Goal: Task Accomplishment & Management: Manage account settings

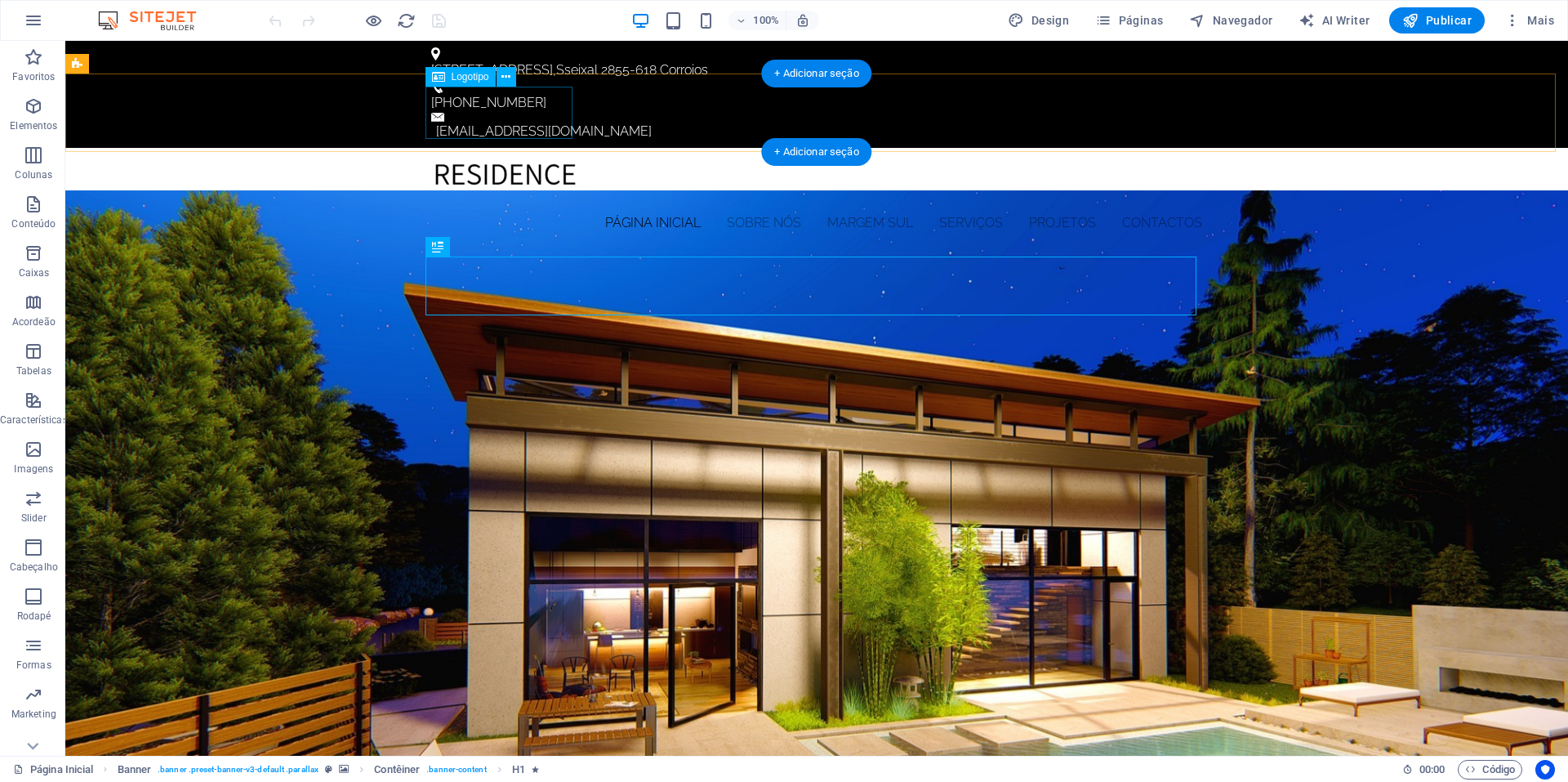
click at [516, 161] on div at bounding box center [817, 187] width 771 height 52
click at [509, 161] on div at bounding box center [817, 187] width 771 height 52
select select "px"
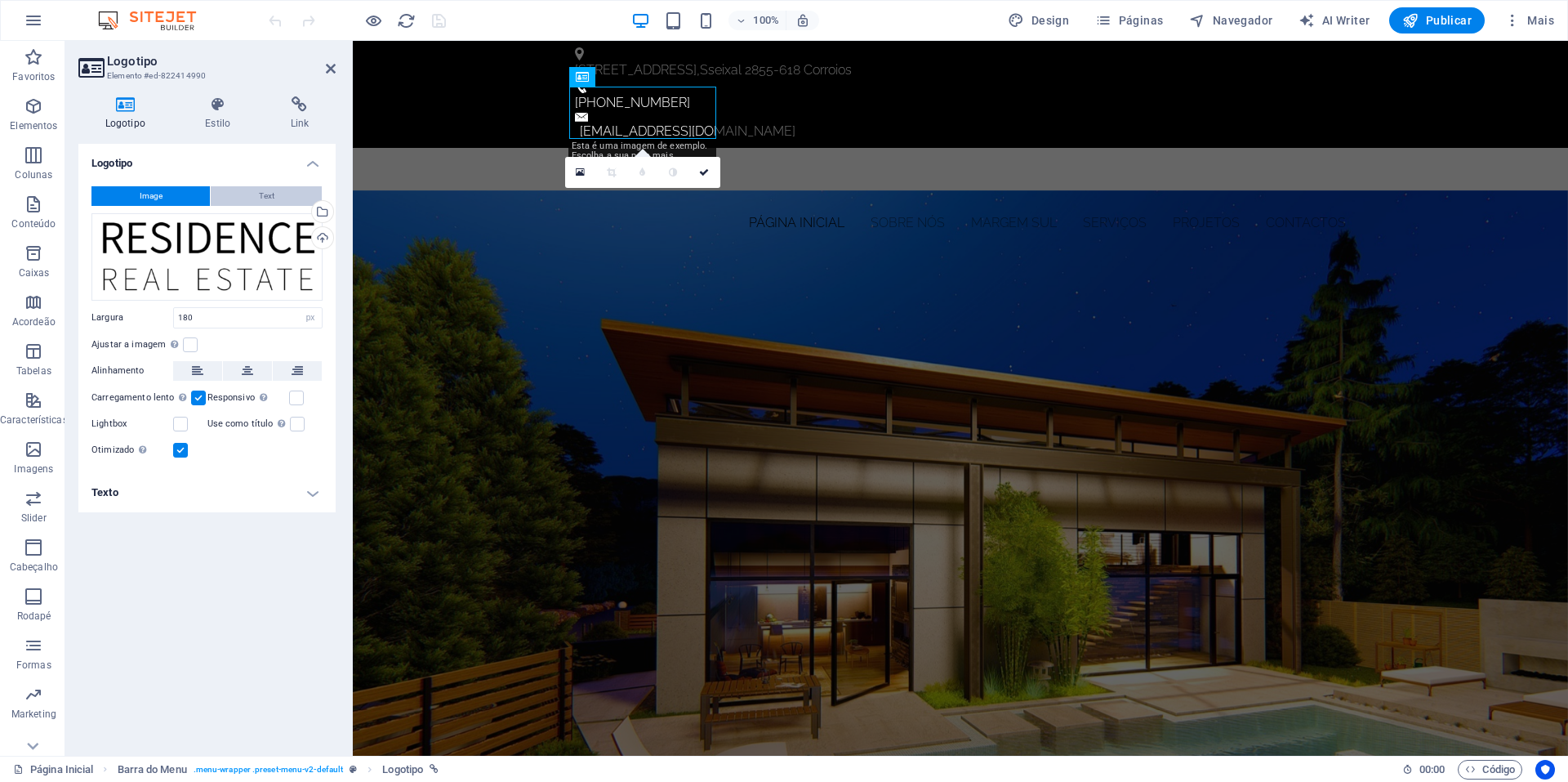
click at [289, 195] on button "Text" at bounding box center [266, 196] width 111 height 20
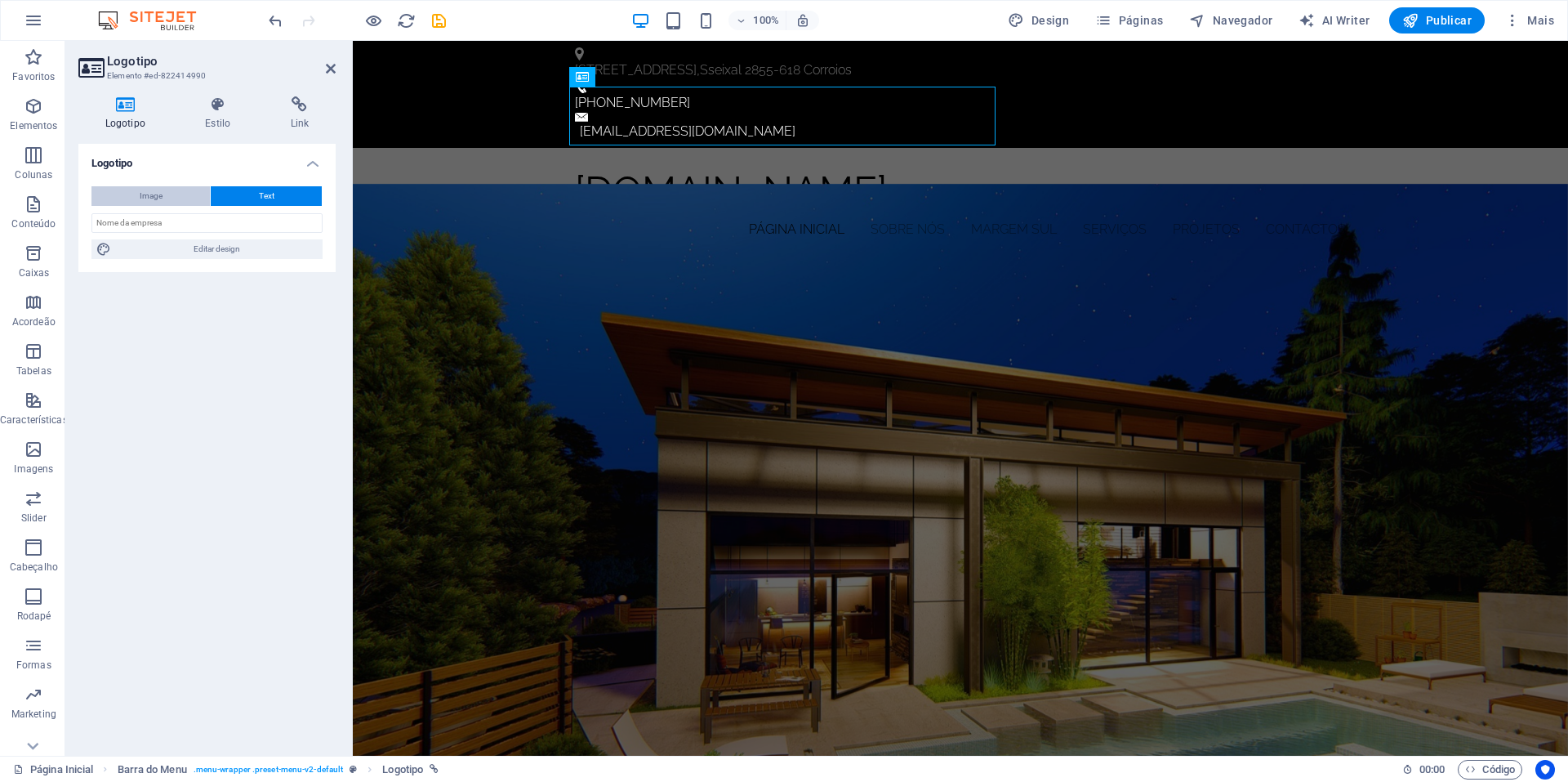
click at [153, 191] on span "Image" at bounding box center [151, 196] width 23 height 20
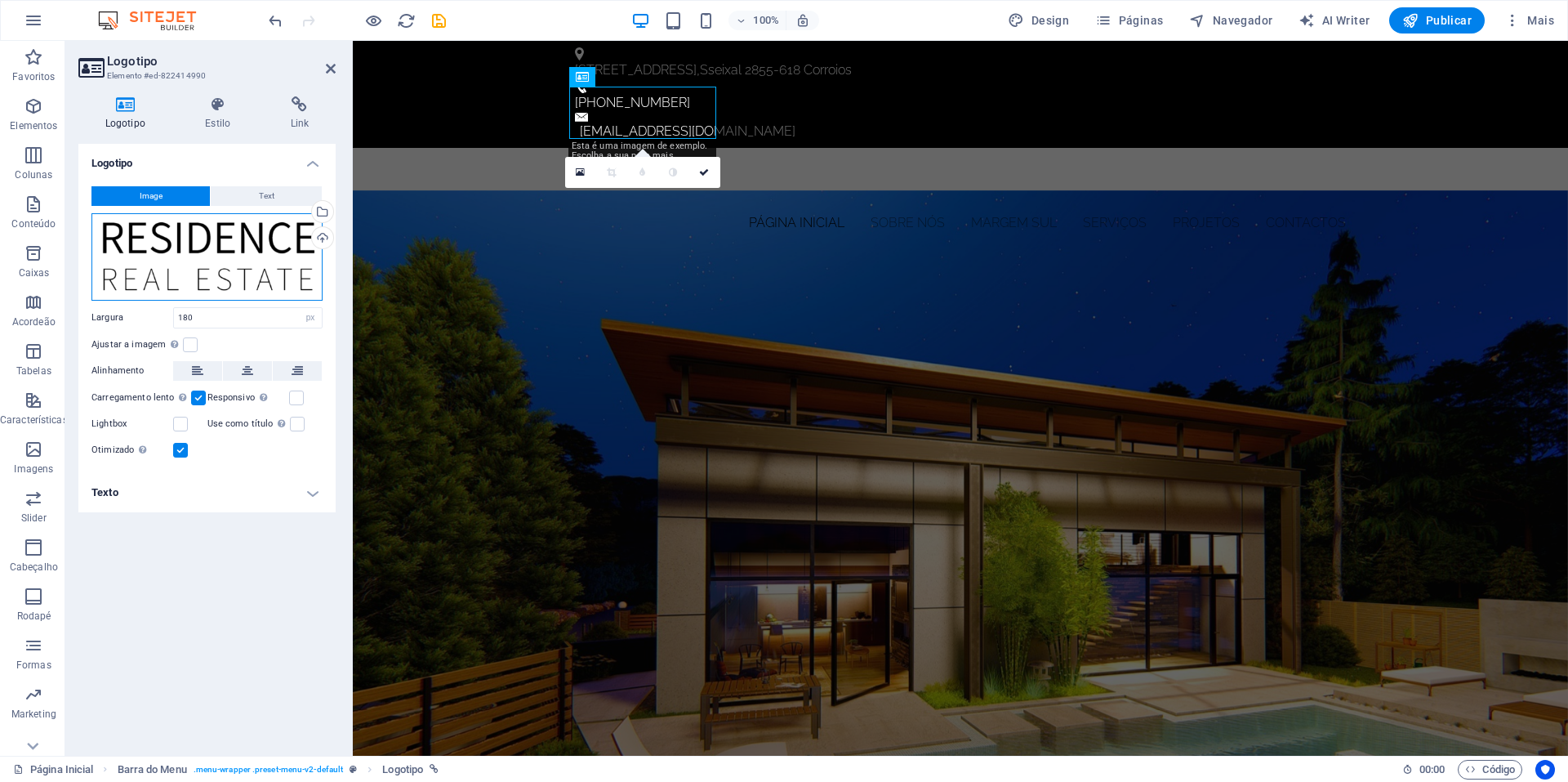
click at [187, 267] on div "Arraste os arquivos aqui, clique para escolher os arquivos ou selecione os arqu…" at bounding box center [207, 256] width 231 height 87
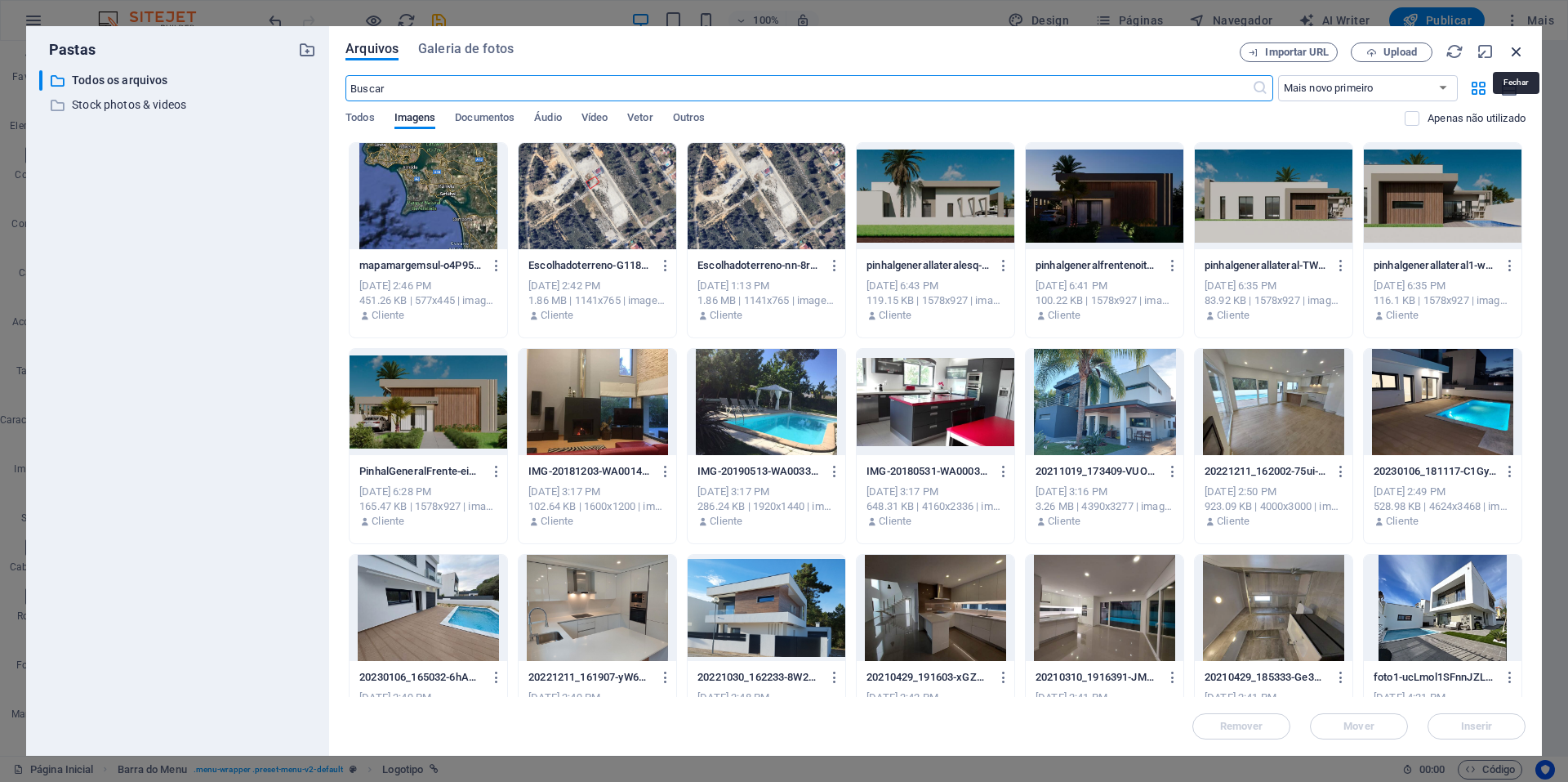
click at [1518, 53] on icon "button" at bounding box center [1516, 52] width 18 height 18
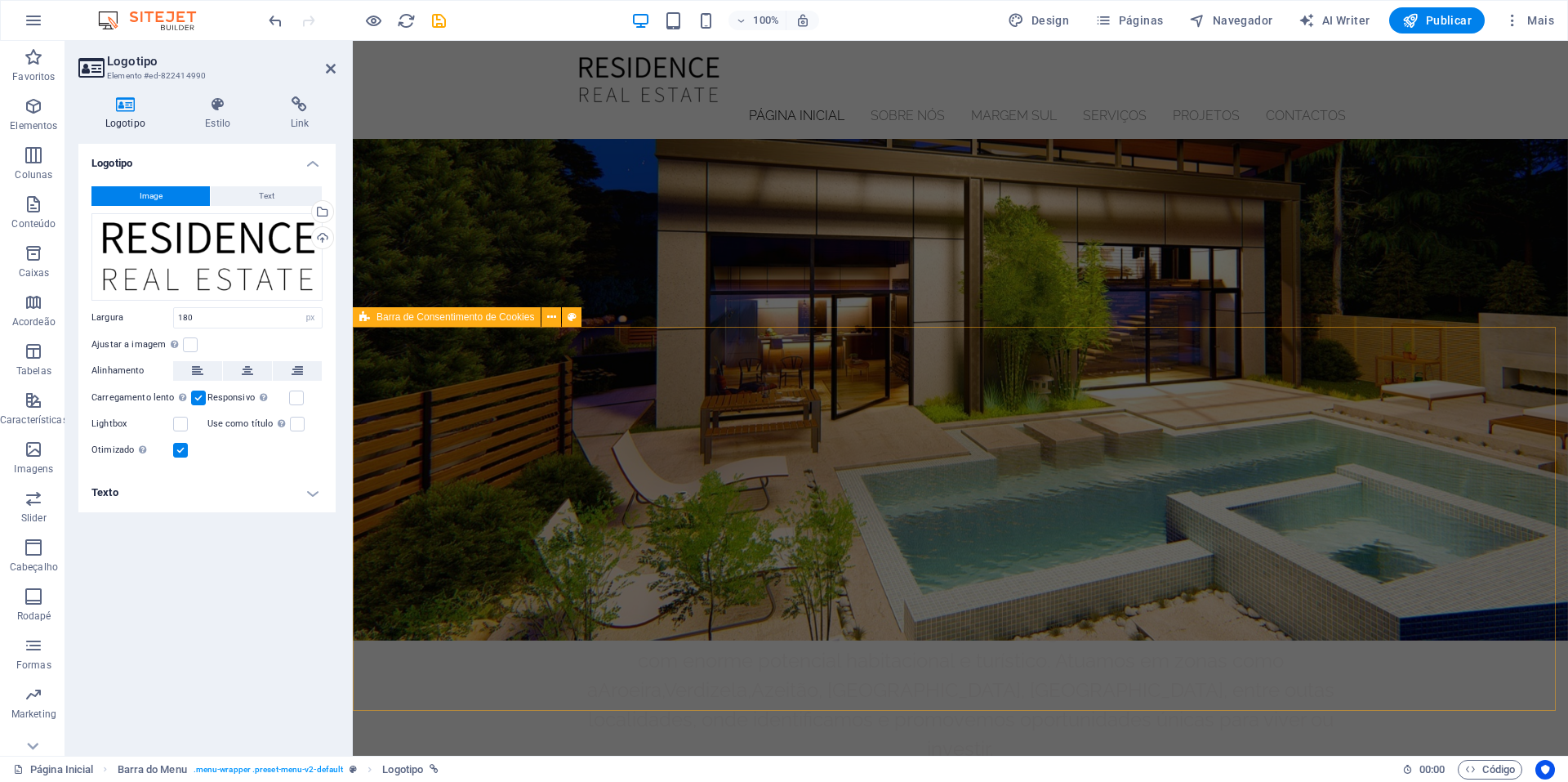
scroll to position [745, 0]
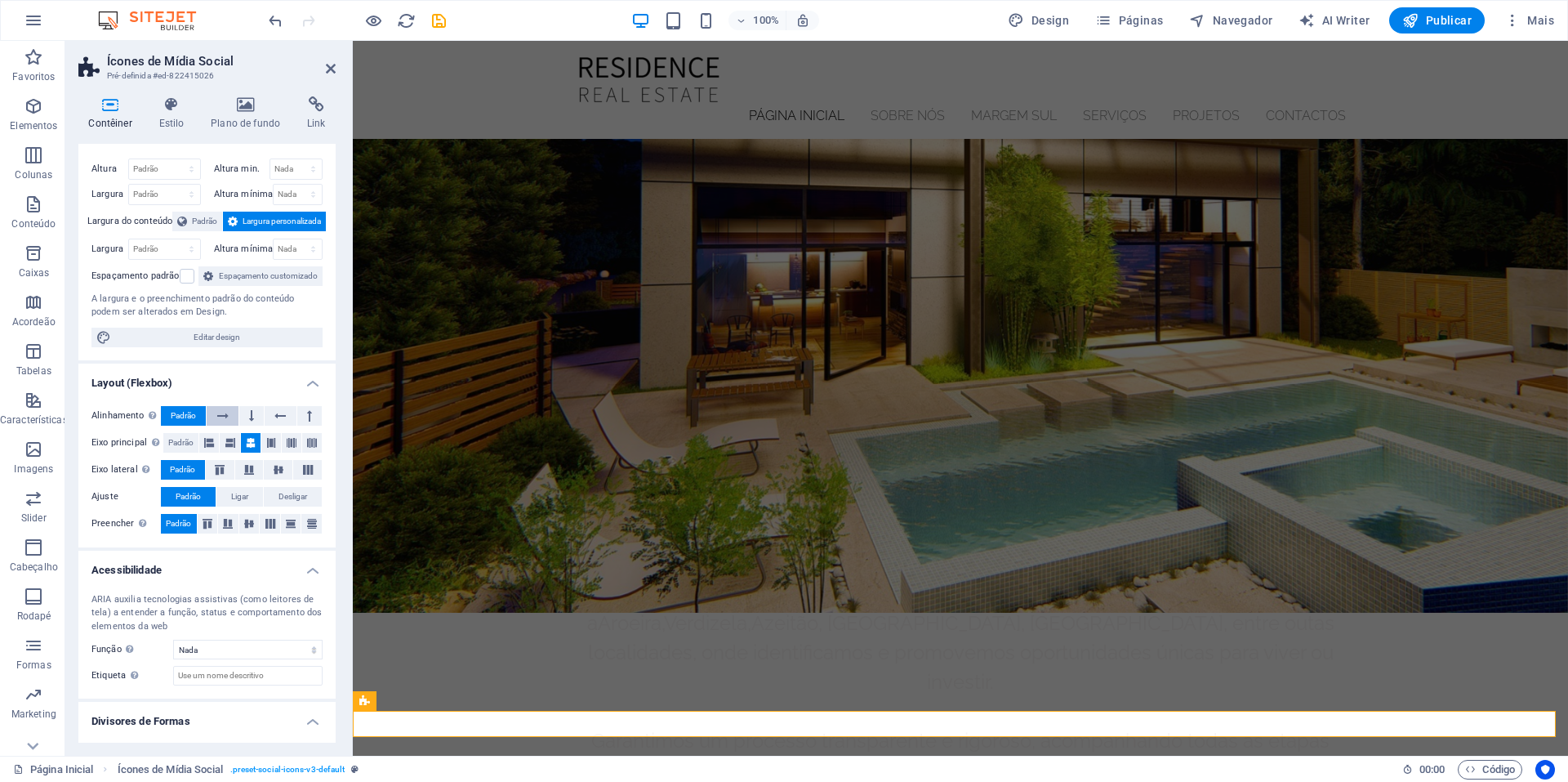
scroll to position [0, 0]
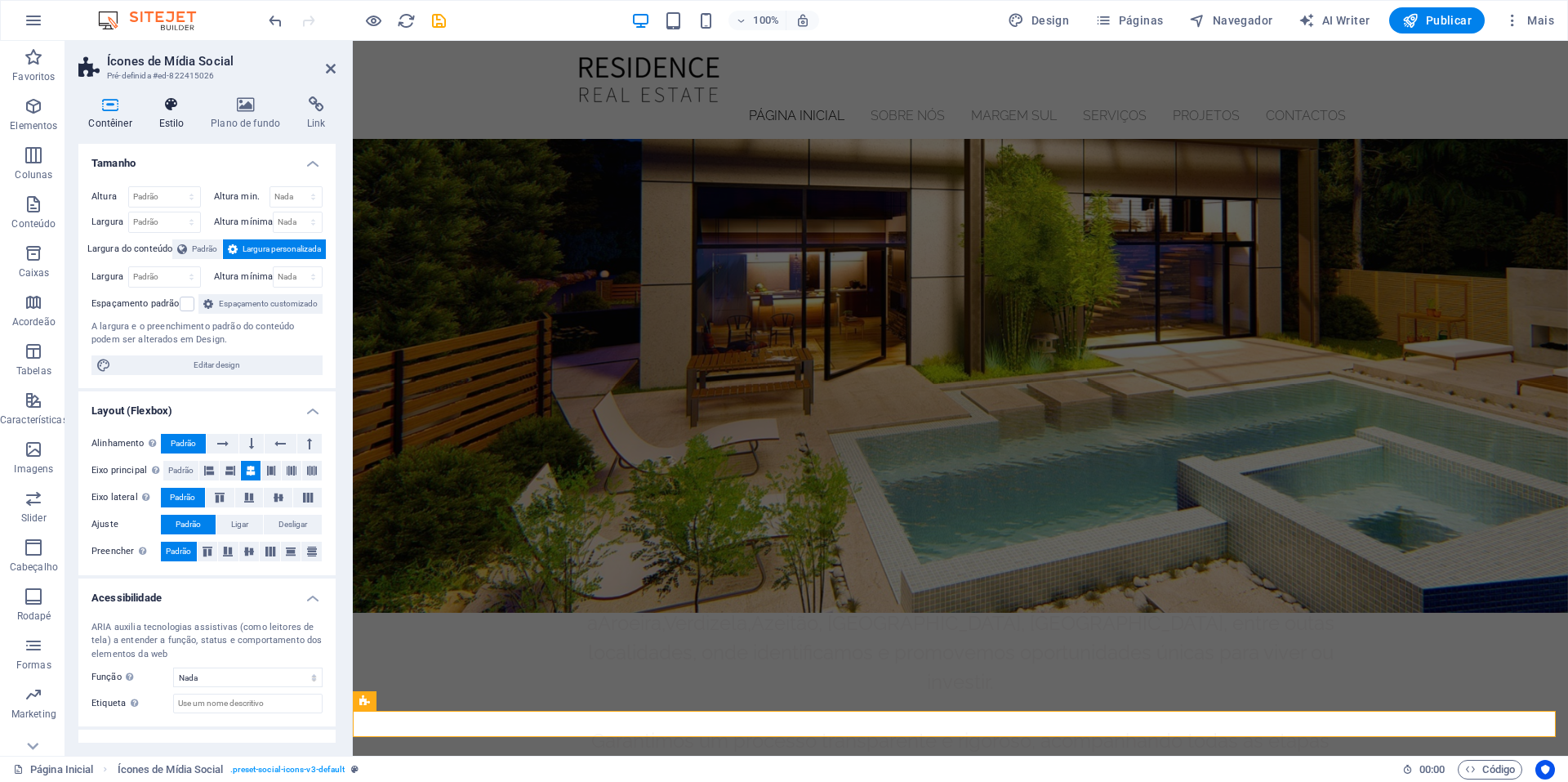
click at [183, 110] on icon at bounding box center [172, 104] width 46 height 16
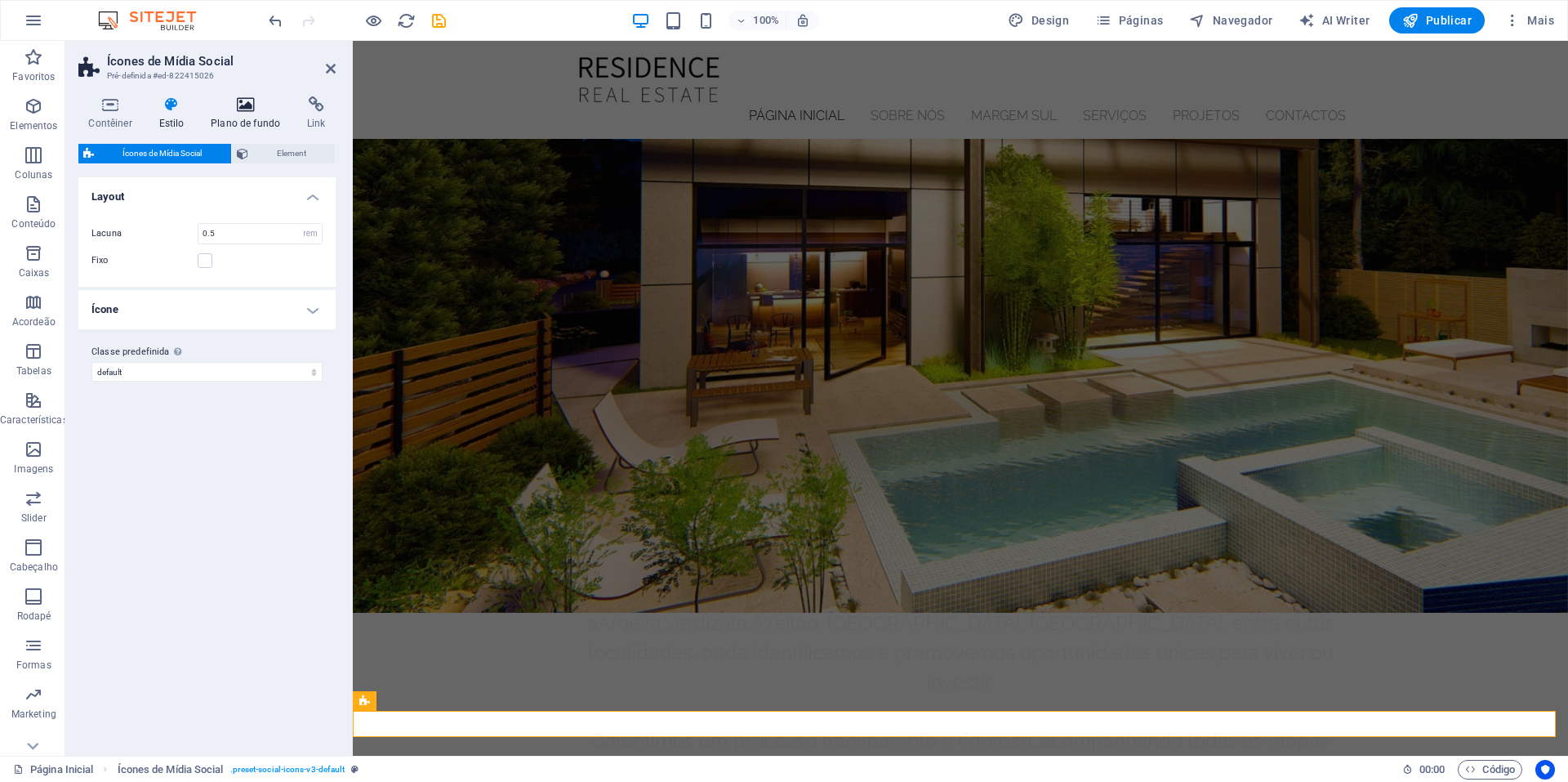
click at [240, 110] on icon at bounding box center [246, 104] width 90 height 16
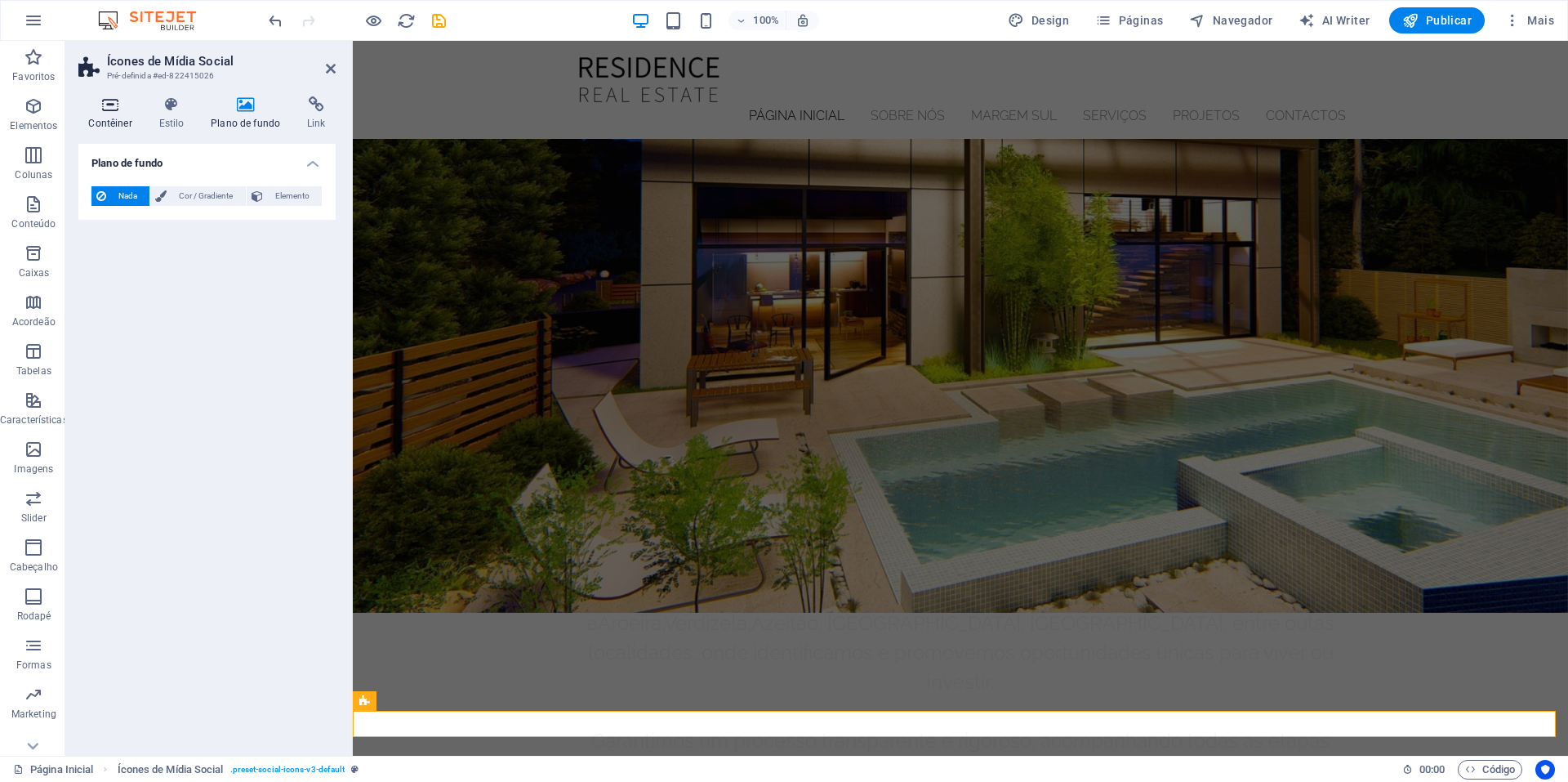
click at [105, 99] on icon at bounding box center [110, 104] width 64 height 16
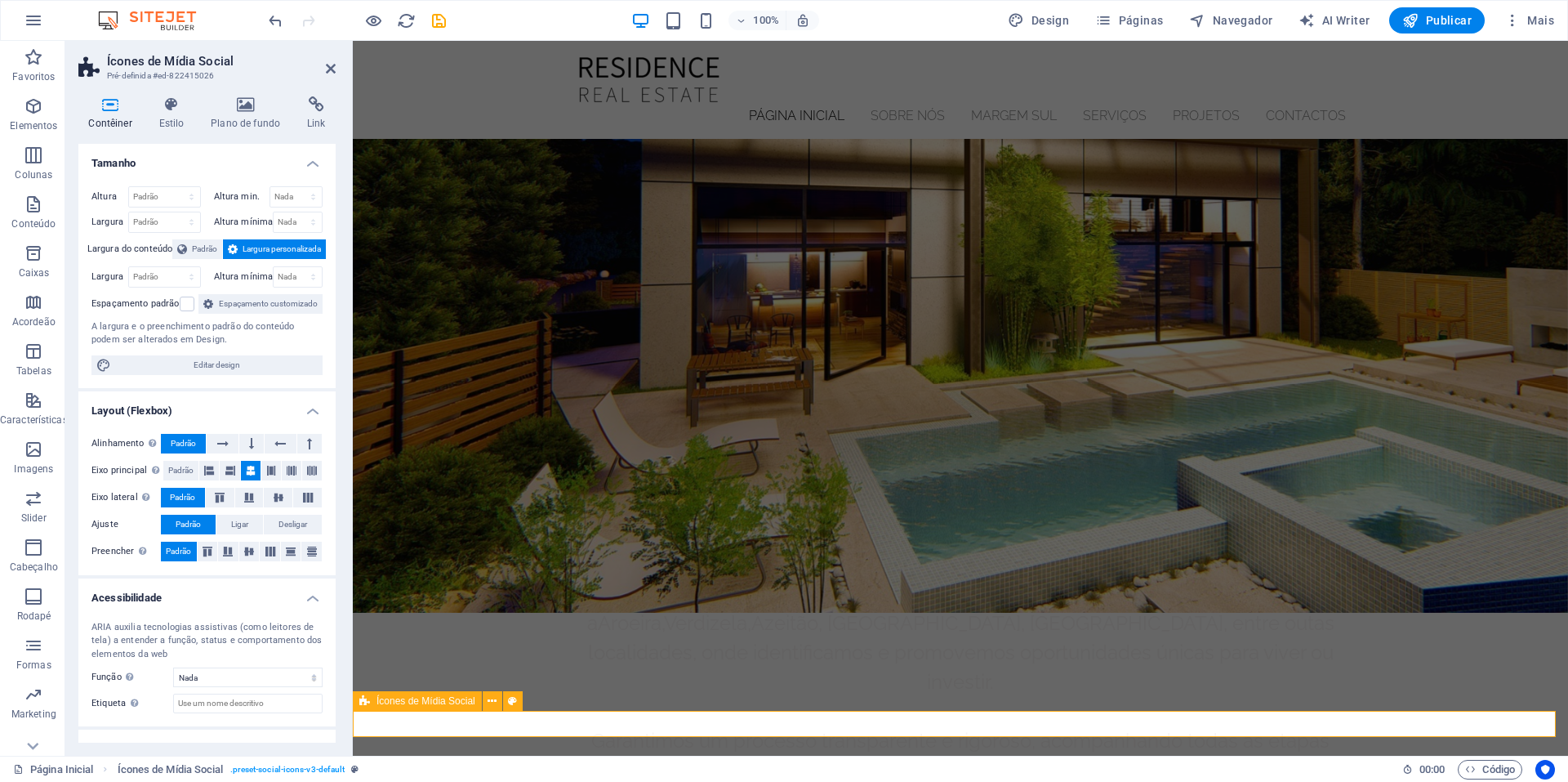
click at [25, 114] on icon "button" at bounding box center [34, 106] width 20 height 20
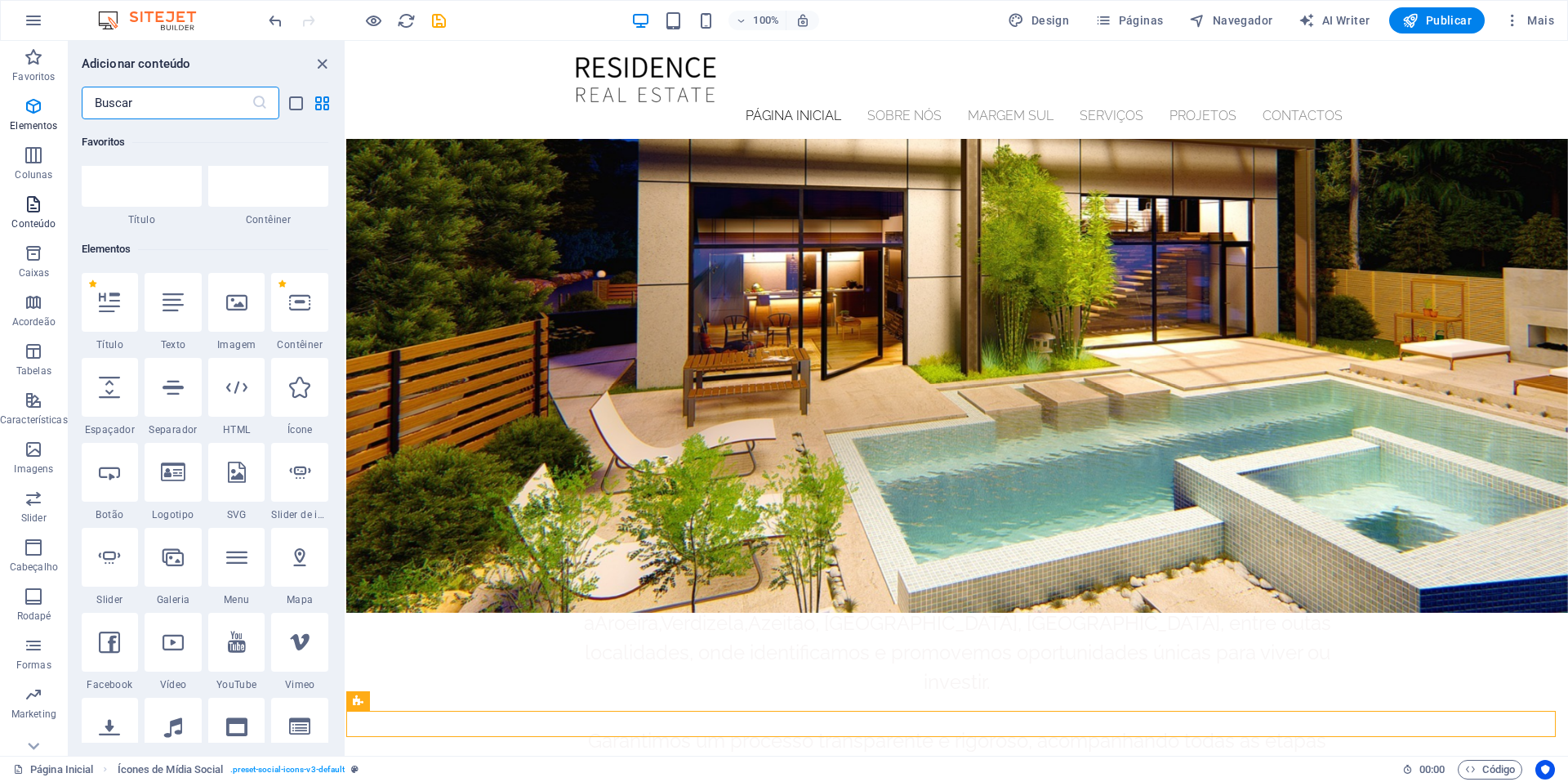
scroll to position [174, 0]
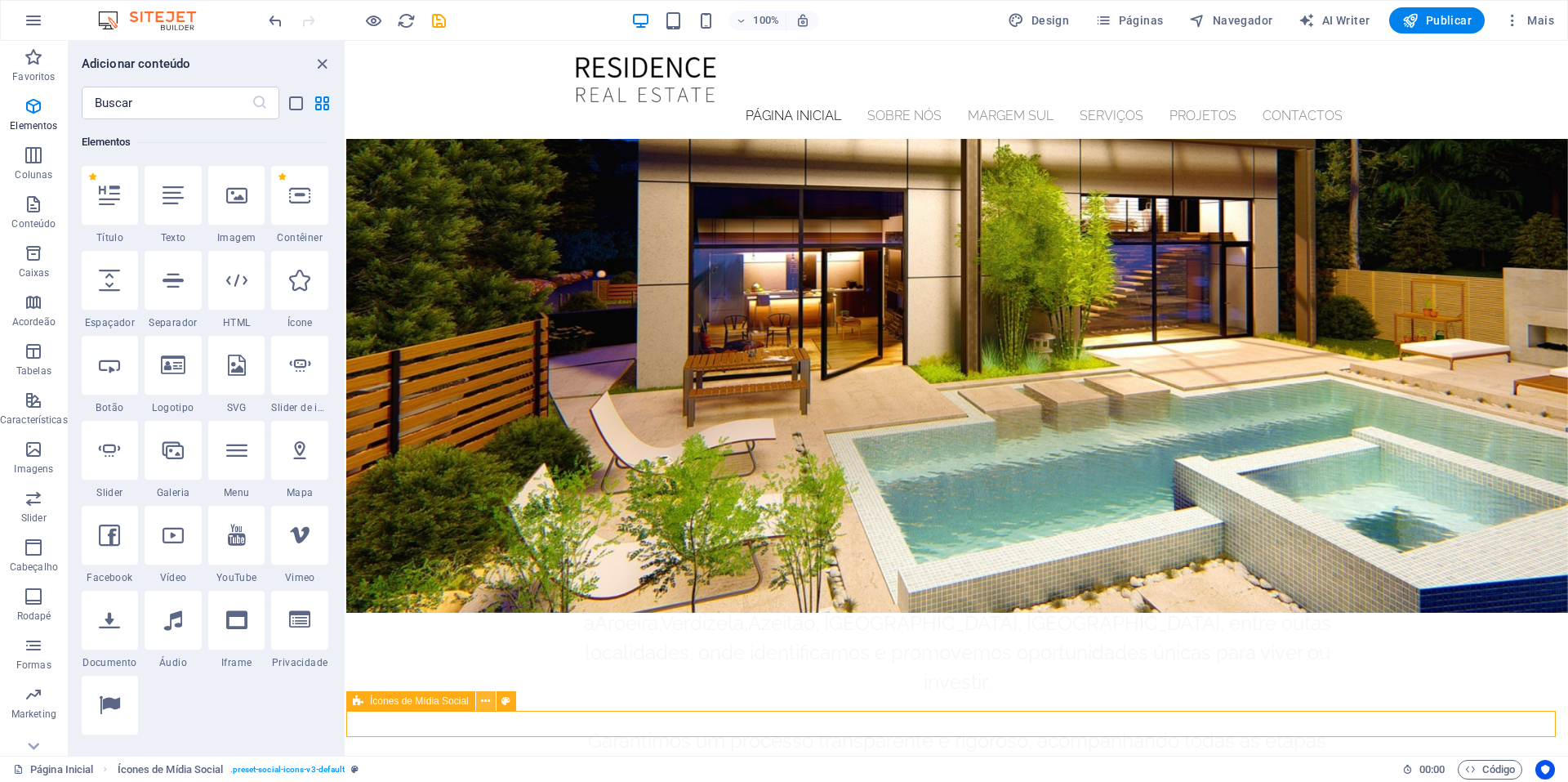
click at [484, 701] on icon at bounding box center [485, 700] width 9 height 17
click at [485, 701] on icon at bounding box center [485, 700] width 9 height 17
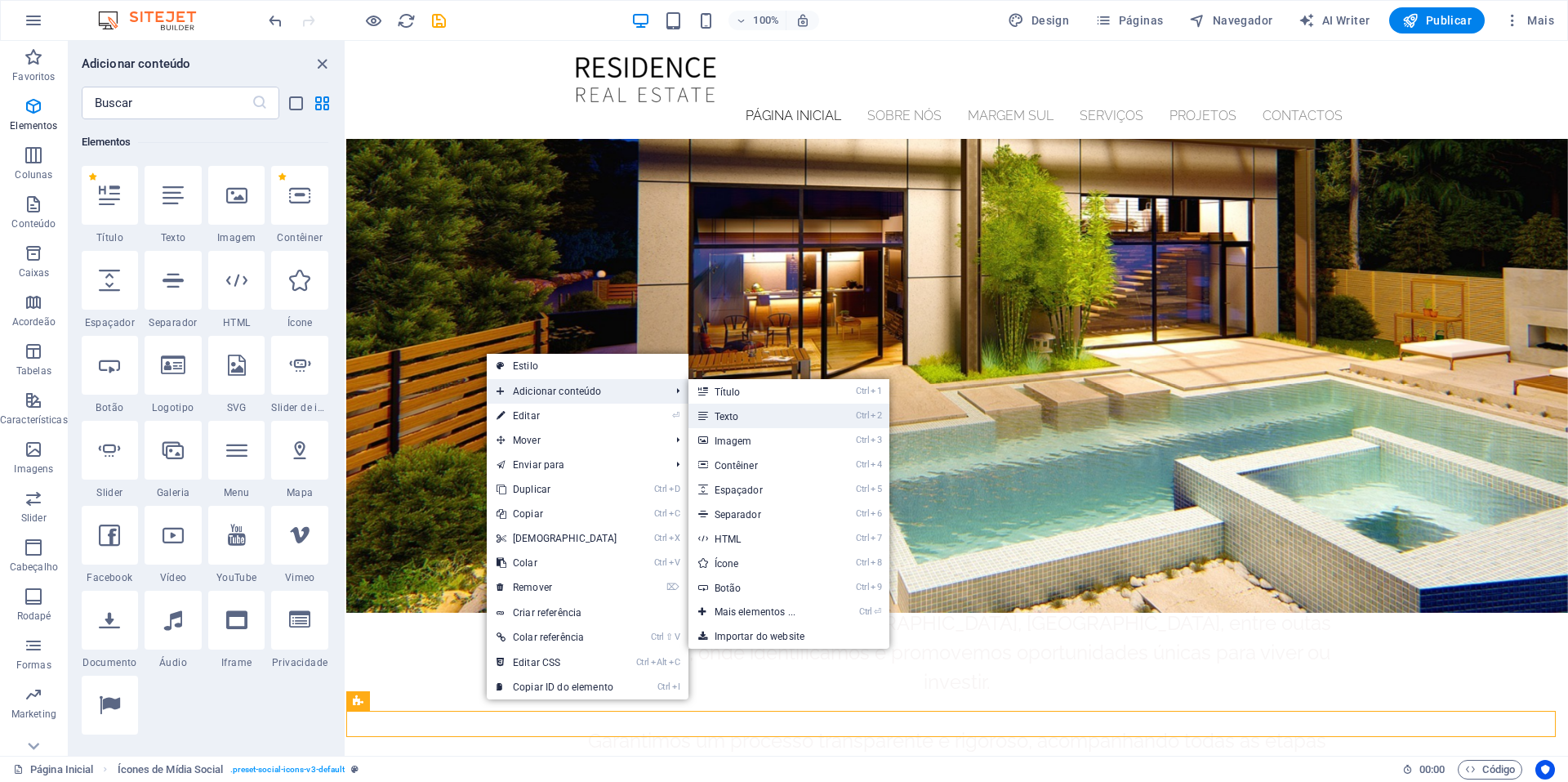
click at [764, 420] on link "Ctrl 2 Texto" at bounding box center [758, 415] width 141 height 25
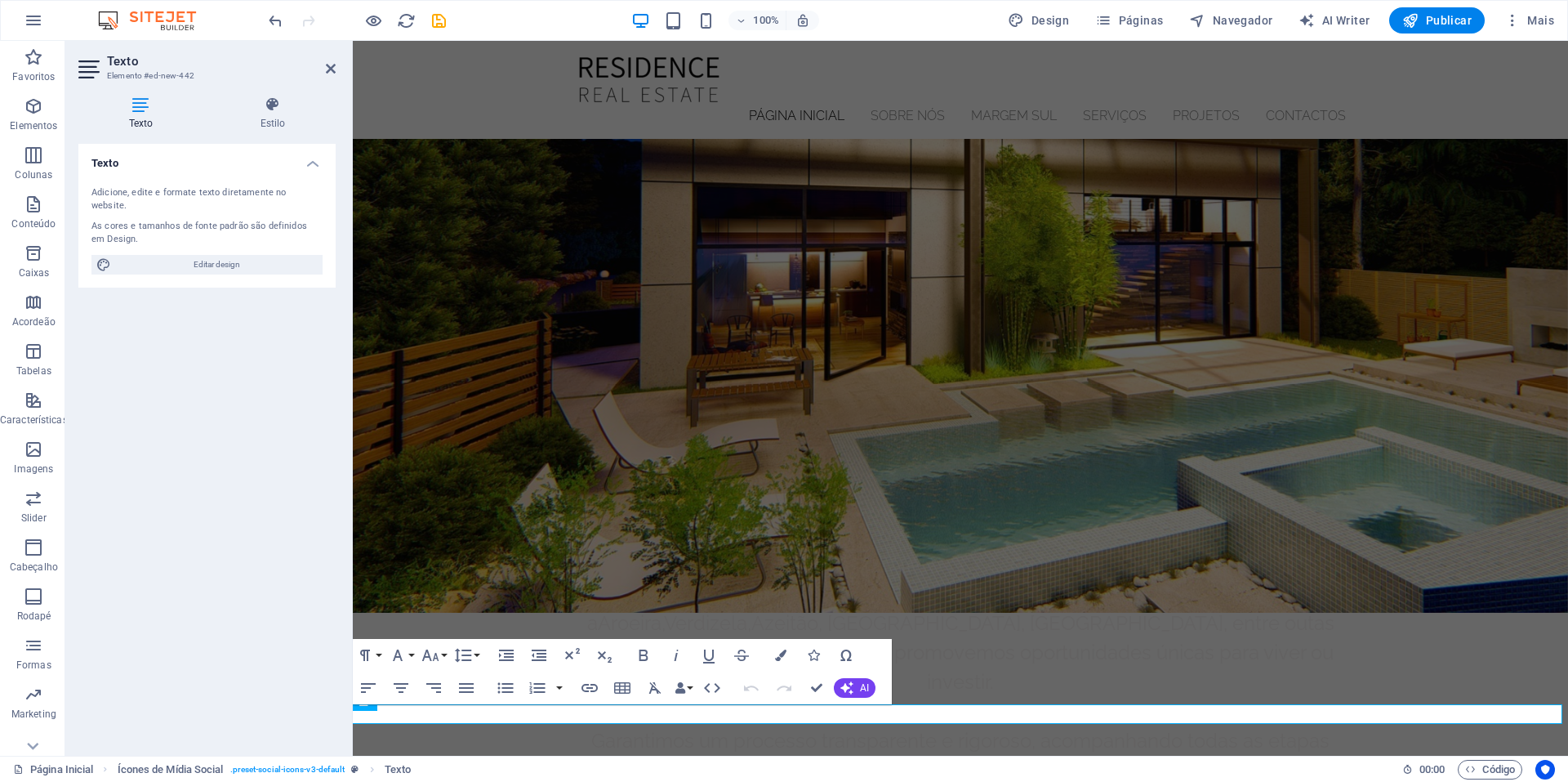
click at [176, 220] on div "As cores e tamanhos de fonte padrão são definidos em Design." at bounding box center [207, 233] width 231 height 27
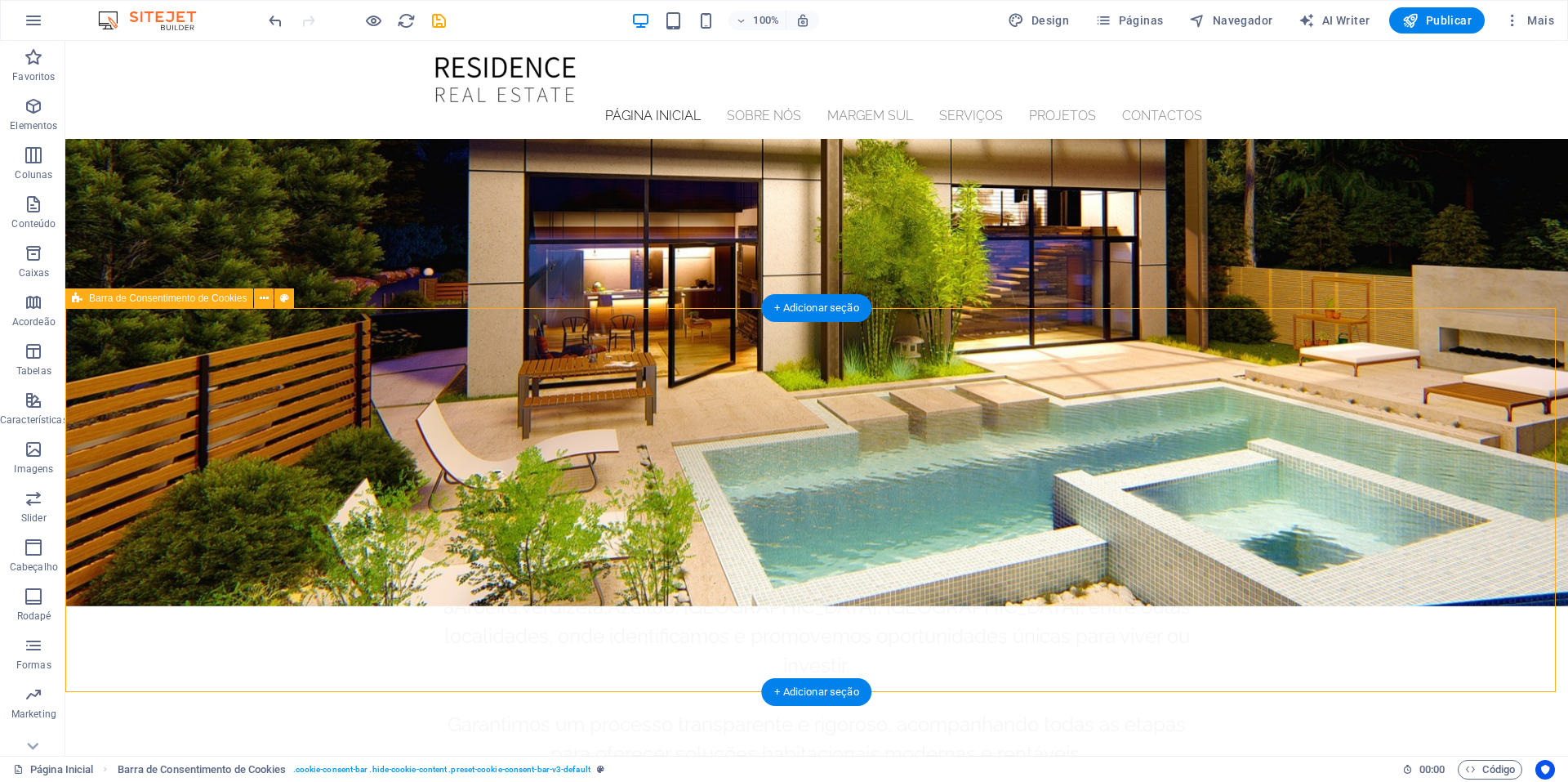
scroll to position [764, 0]
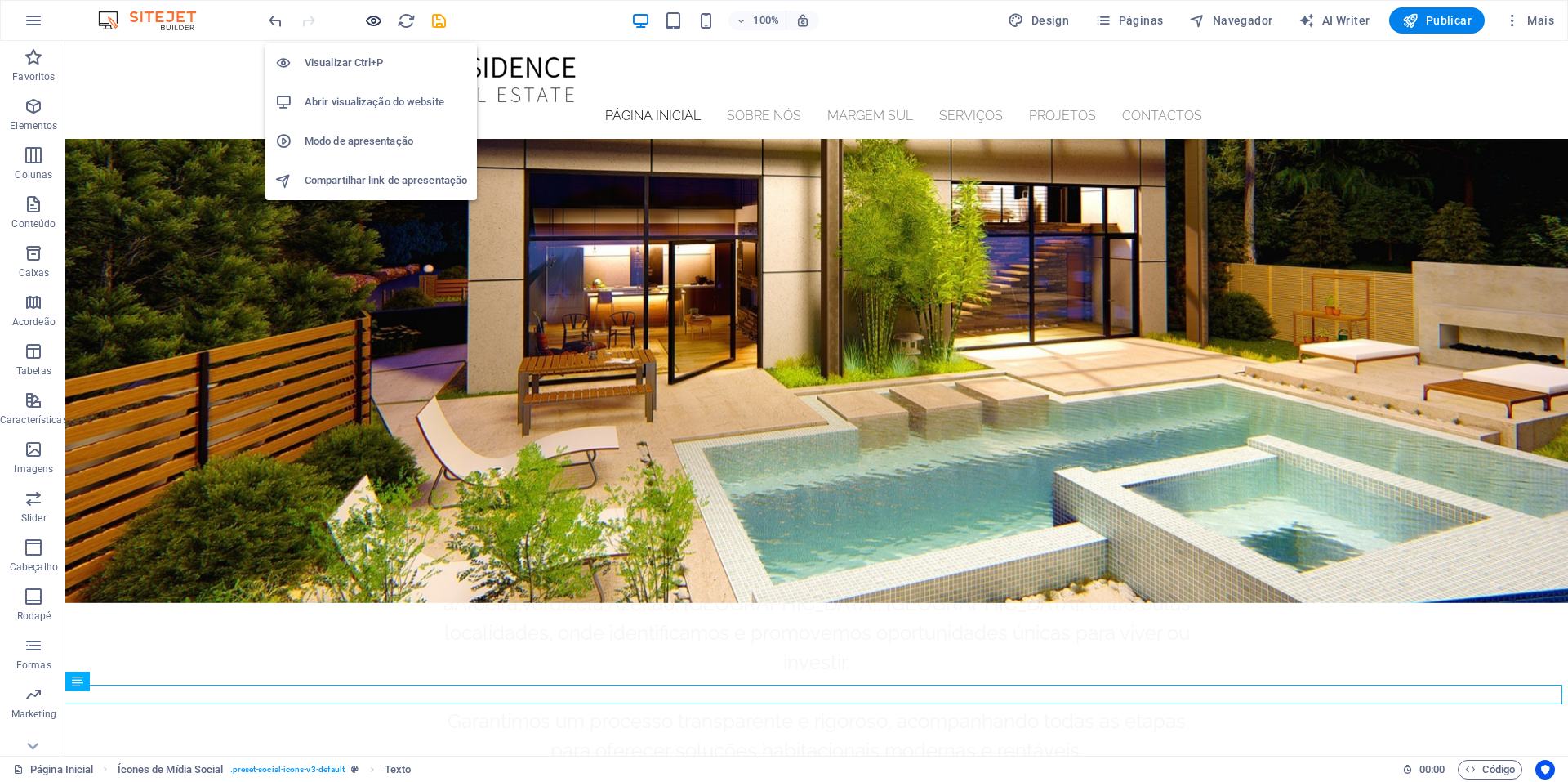
click at [366, 25] on icon "button" at bounding box center [374, 20] width 19 height 19
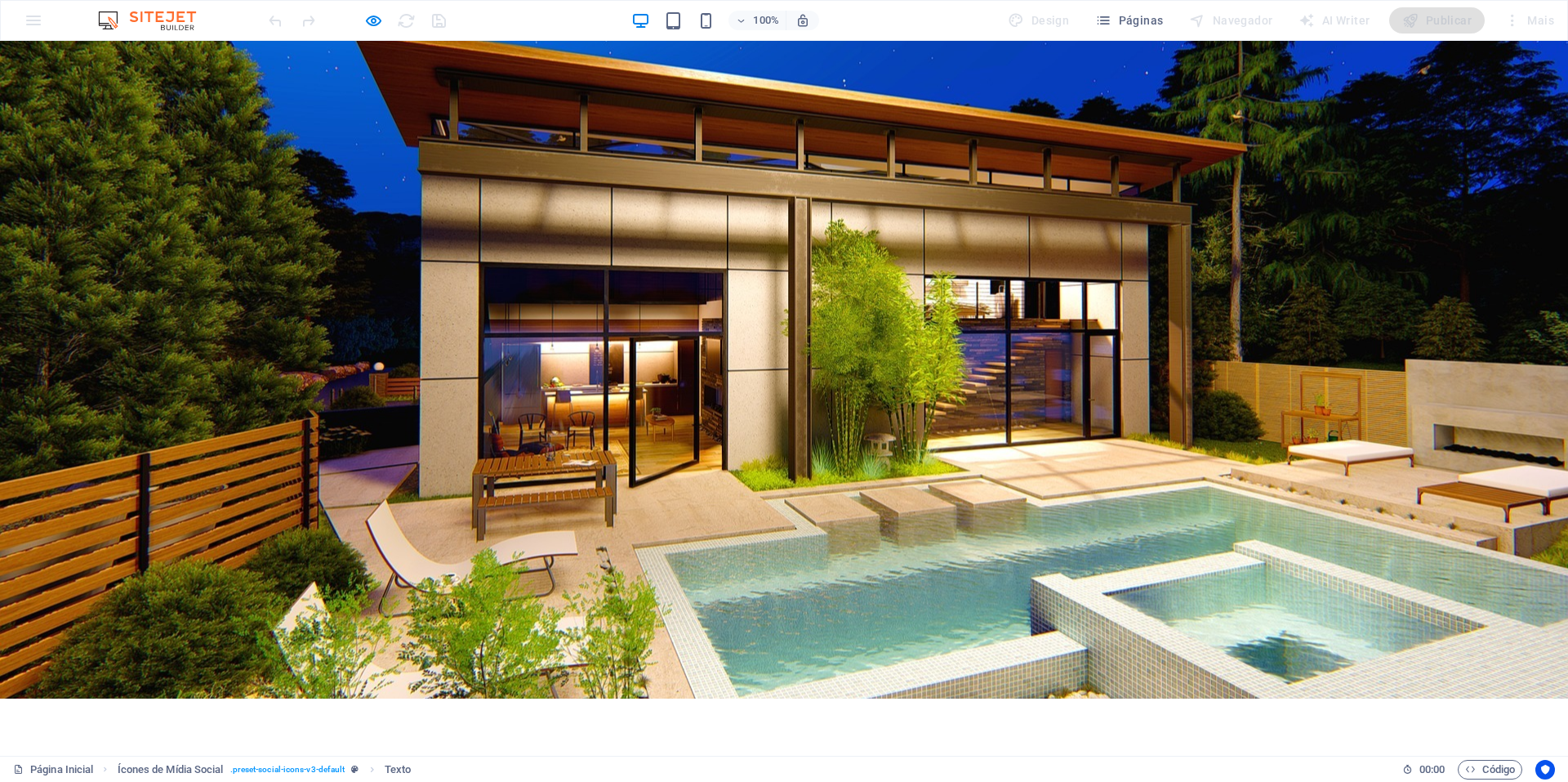
scroll to position [381, 0]
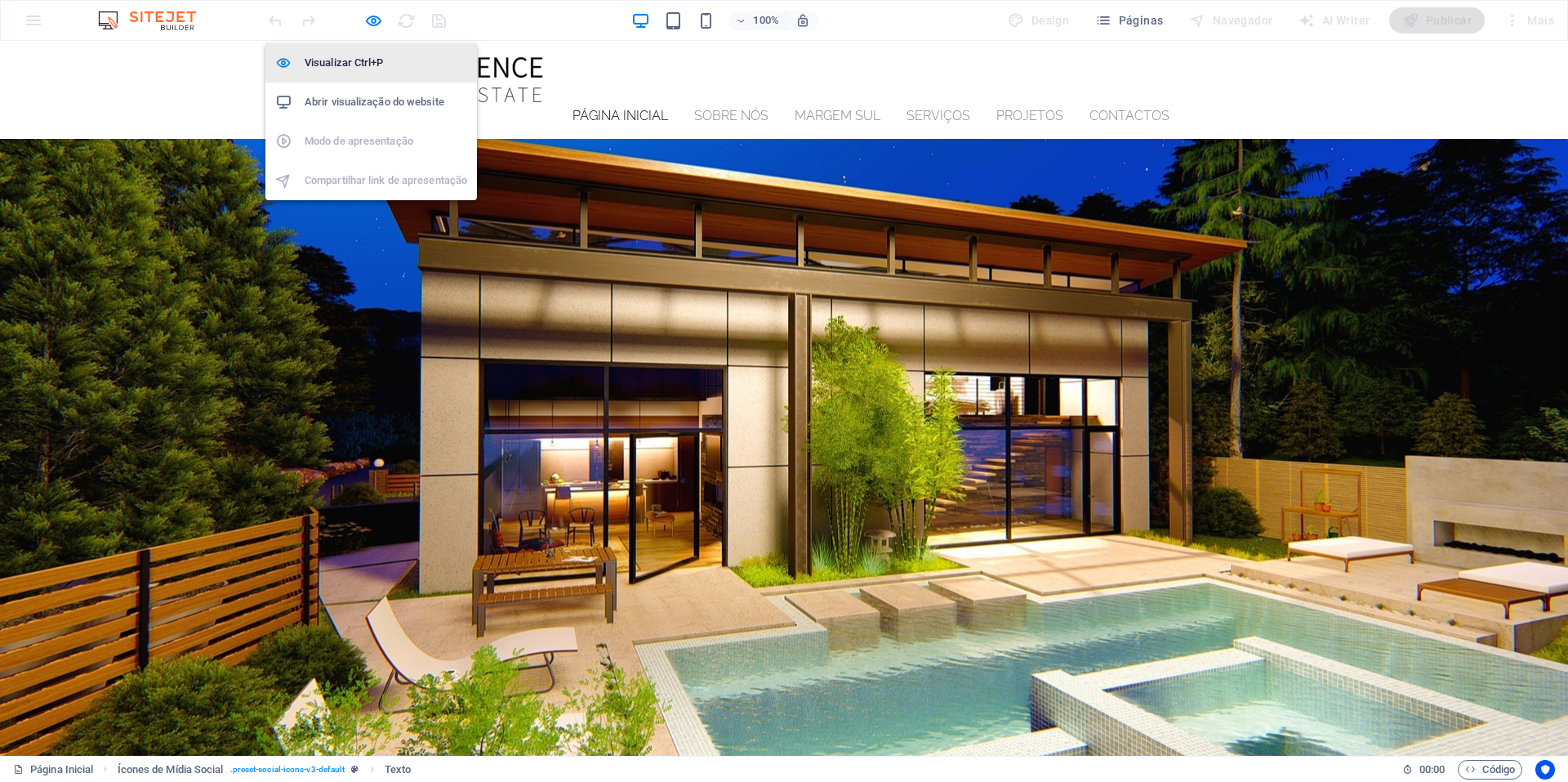
drag, startPoint x: 378, startPoint y: 19, endPoint x: 414, endPoint y: 70, distance: 62.4
click at [378, 19] on icon "button" at bounding box center [374, 20] width 19 height 19
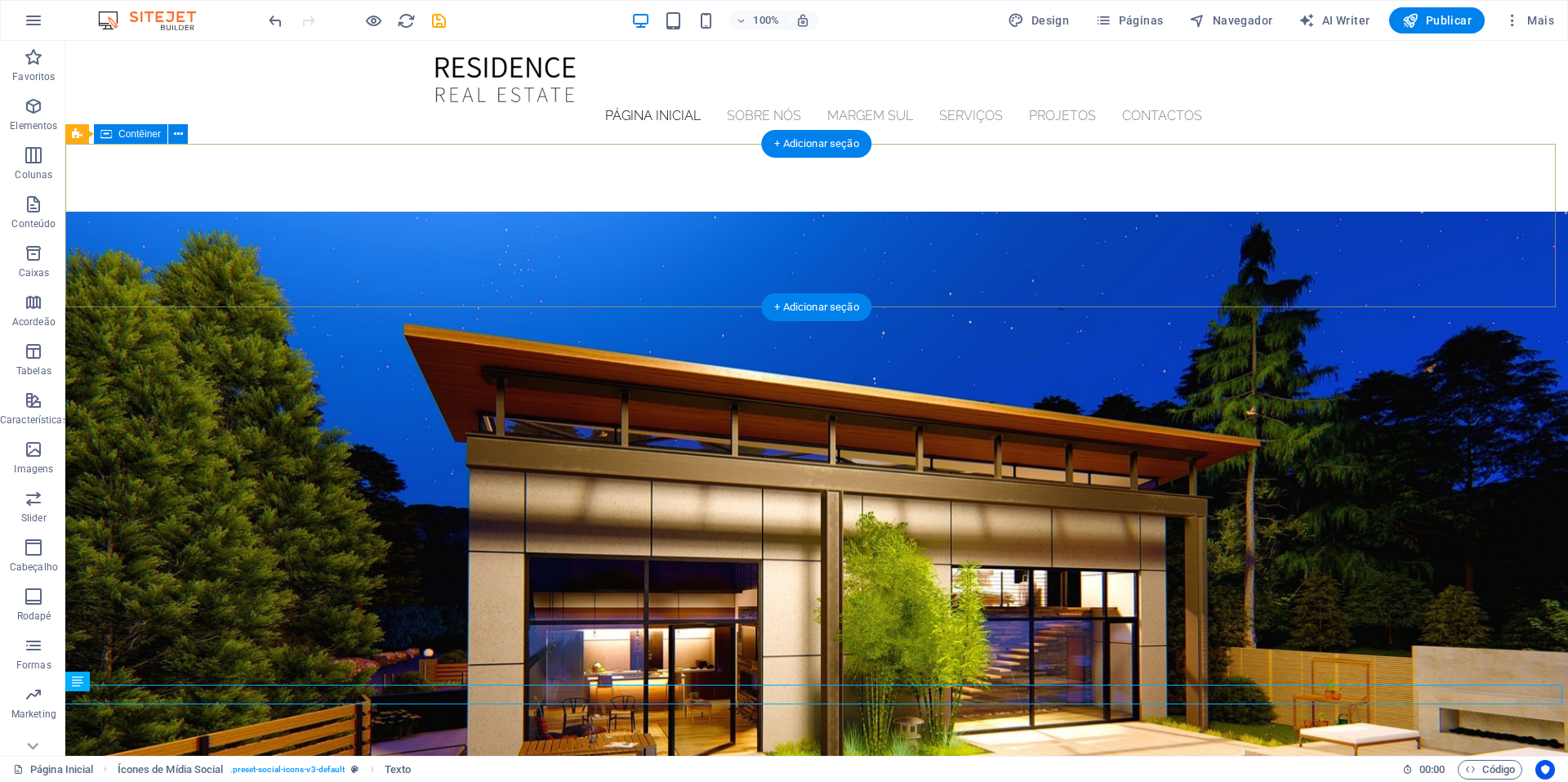
scroll to position [764, 0]
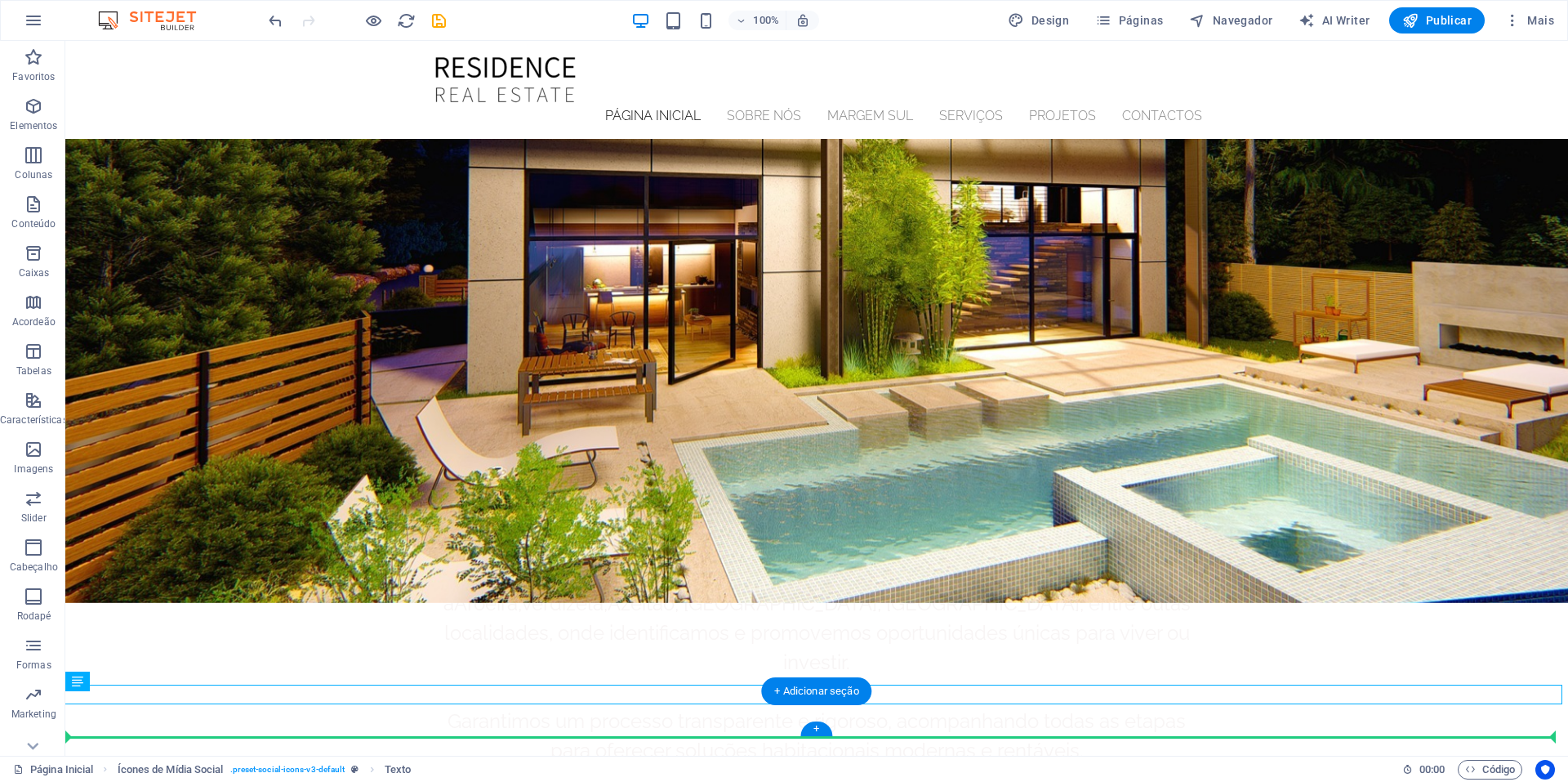
drag, startPoint x: 660, startPoint y: 695, endPoint x: 660, endPoint y: 731, distance: 36.0
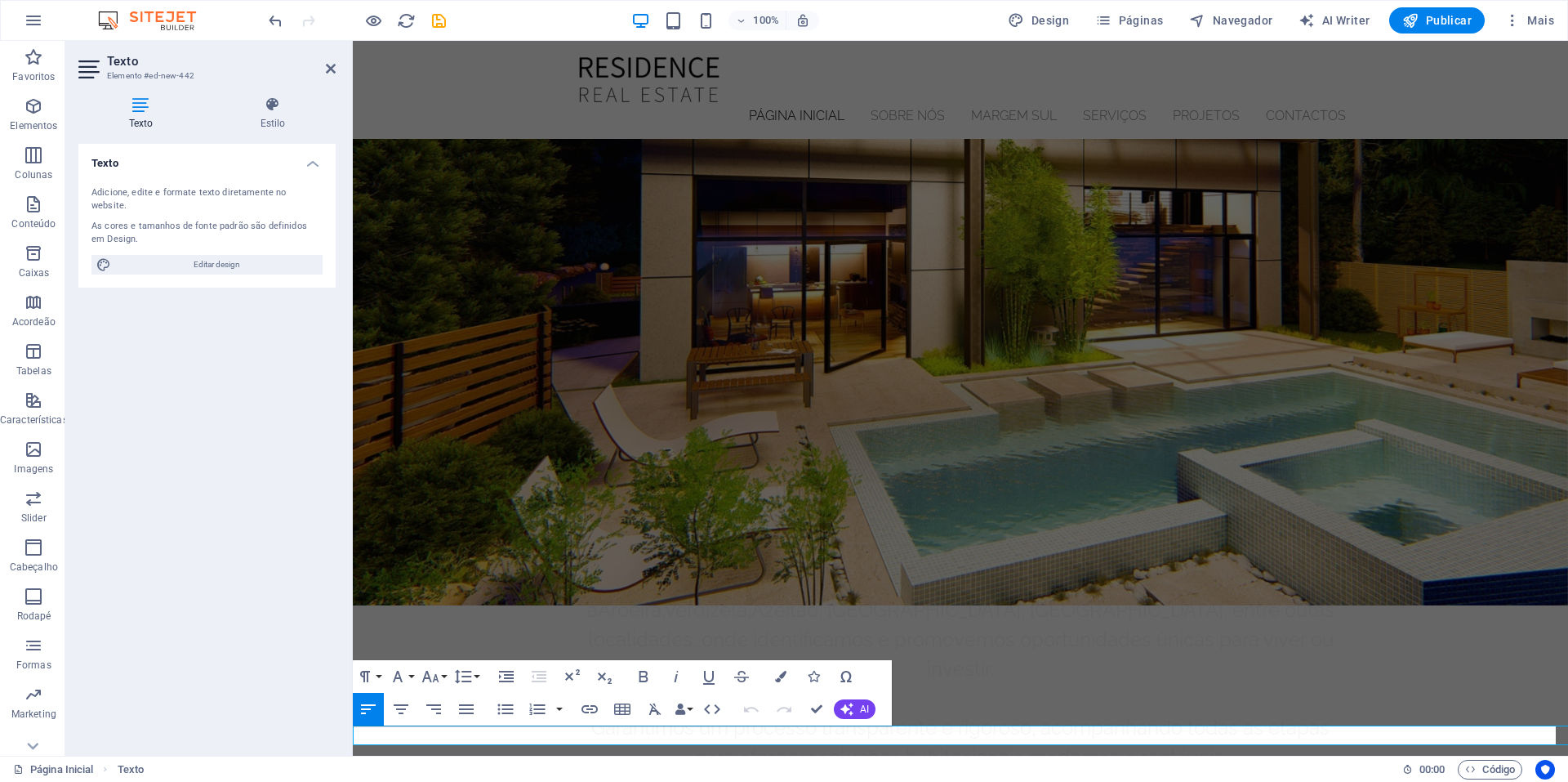
scroll to position [756, 0]
click at [436, 708] on icon "button" at bounding box center [433, 709] width 20 height 20
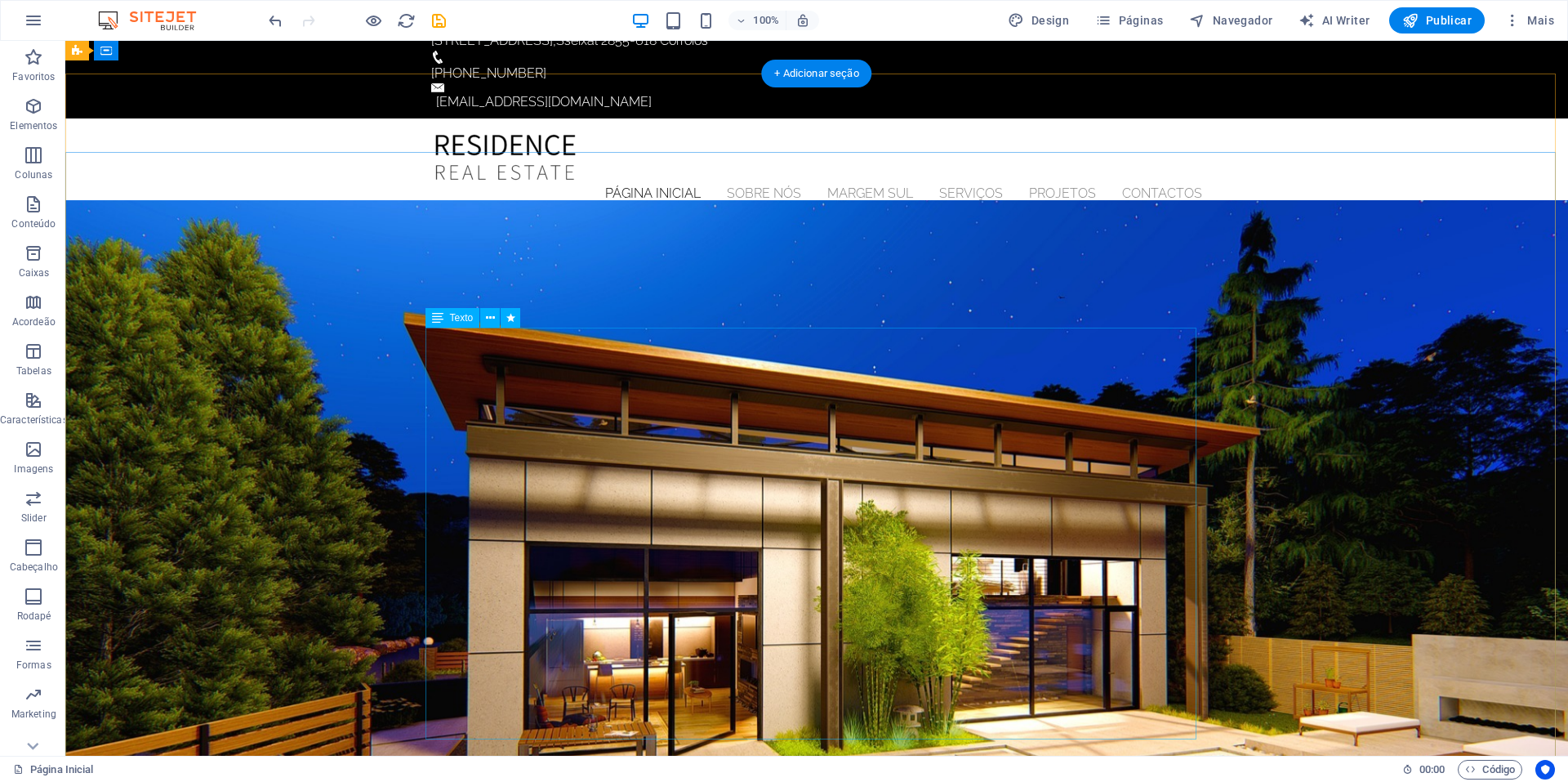
scroll to position [0, 0]
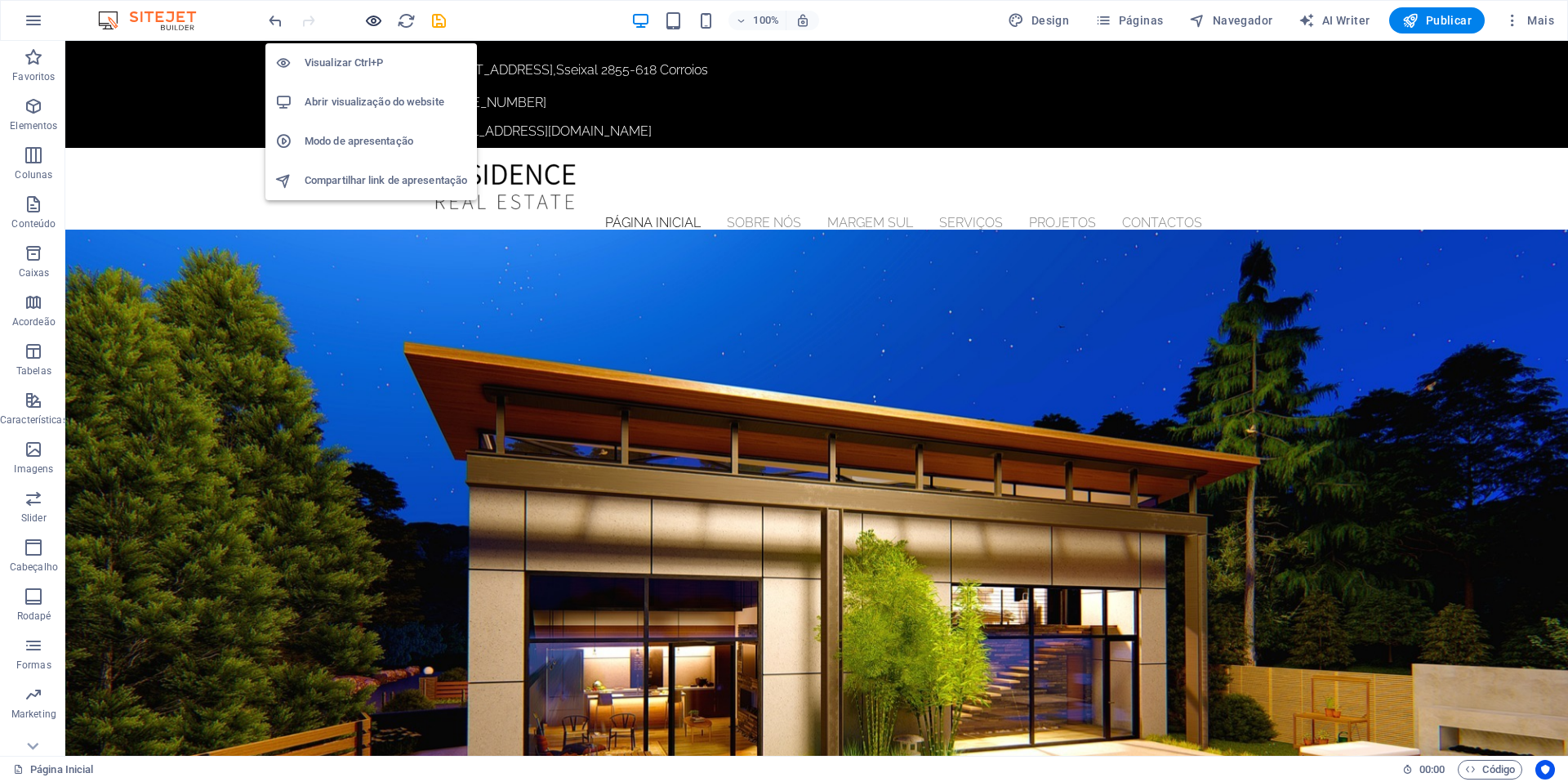
click at [371, 20] on icon "button" at bounding box center [374, 20] width 19 height 19
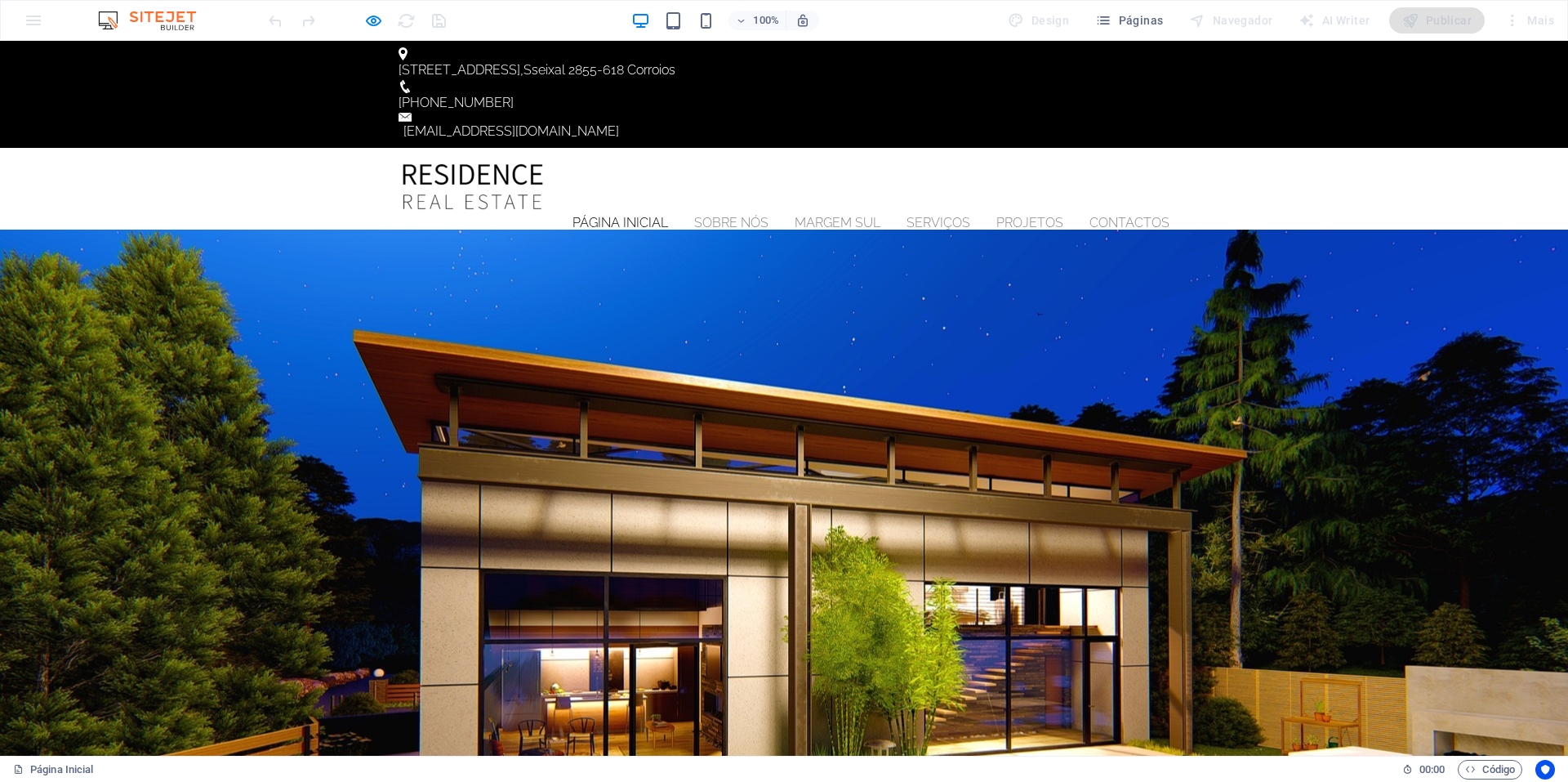
click at [459, 161] on img at bounding box center [471, 187] width 147 height 52
click at [719, 217] on link "Sobre nós" at bounding box center [731, 223] width 74 height 13
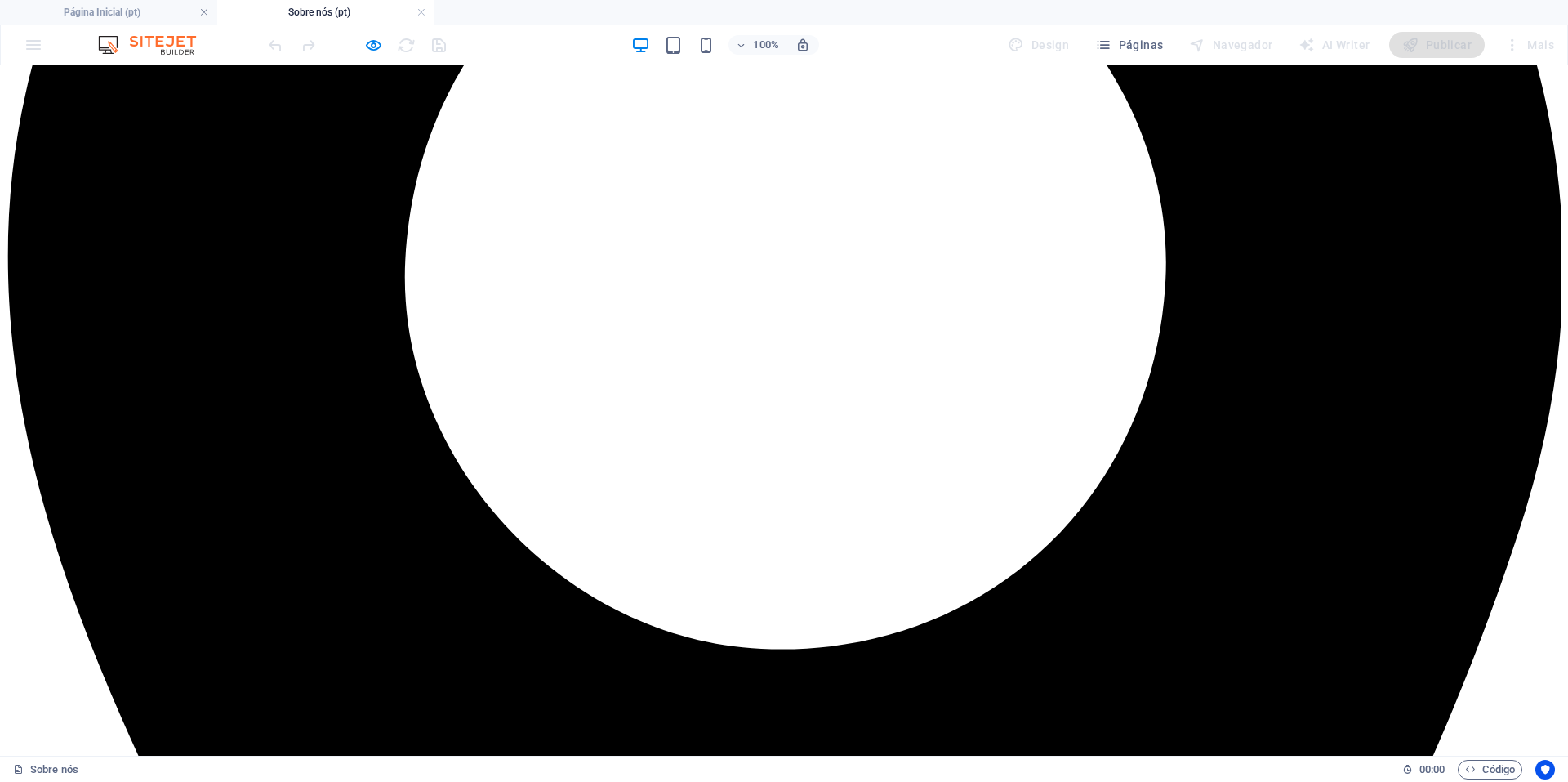
scroll to position [449, 0]
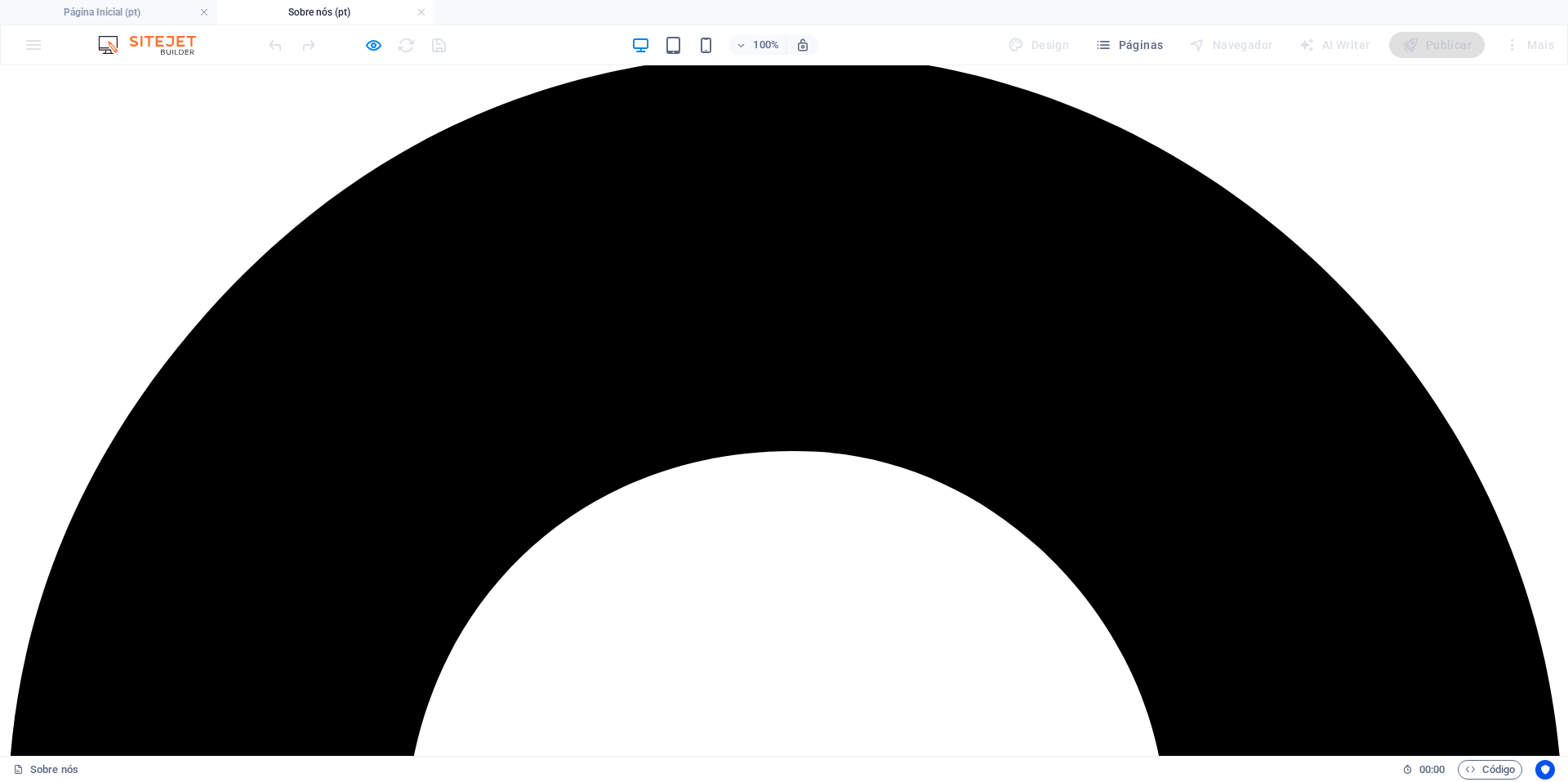
scroll to position [0, 0]
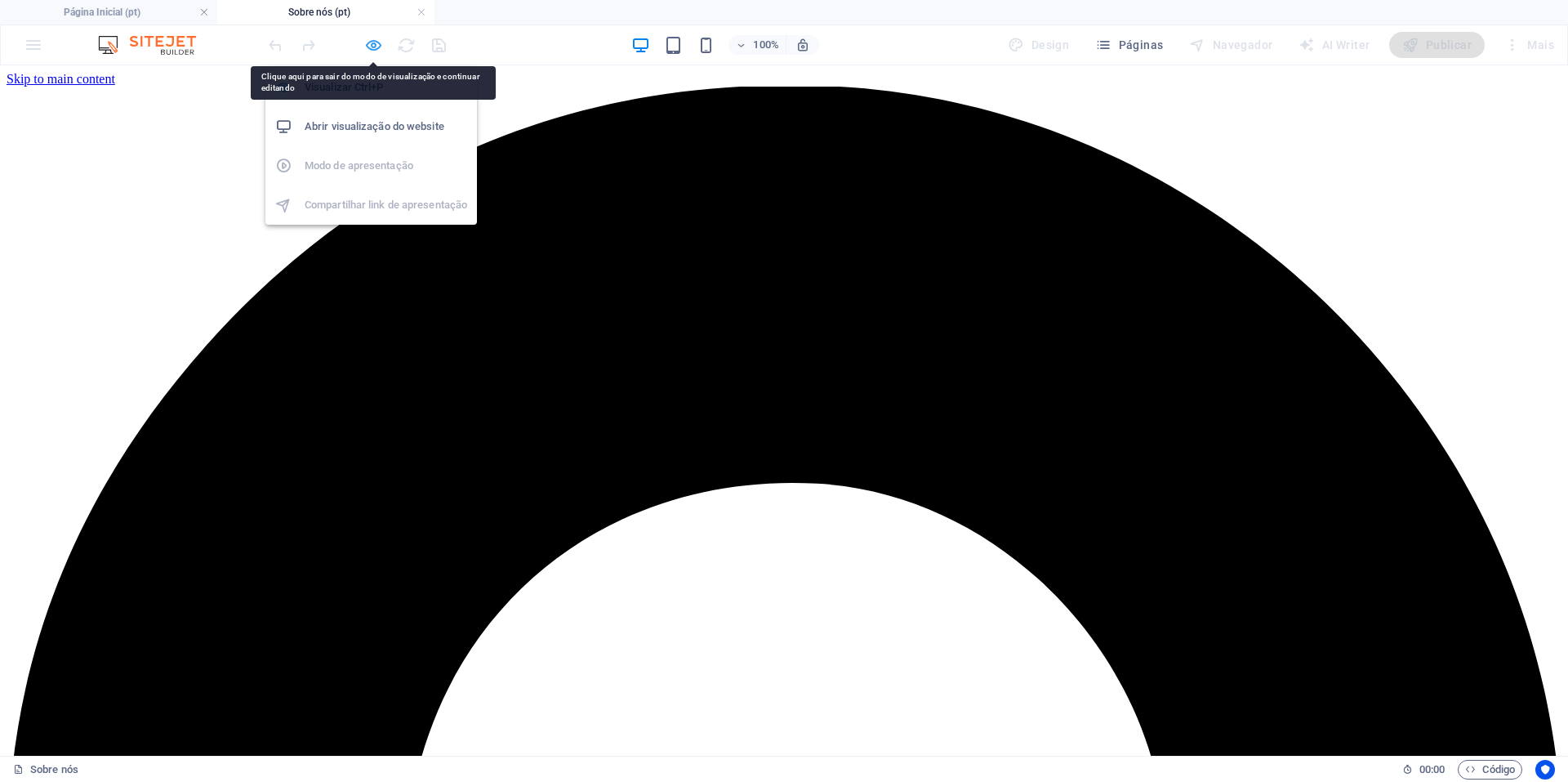
click at [374, 39] on icon "button" at bounding box center [374, 45] width 19 height 19
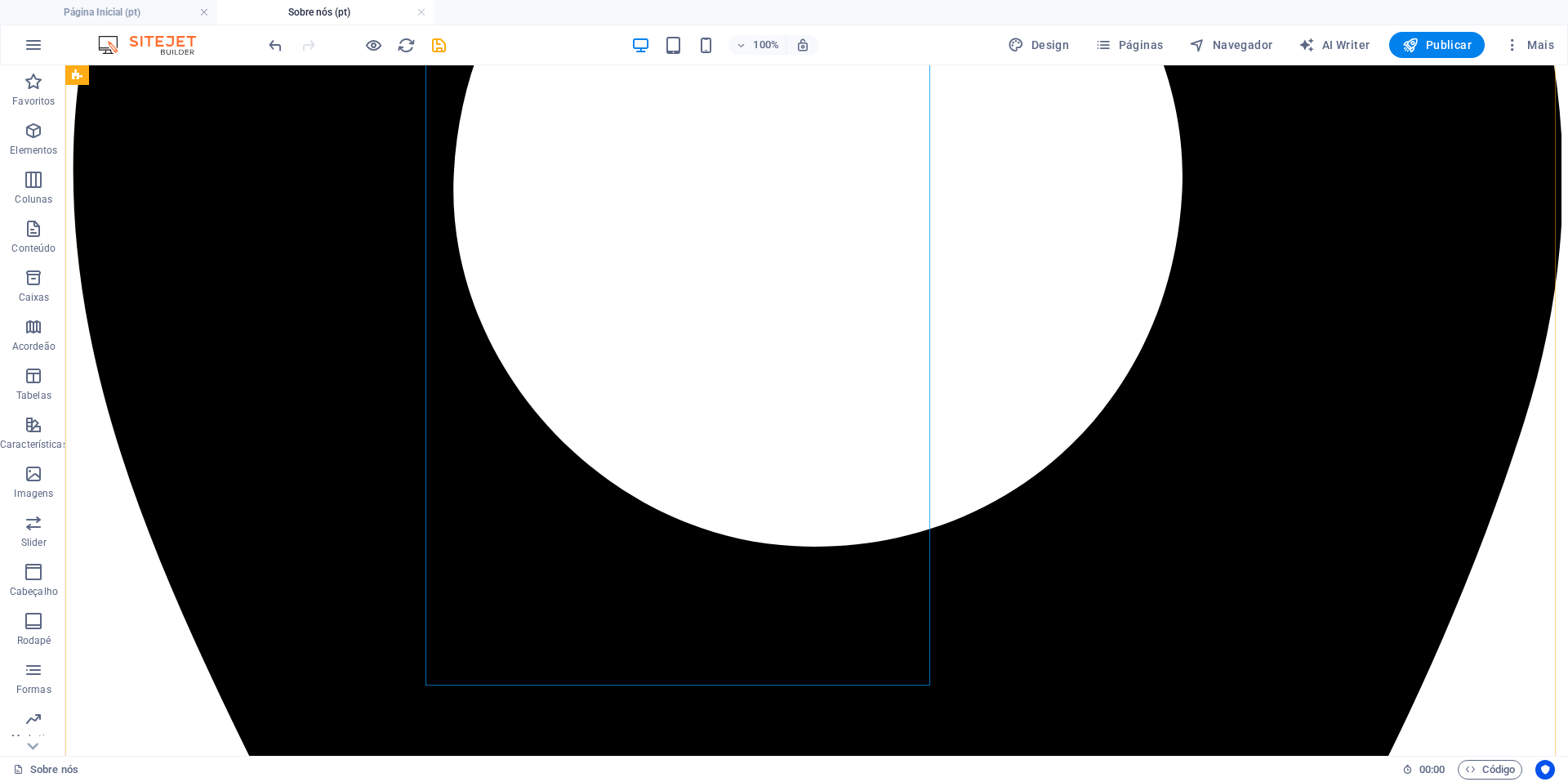
scroll to position [776, 0]
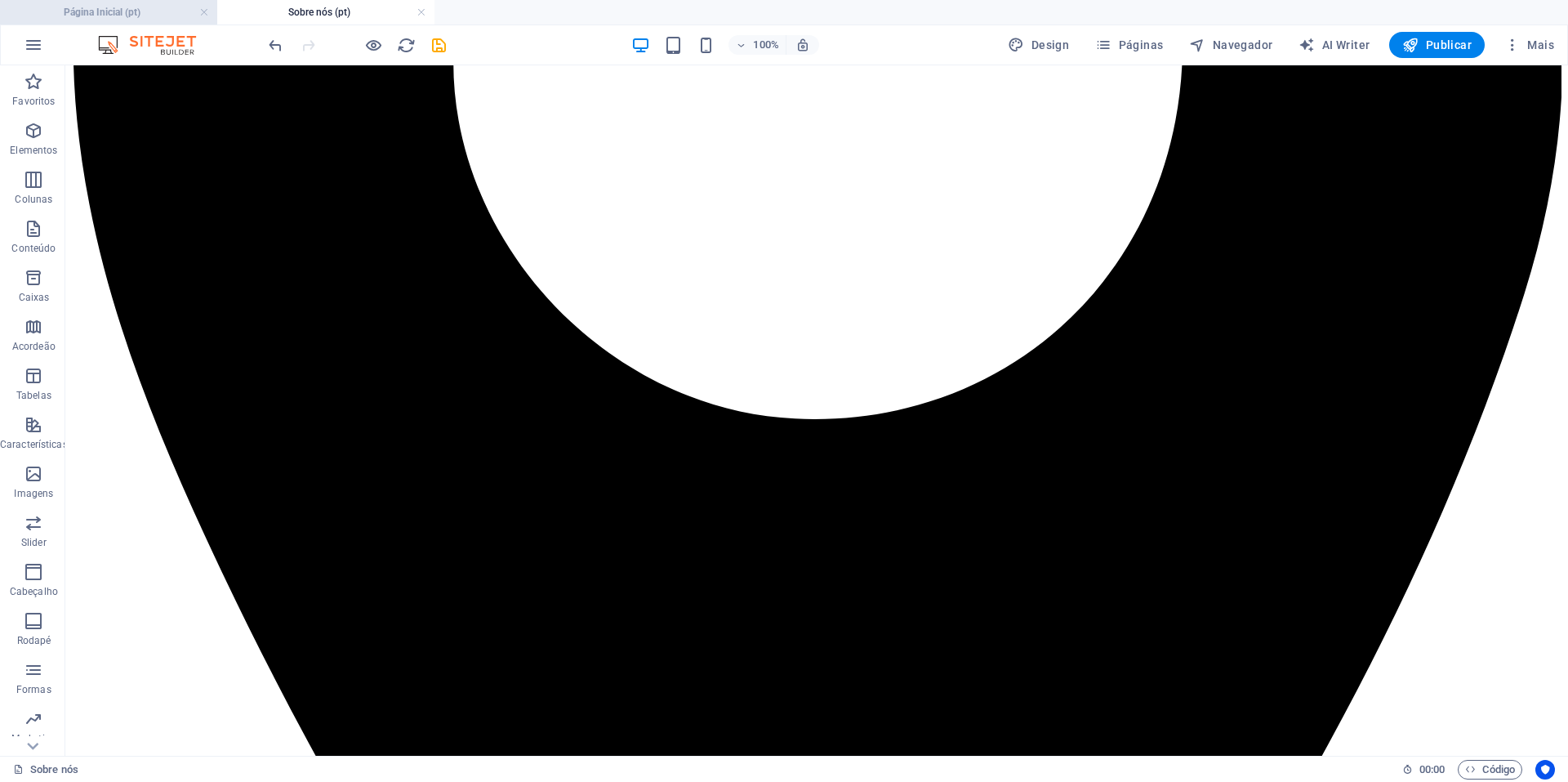
click at [146, 2] on li "Página Inicial (pt)" at bounding box center [109, 12] width 218 height 25
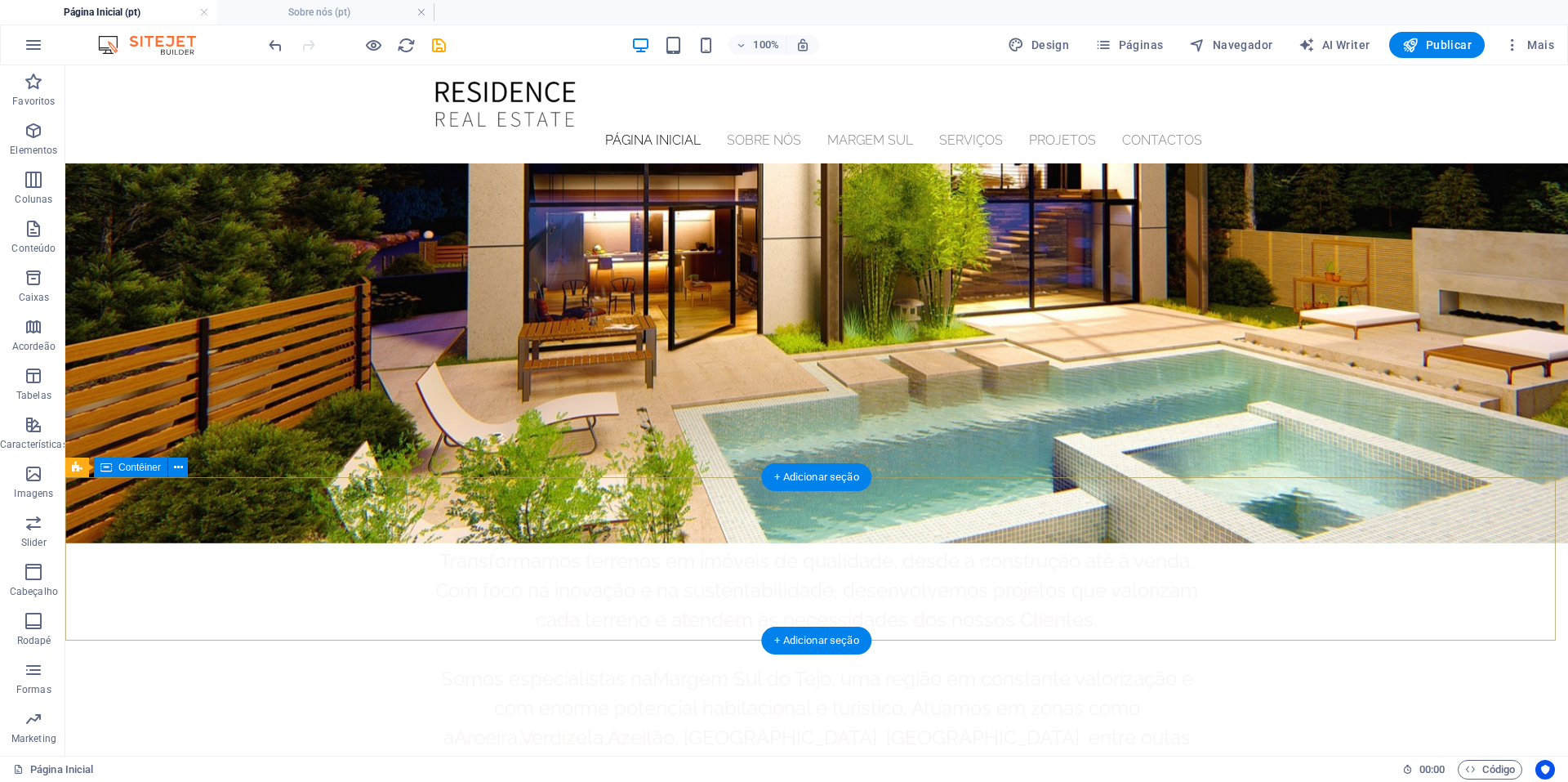
scroll to position [455, 0]
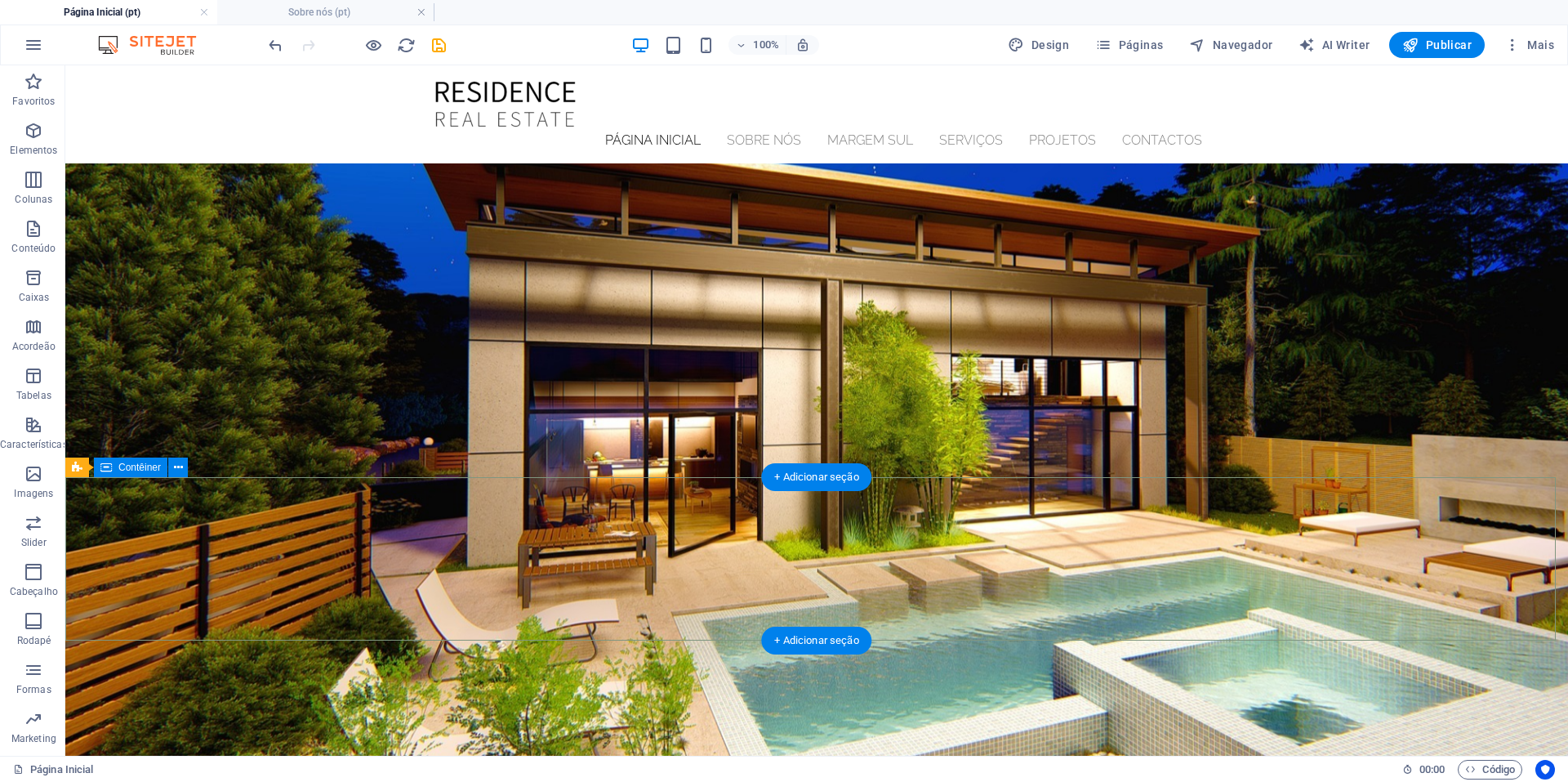
click at [827, 477] on div "+ Adicionar seção" at bounding box center [816, 477] width 110 height 28
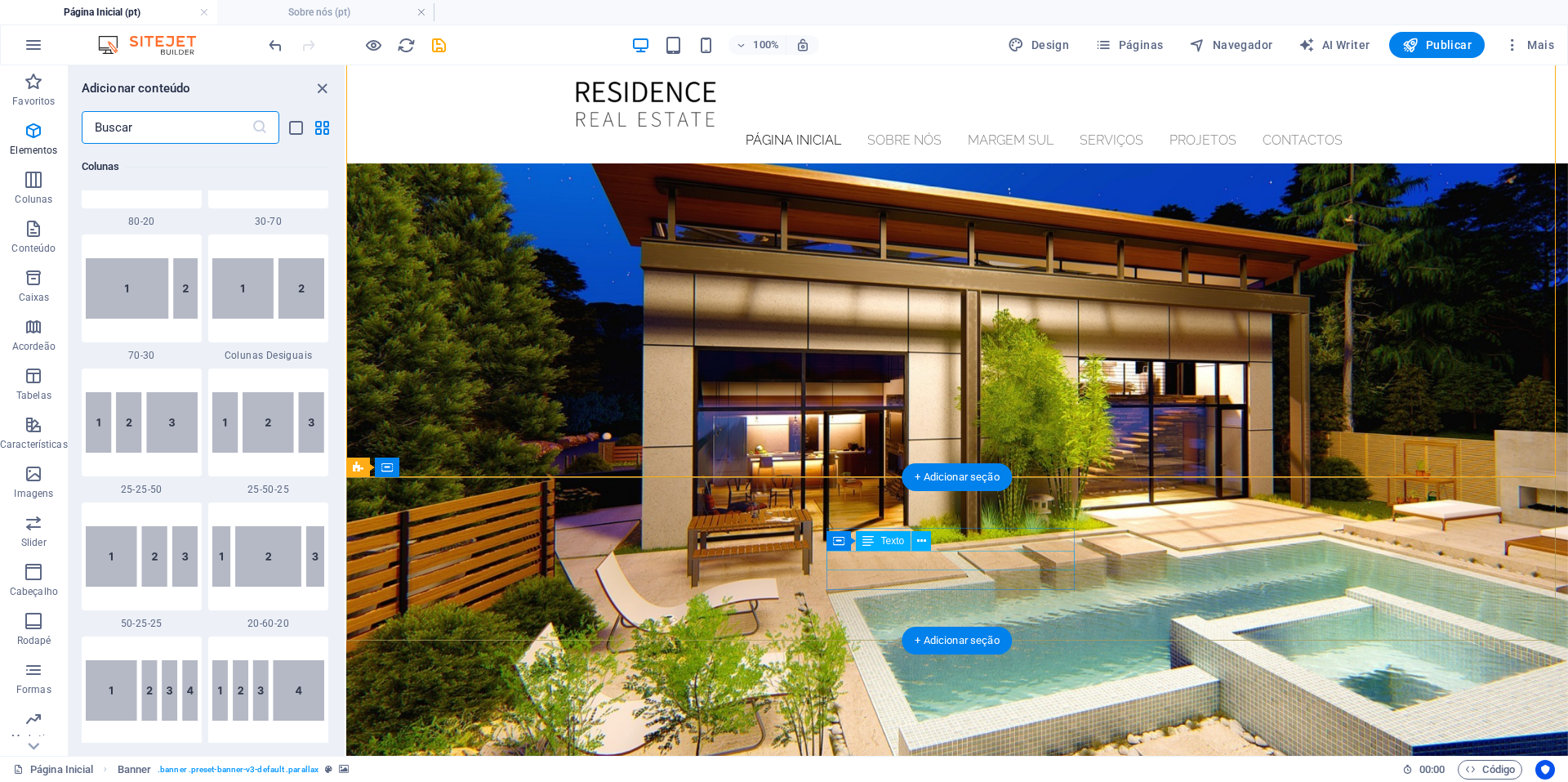
scroll to position [2857, 0]
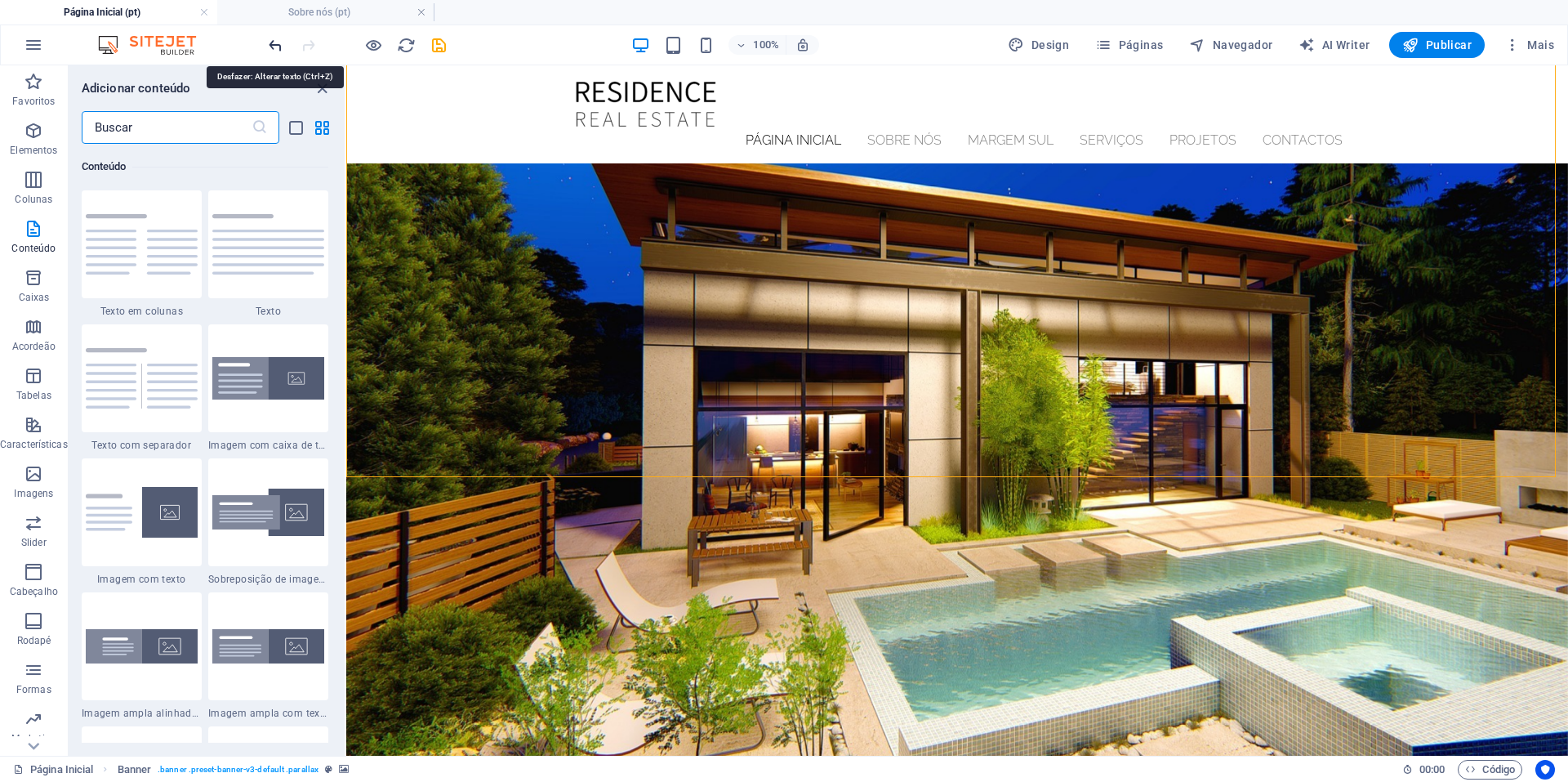
click at [274, 41] on icon "undo" at bounding box center [276, 45] width 19 height 19
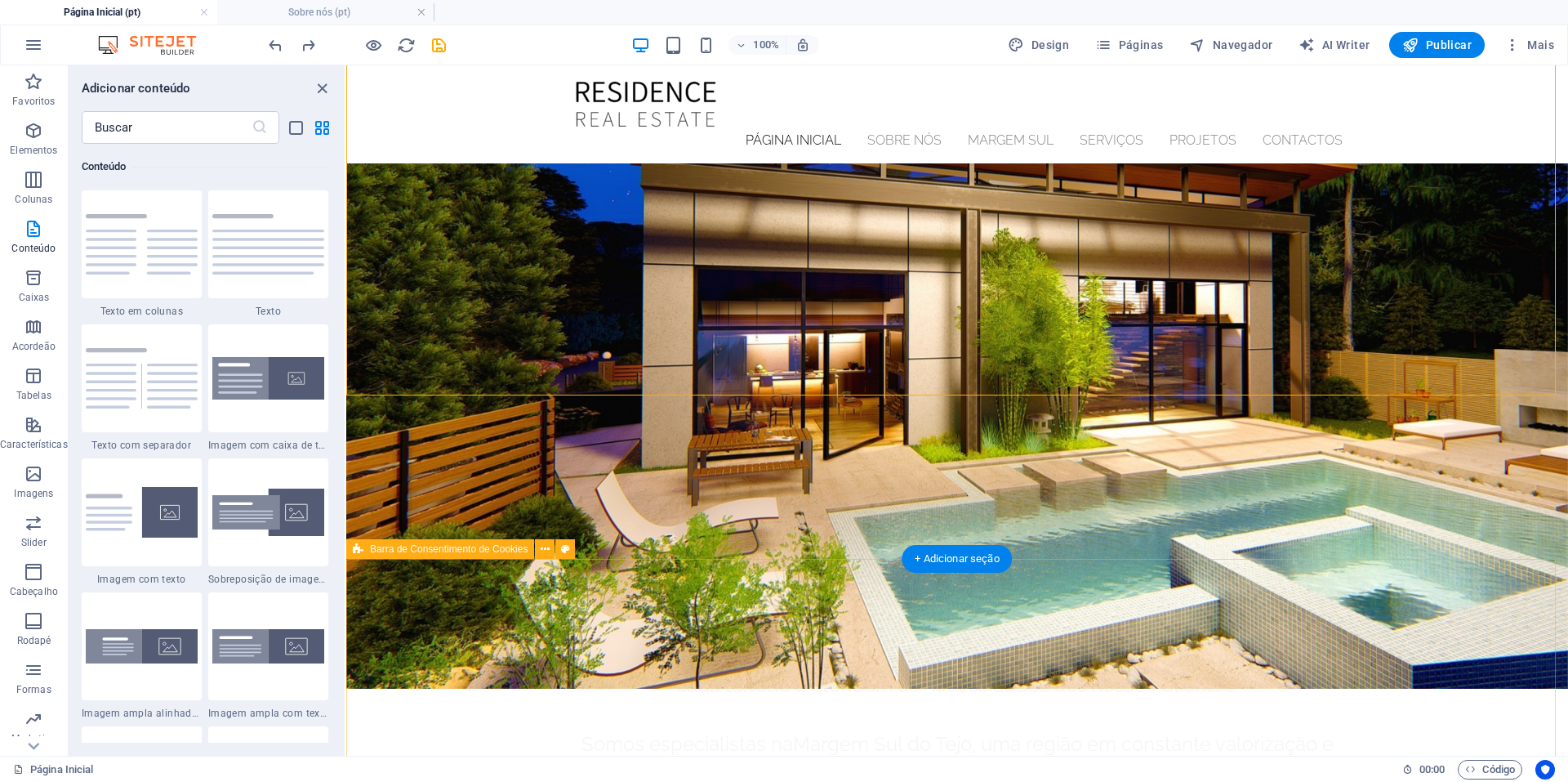
scroll to position [537, 0]
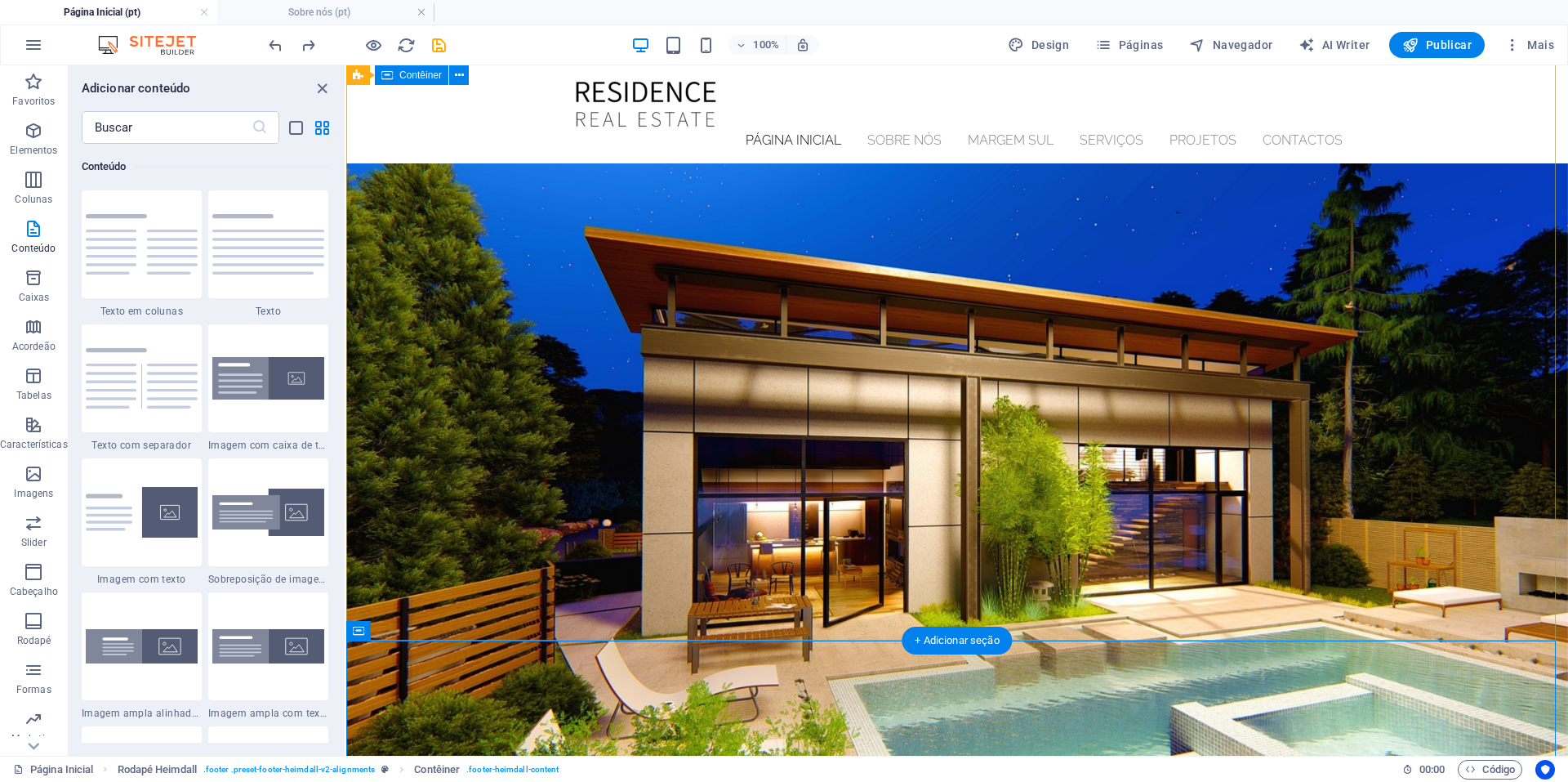
scroll to position [0, 0]
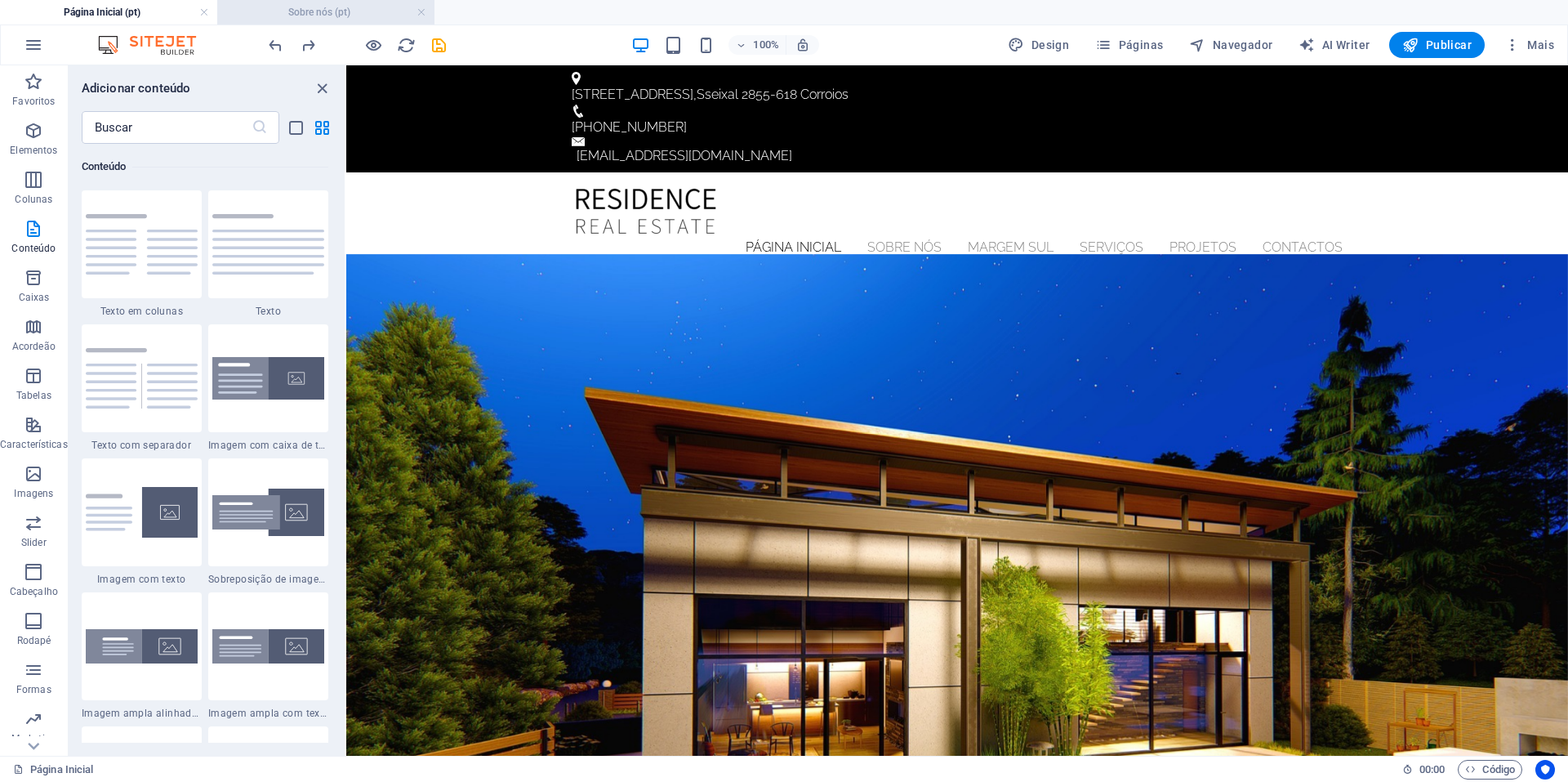
click at [316, 7] on h4 "Sobre nós (pt)" at bounding box center [327, 12] width 218 height 18
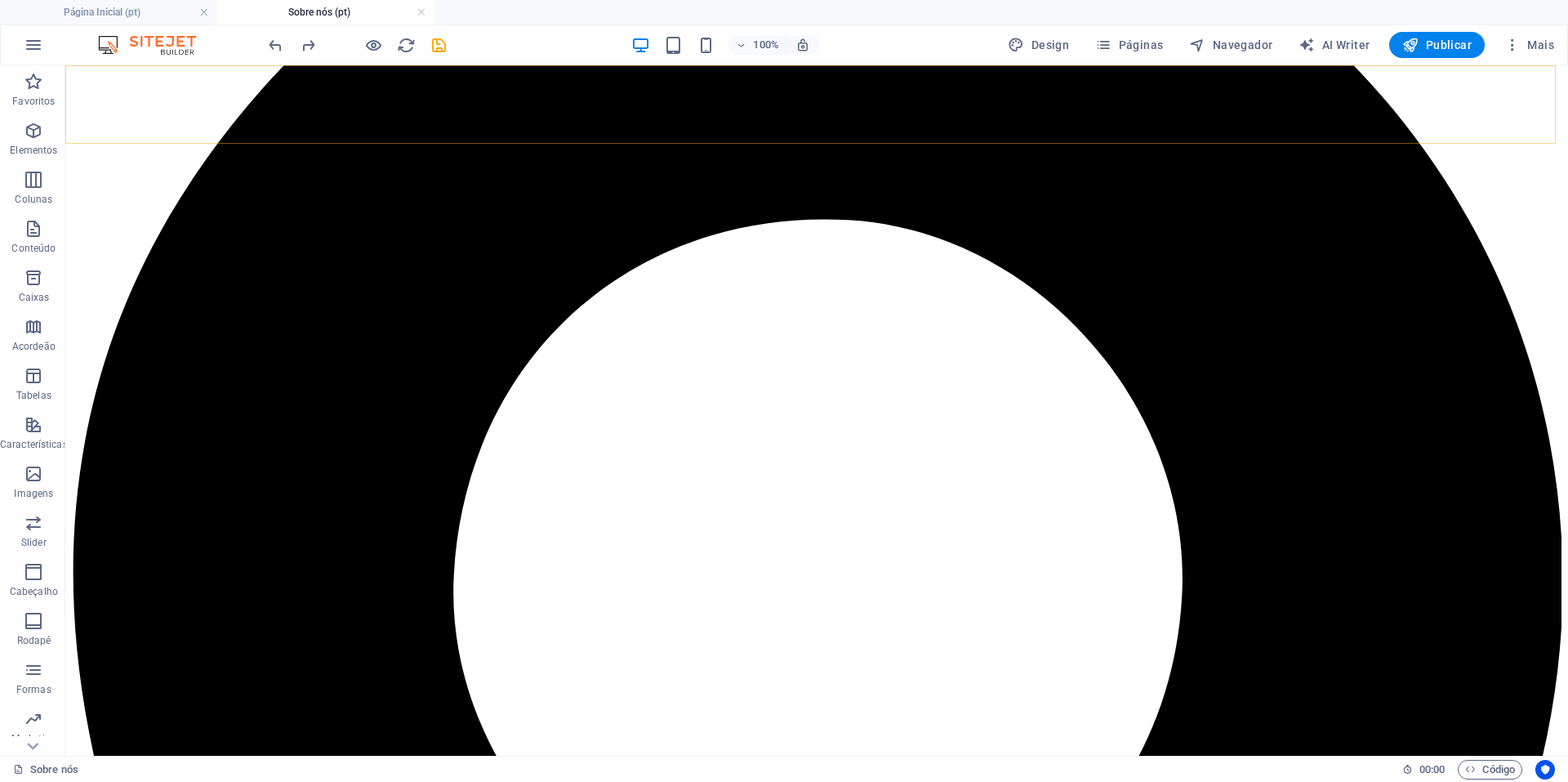
scroll to position [204, 0]
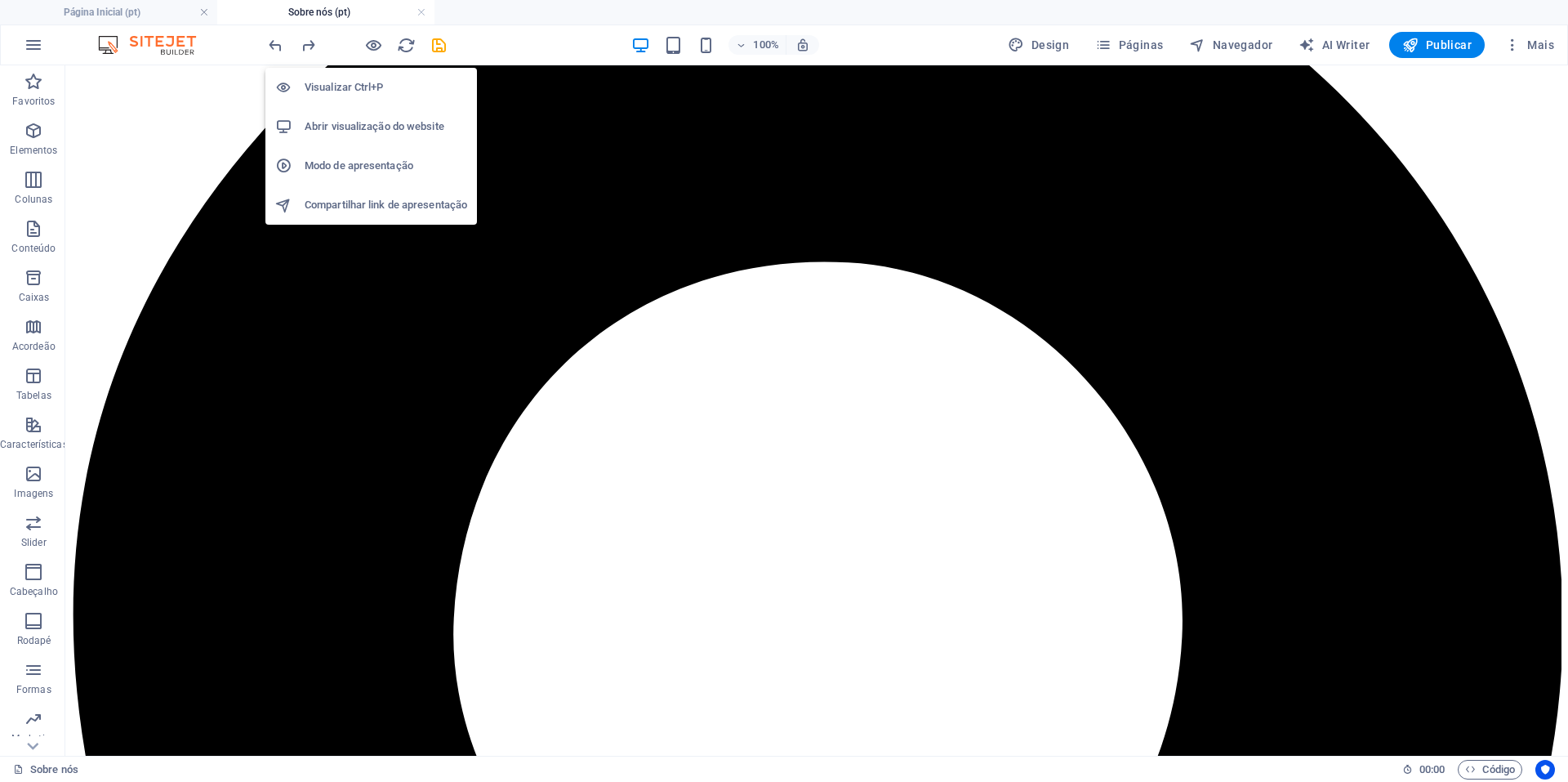
click at [362, 88] on h6 "Visualizar Ctrl+P" at bounding box center [386, 88] width 163 height 20
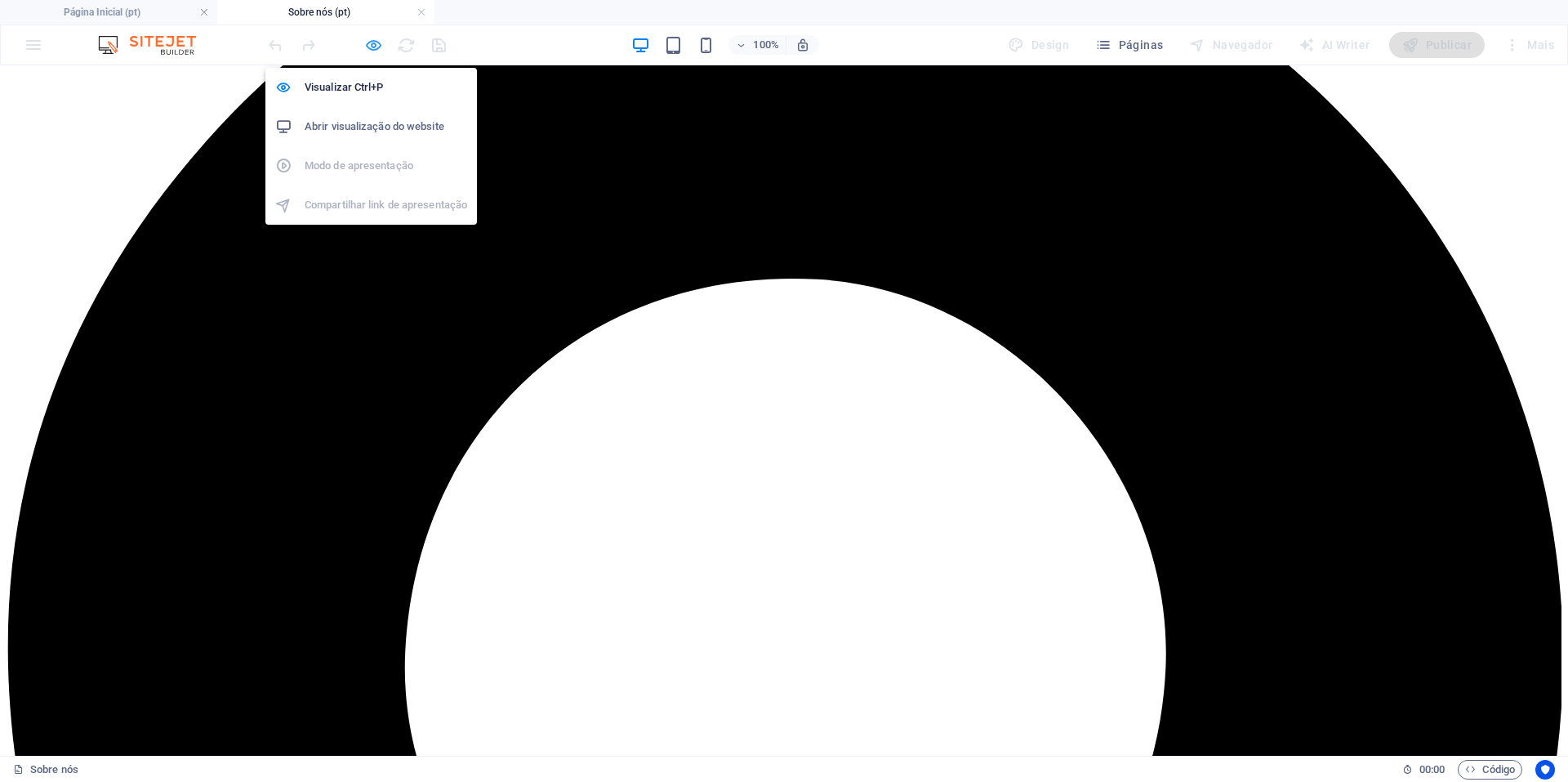
click at [378, 51] on icon "button" at bounding box center [374, 45] width 19 height 19
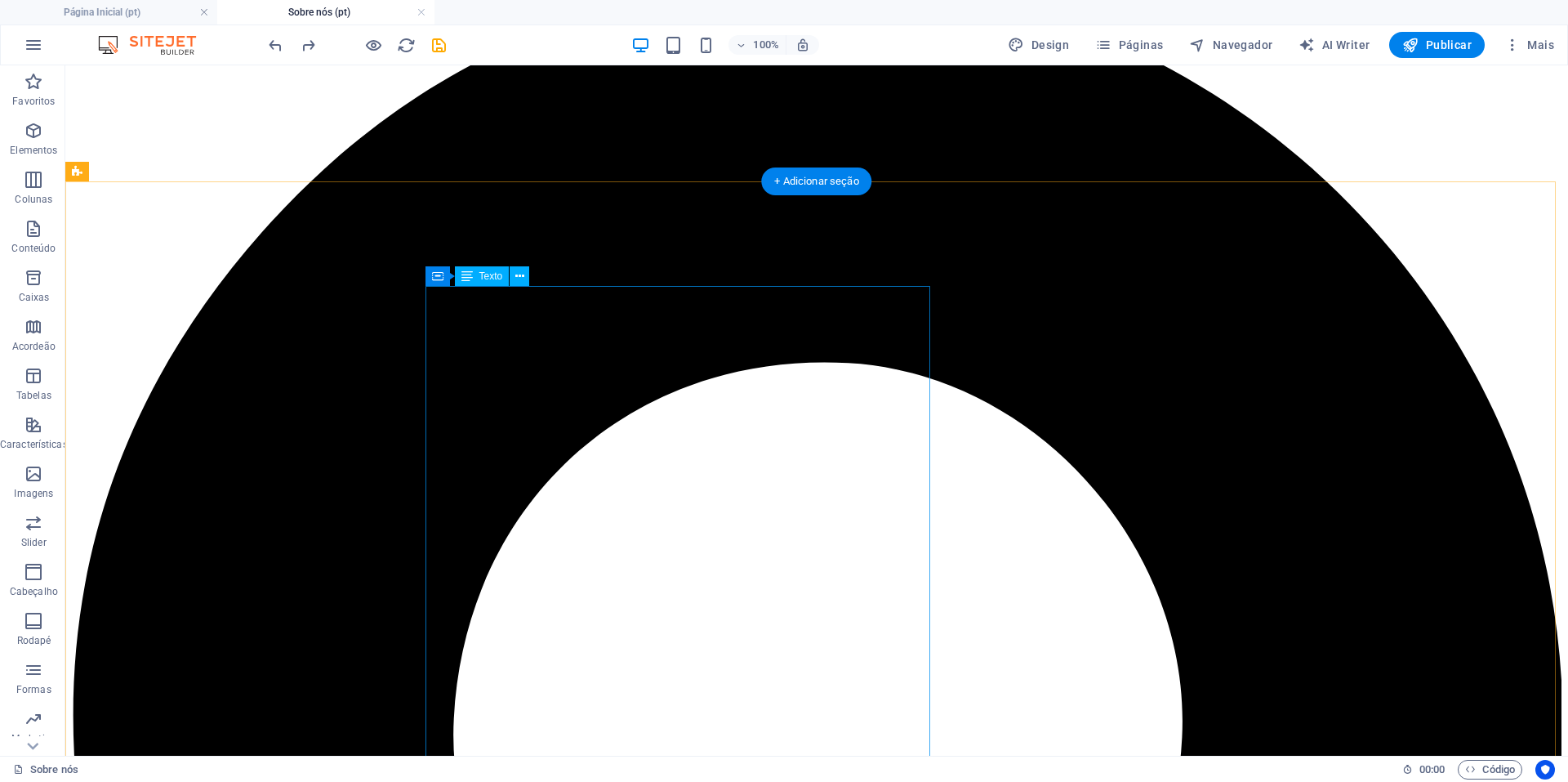
scroll to position [245, 0]
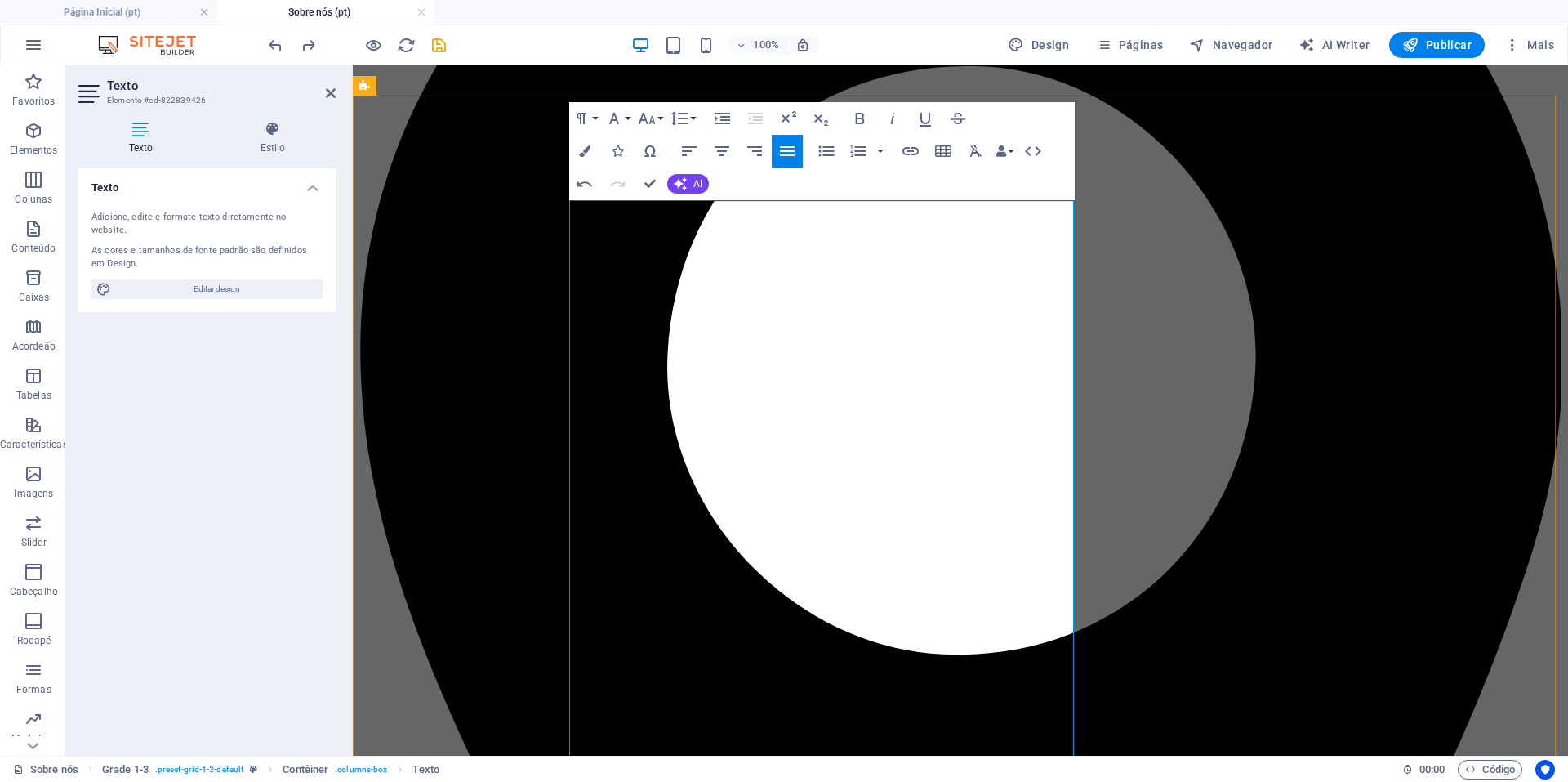
scroll to position [408, 0]
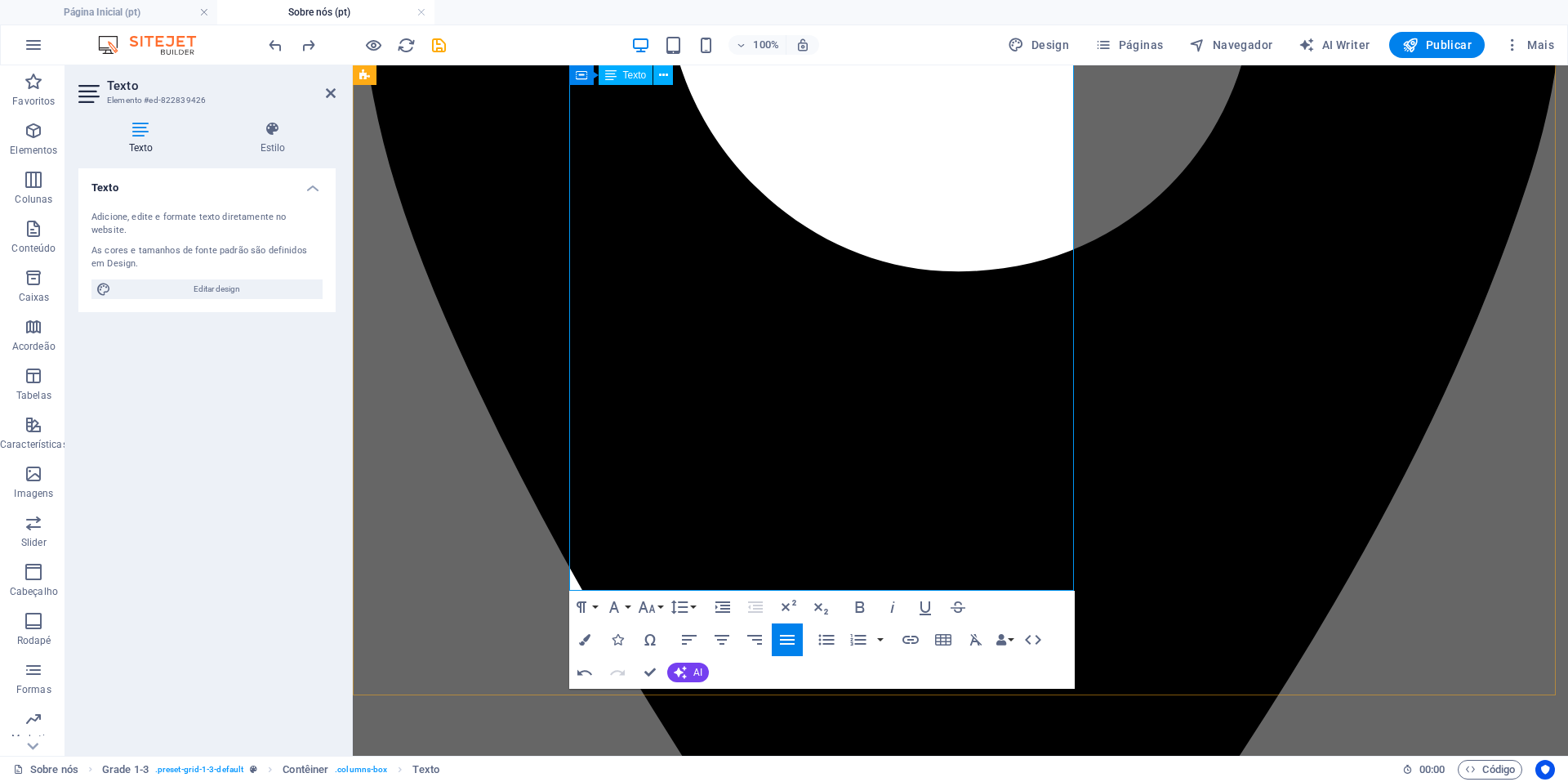
scroll to position [735, 0]
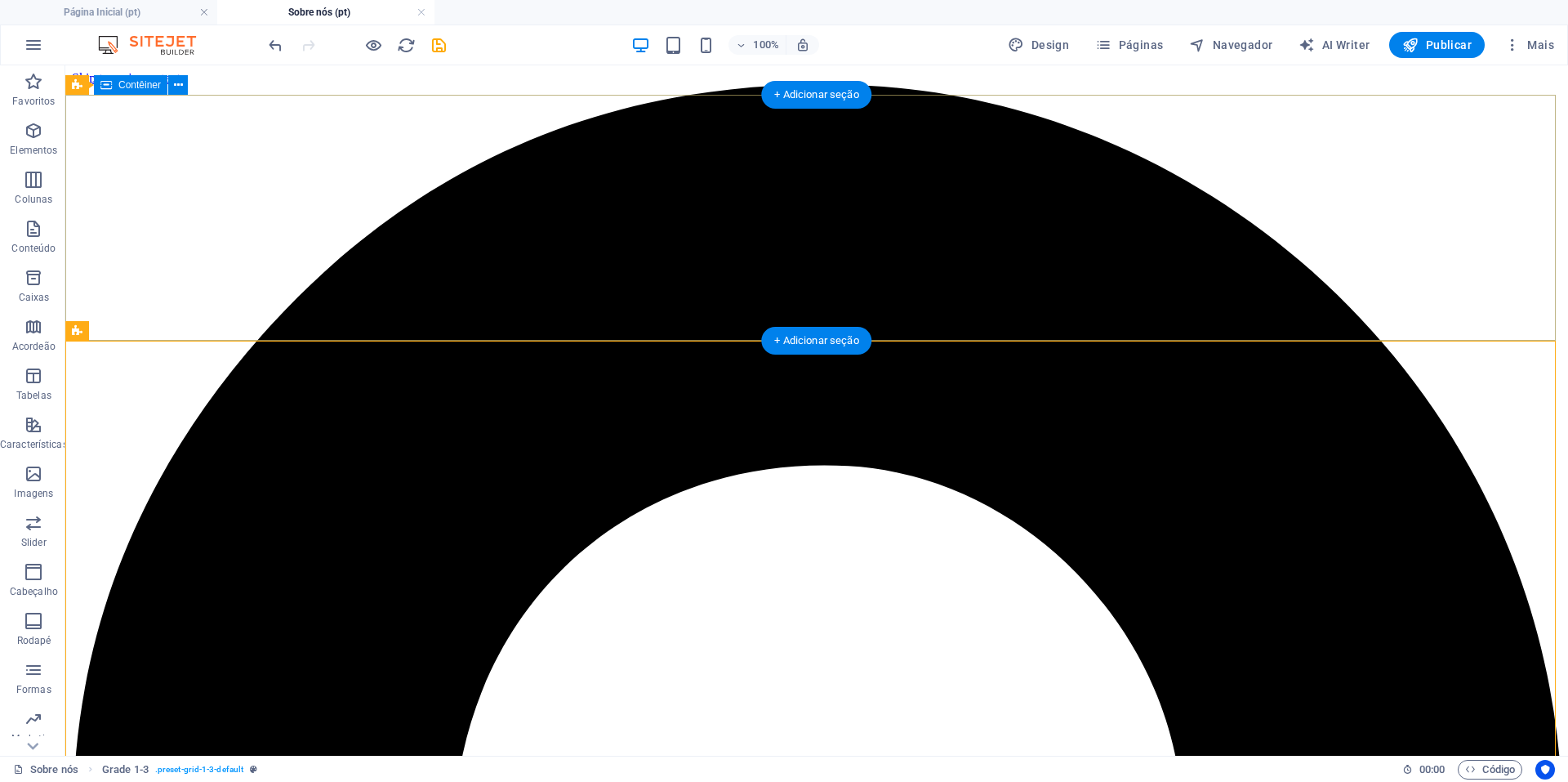
scroll to position [0, 0]
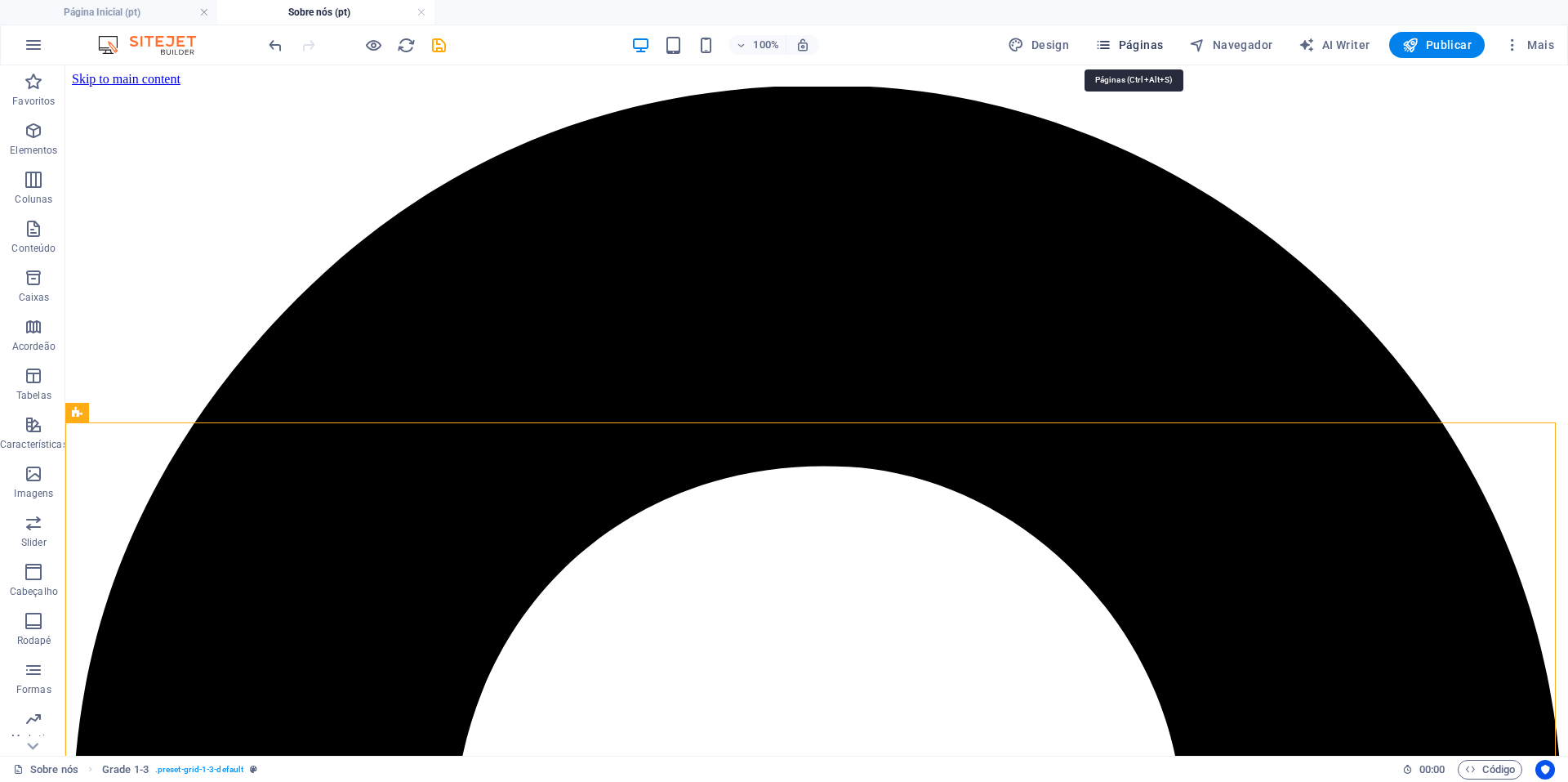
click at [1139, 52] on span "Páginas" at bounding box center [1130, 45] width 68 height 16
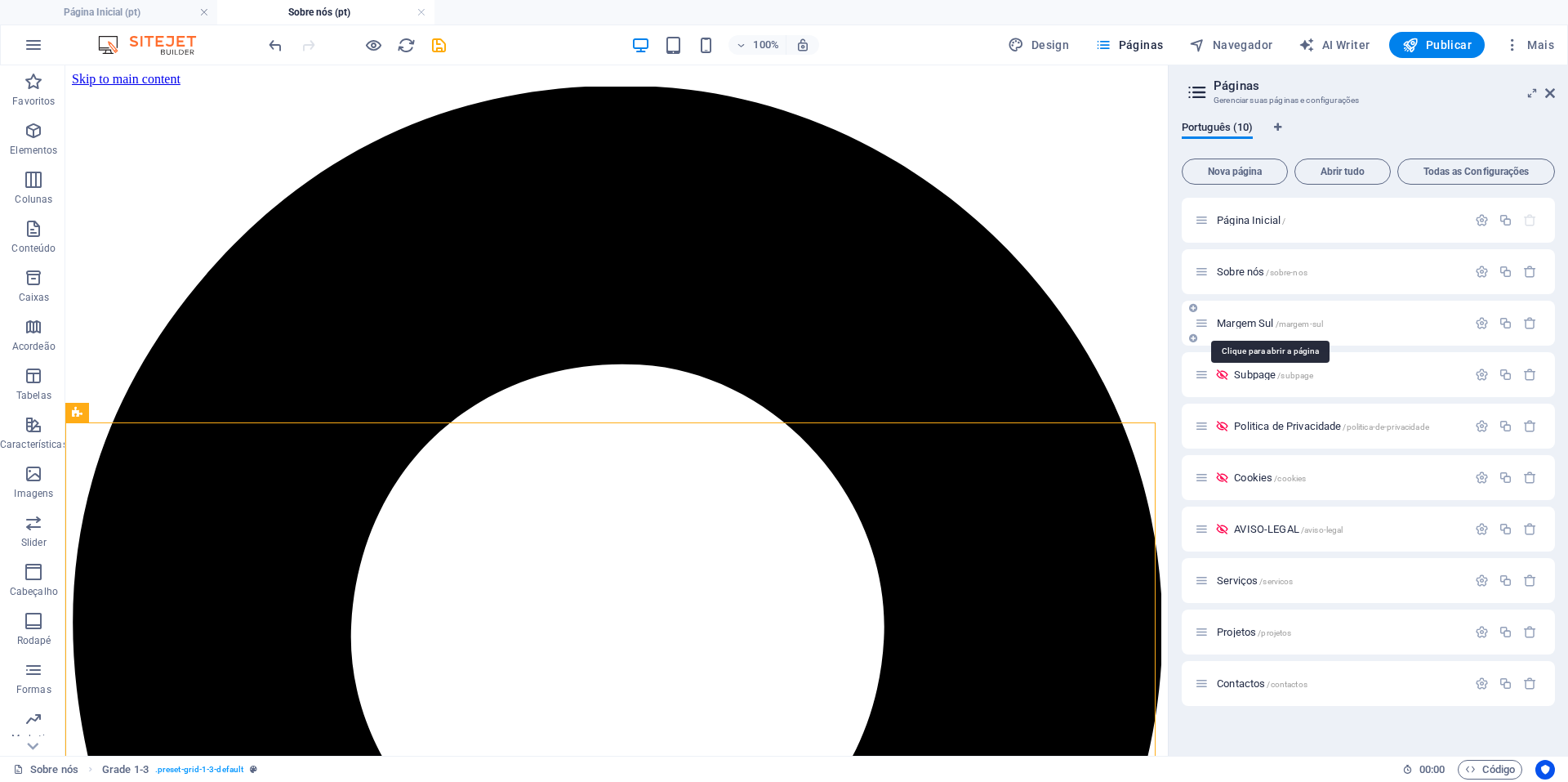
click at [1321, 320] on span "/margem-sul" at bounding box center [1299, 324] width 48 height 9
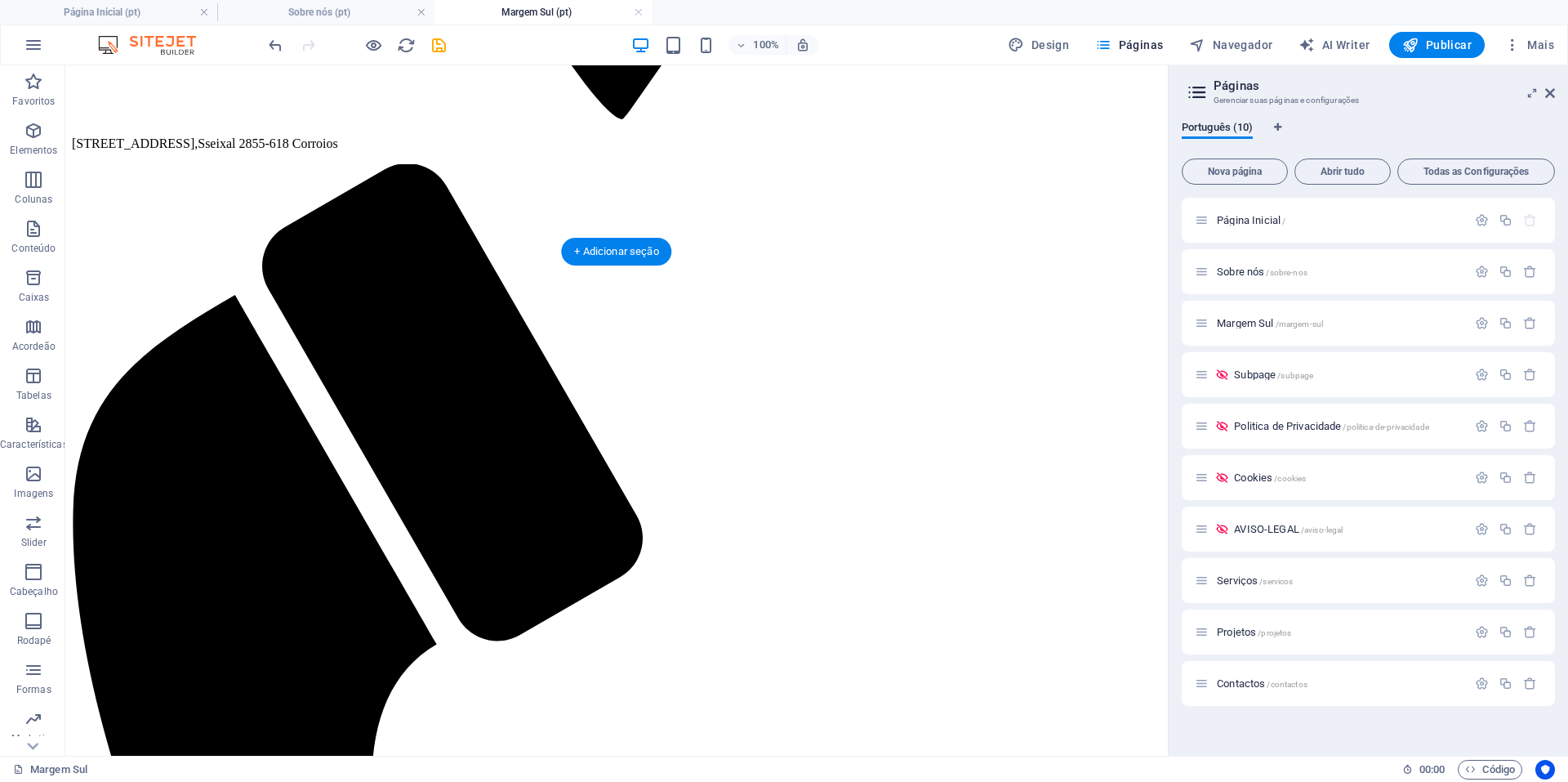
scroll to position [1633, 0]
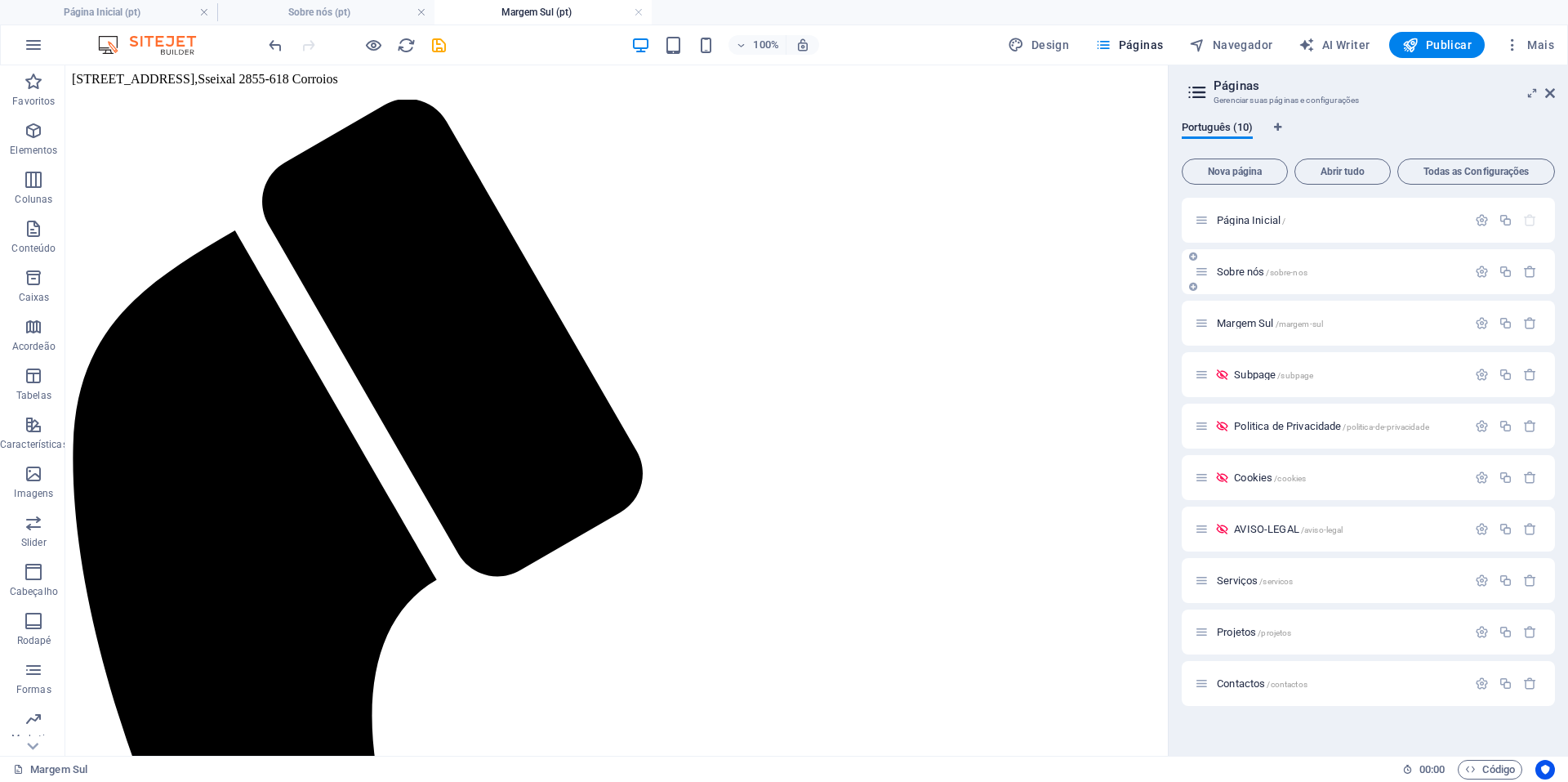
click at [1248, 274] on span "Sobre nós /sobre-nos" at bounding box center [1261, 272] width 91 height 12
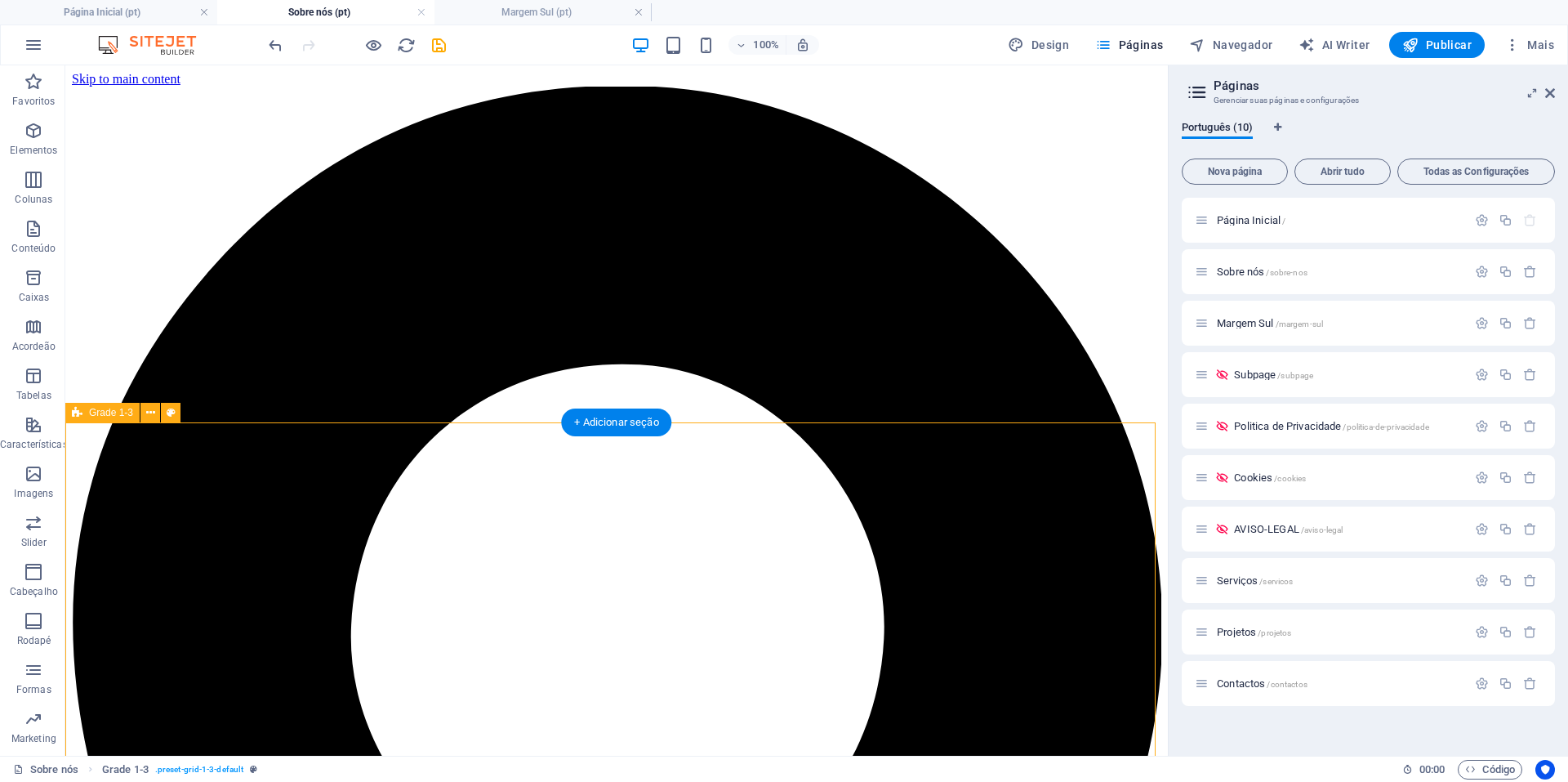
scroll to position [327, 0]
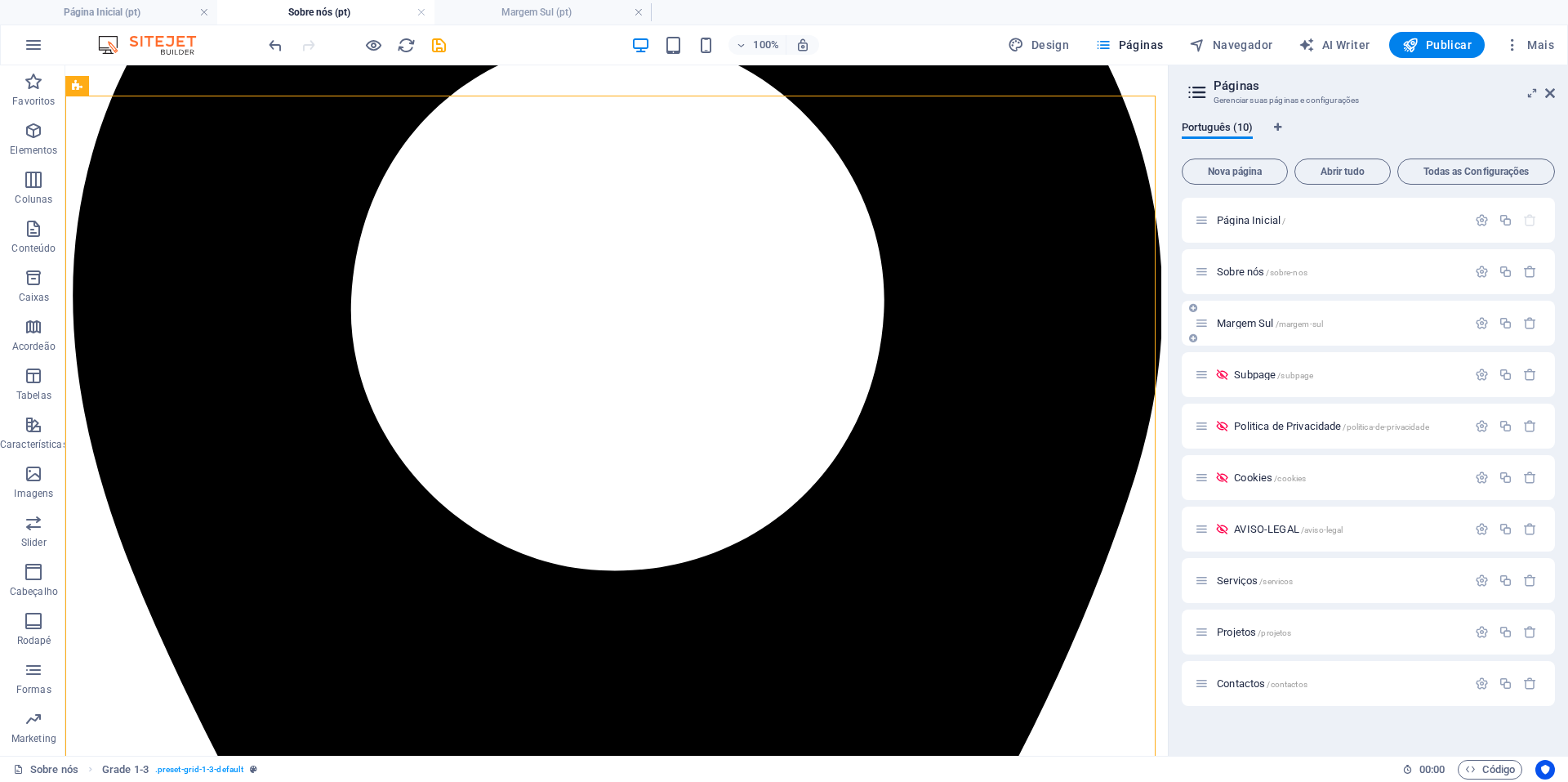
click at [1255, 329] on div "Margem Sul /margem-sul" at bounding box center [1330, 323] width 272 height 19
click at [1256, 324] on span "Margem Sul /margem-sul" at bounding box center [1269, 323] width 106 height 12
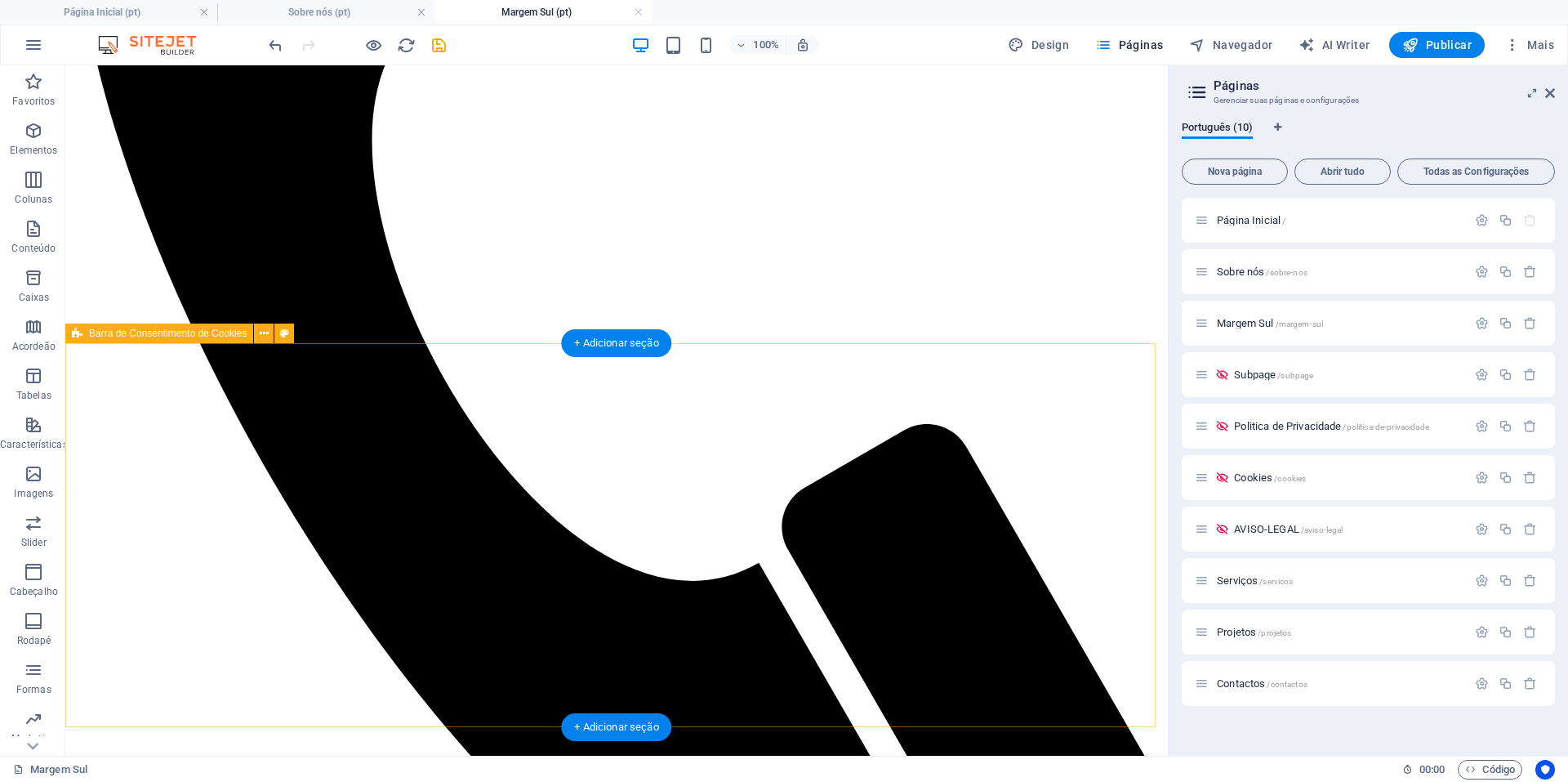
scroll to position [2283, 0]
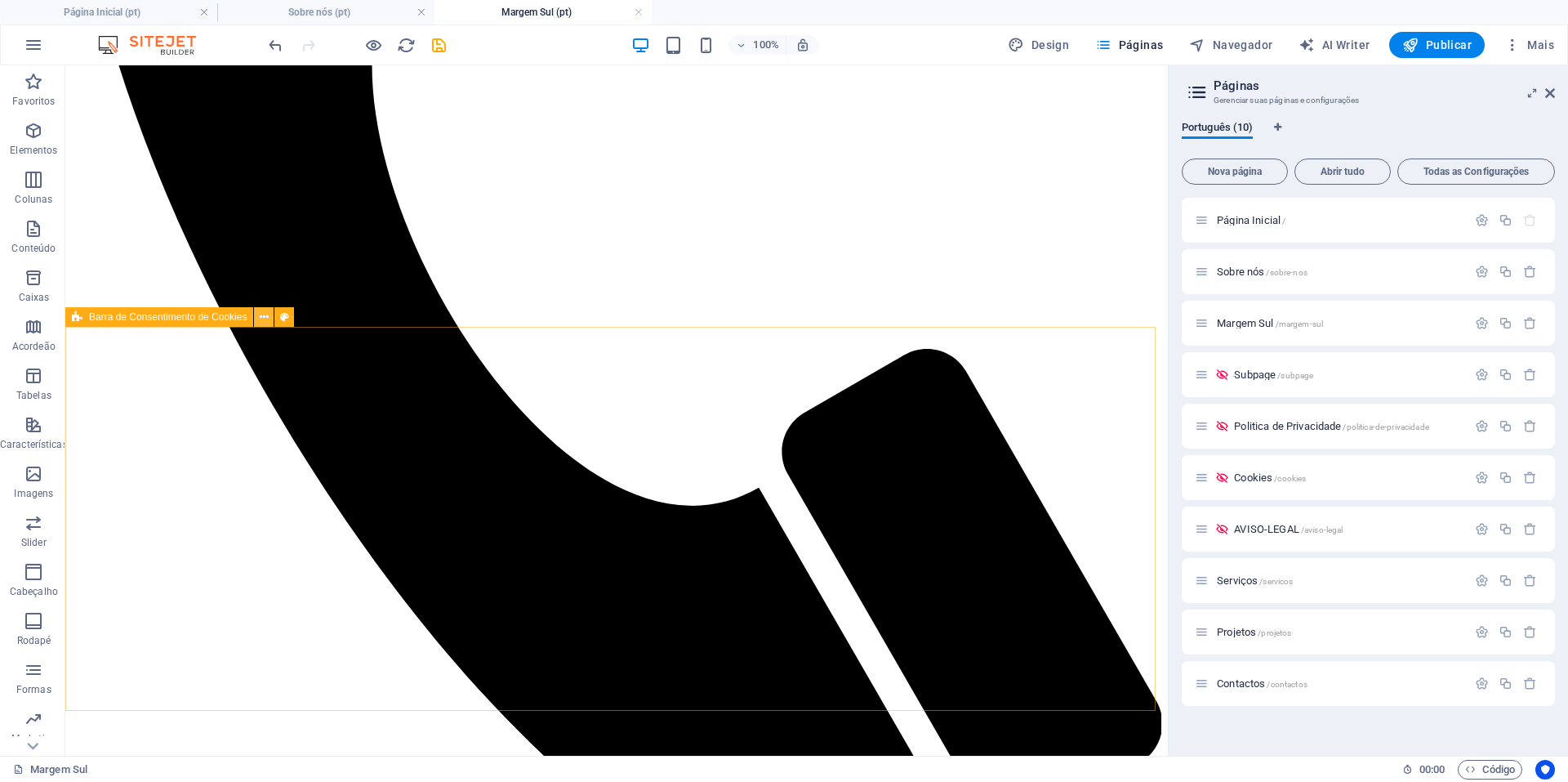
click at [266, 312] on icon at bounding box center [264, 317] width 9 height 17
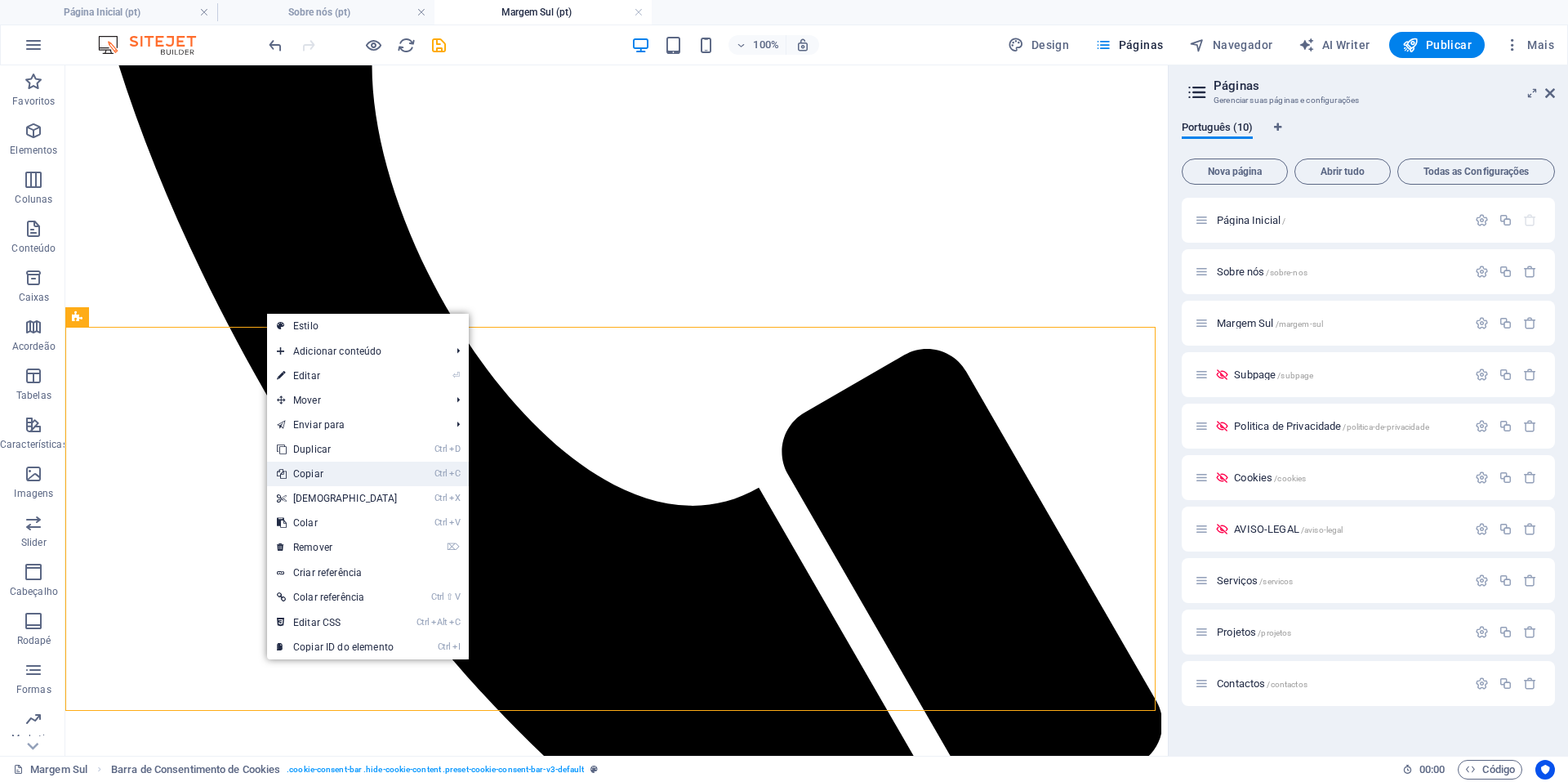
click at [325, 472] on link "Ctrl C Copiar" at bounding box center [337, 473] width 141 height 25
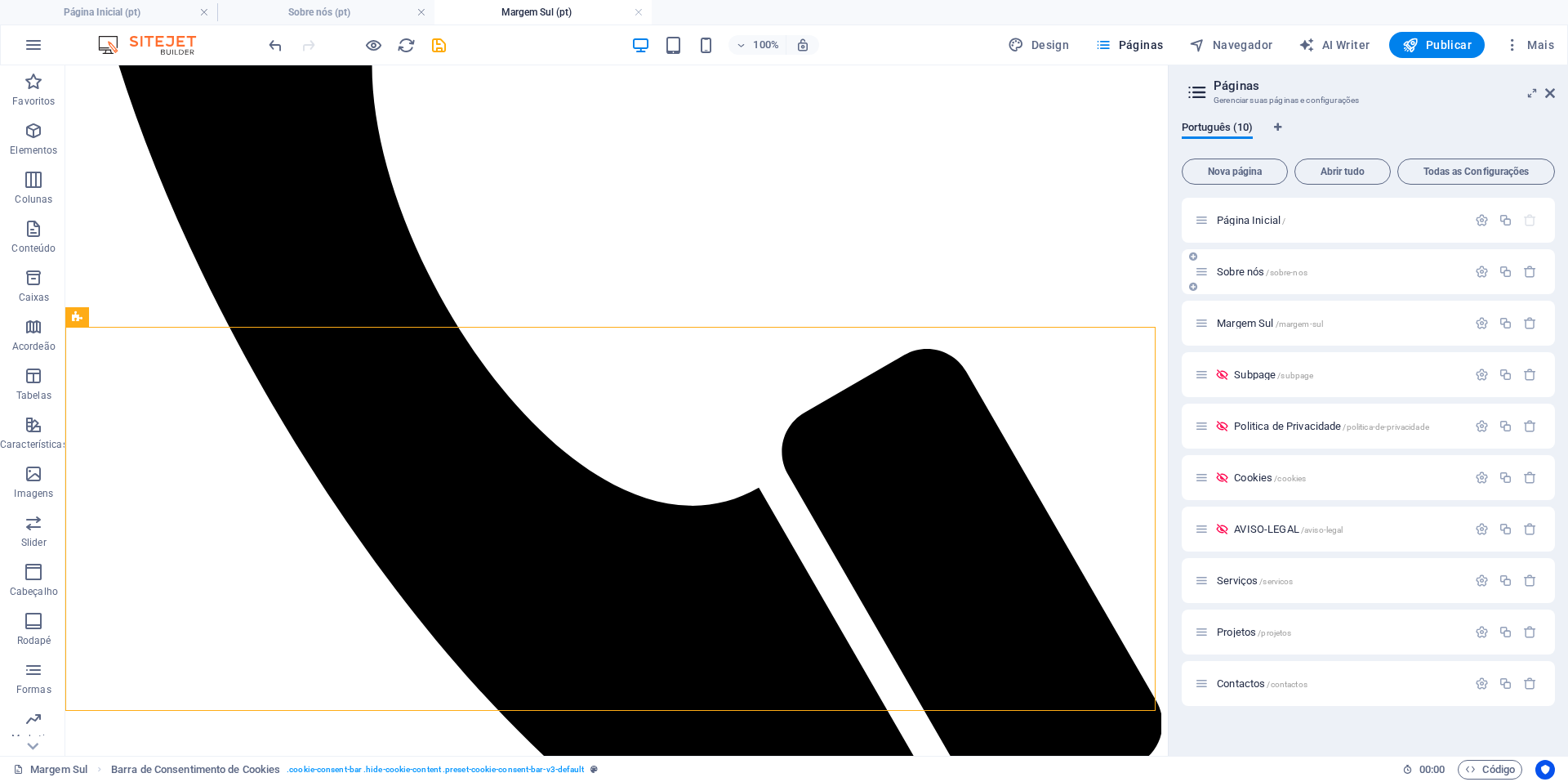
click at [1260, 271] on span "Sobre nós /sobre-nos" at bounding box center [1261, 272] width 91 height 12
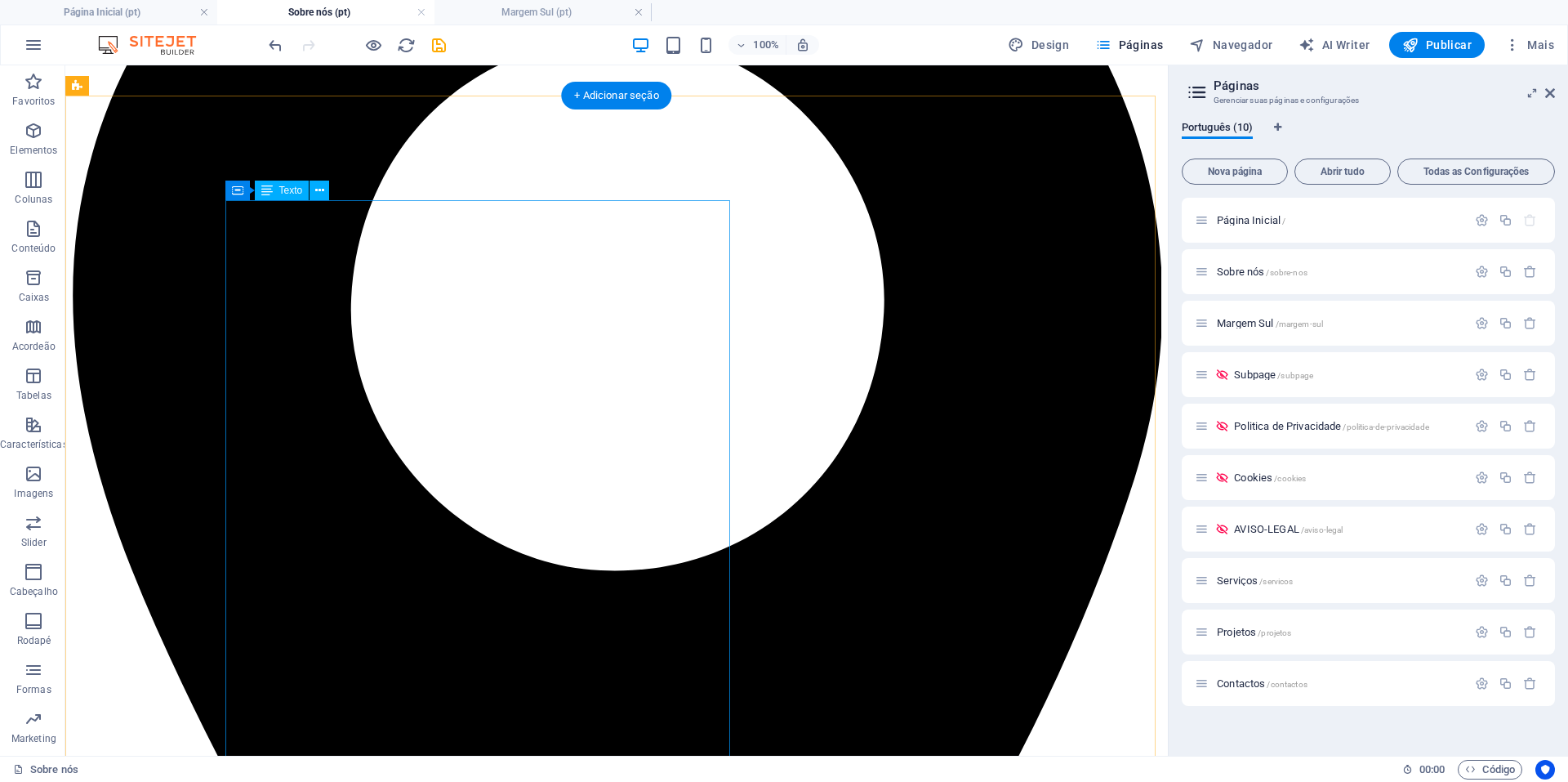
scroll to position [756, 0]
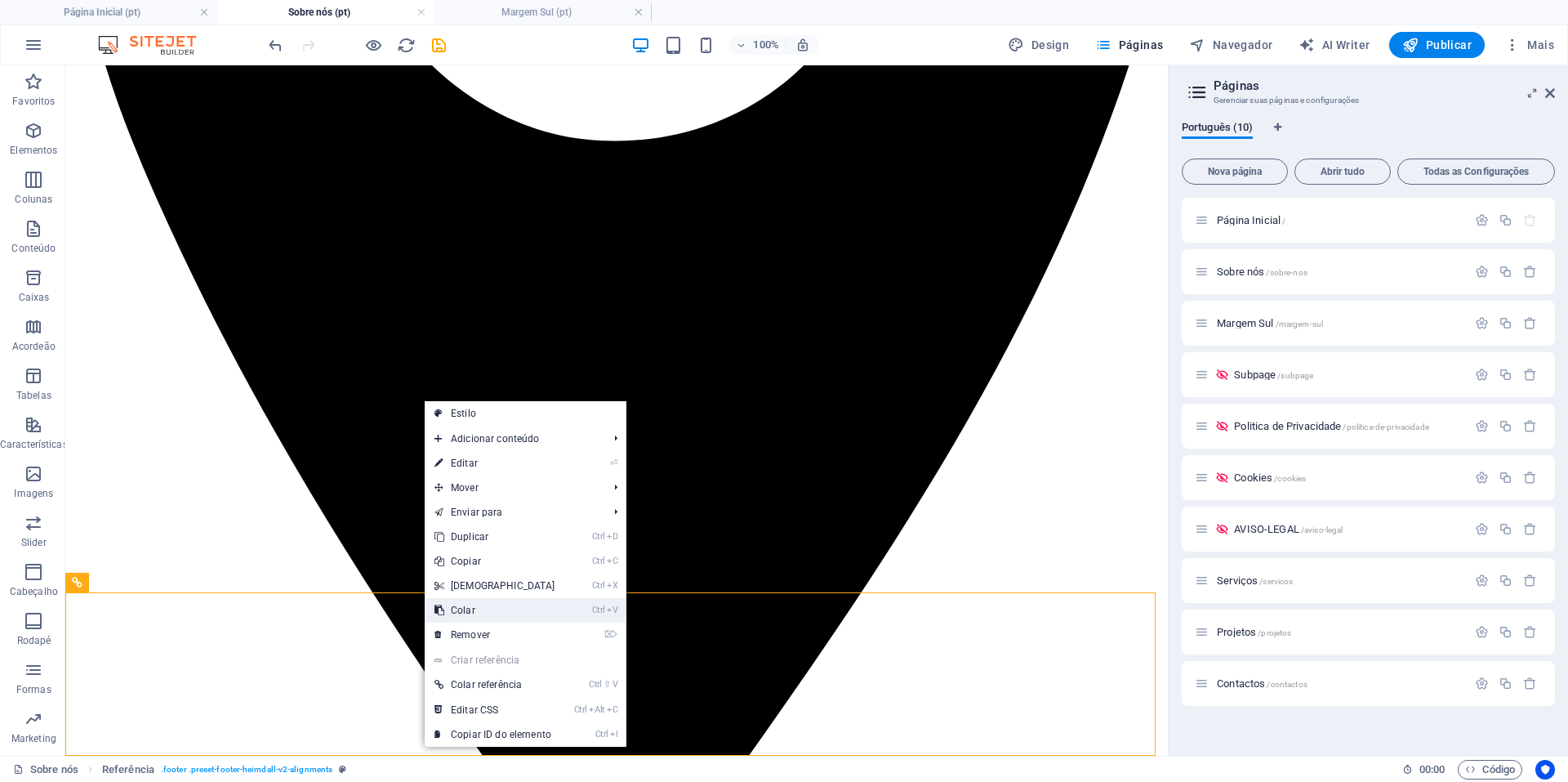
click at [472, 609] on link "Ctrl V Colar" at bounding box center [494, 610] width 141 height 25
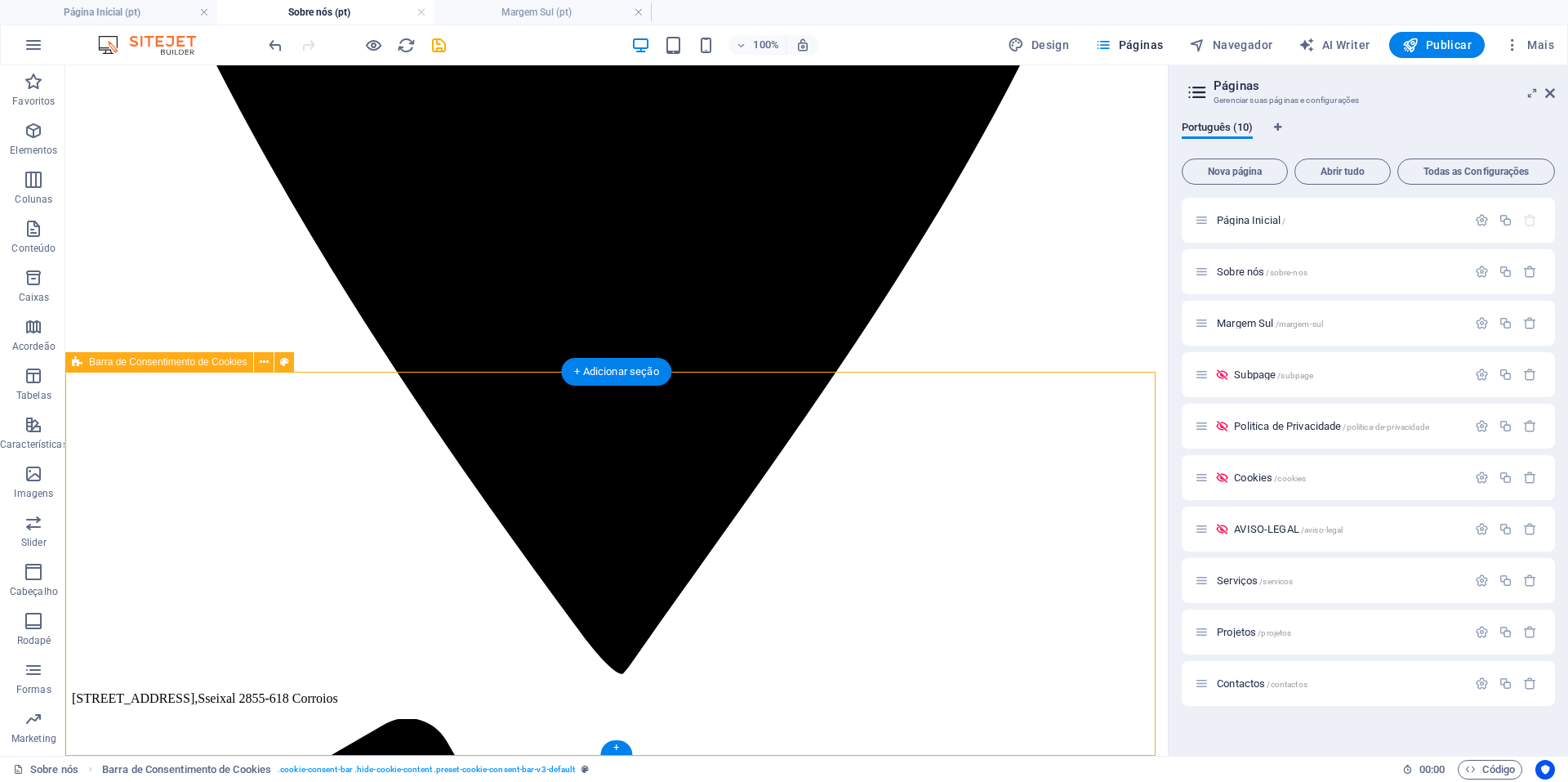
scroll to position [895, 0]
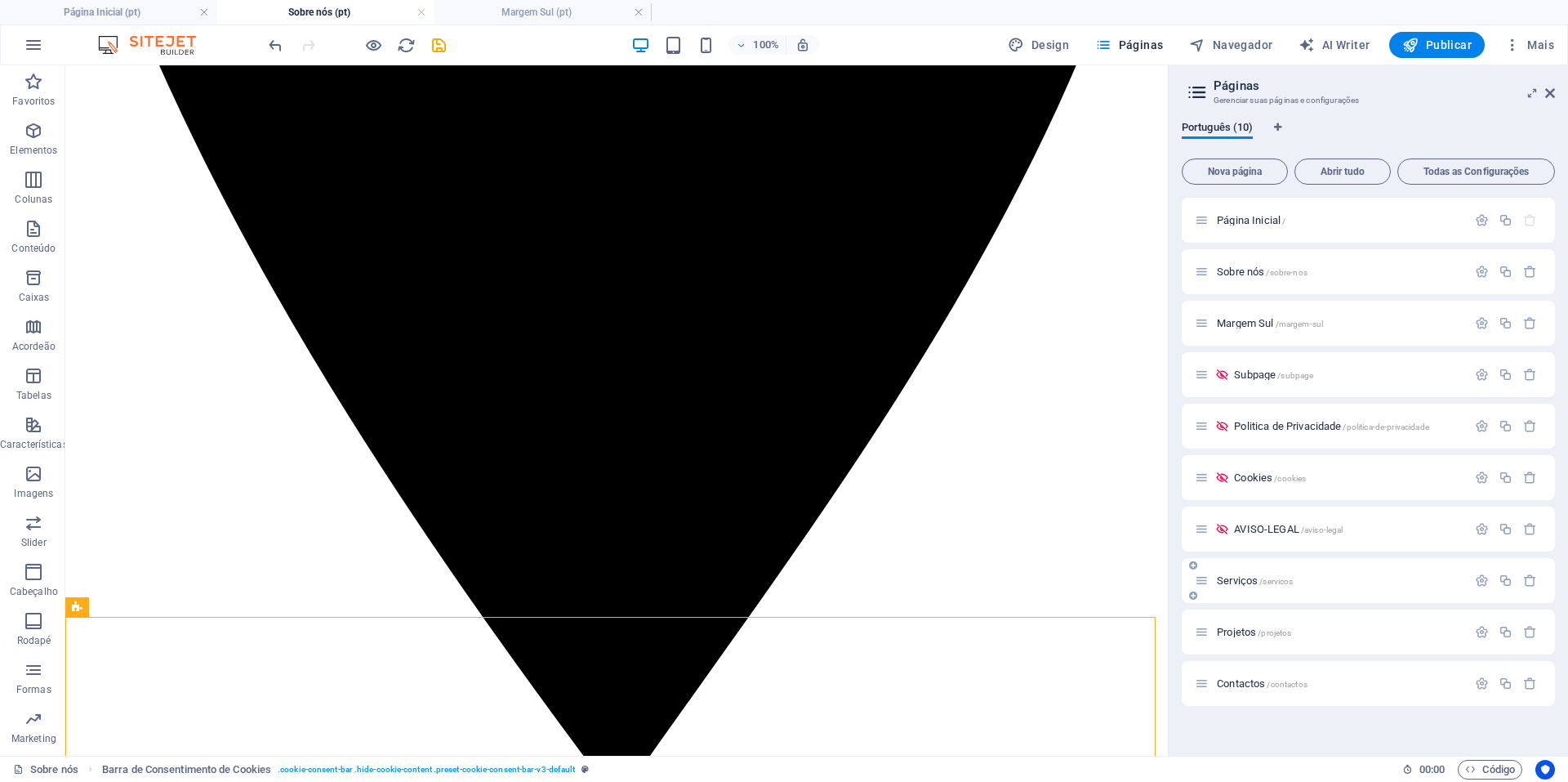
click at [1251, 576] on span "Serviços /servicos" at bounding box center [1254, 580] width 76 height 12
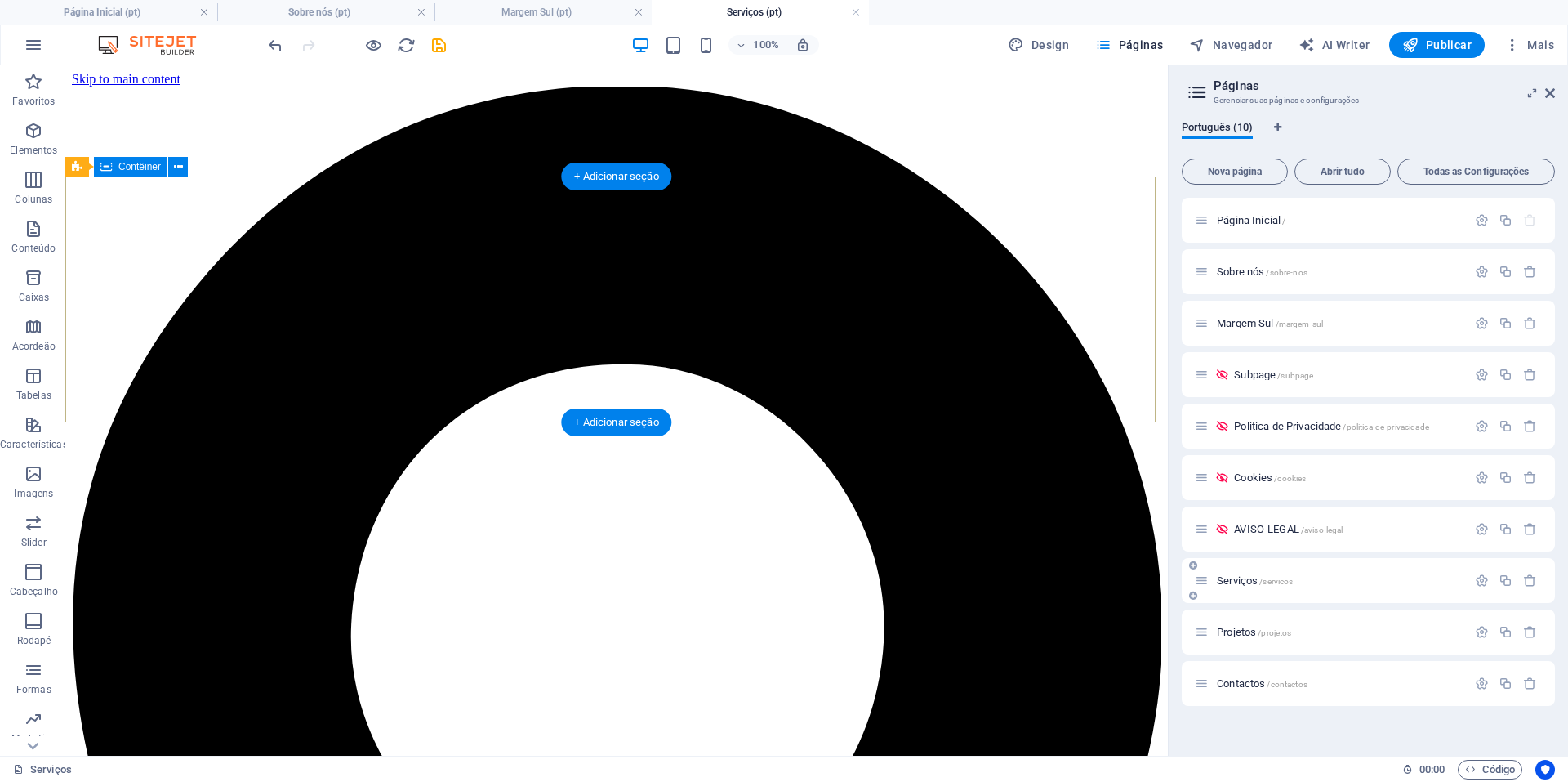
scroll to position [0, 0]
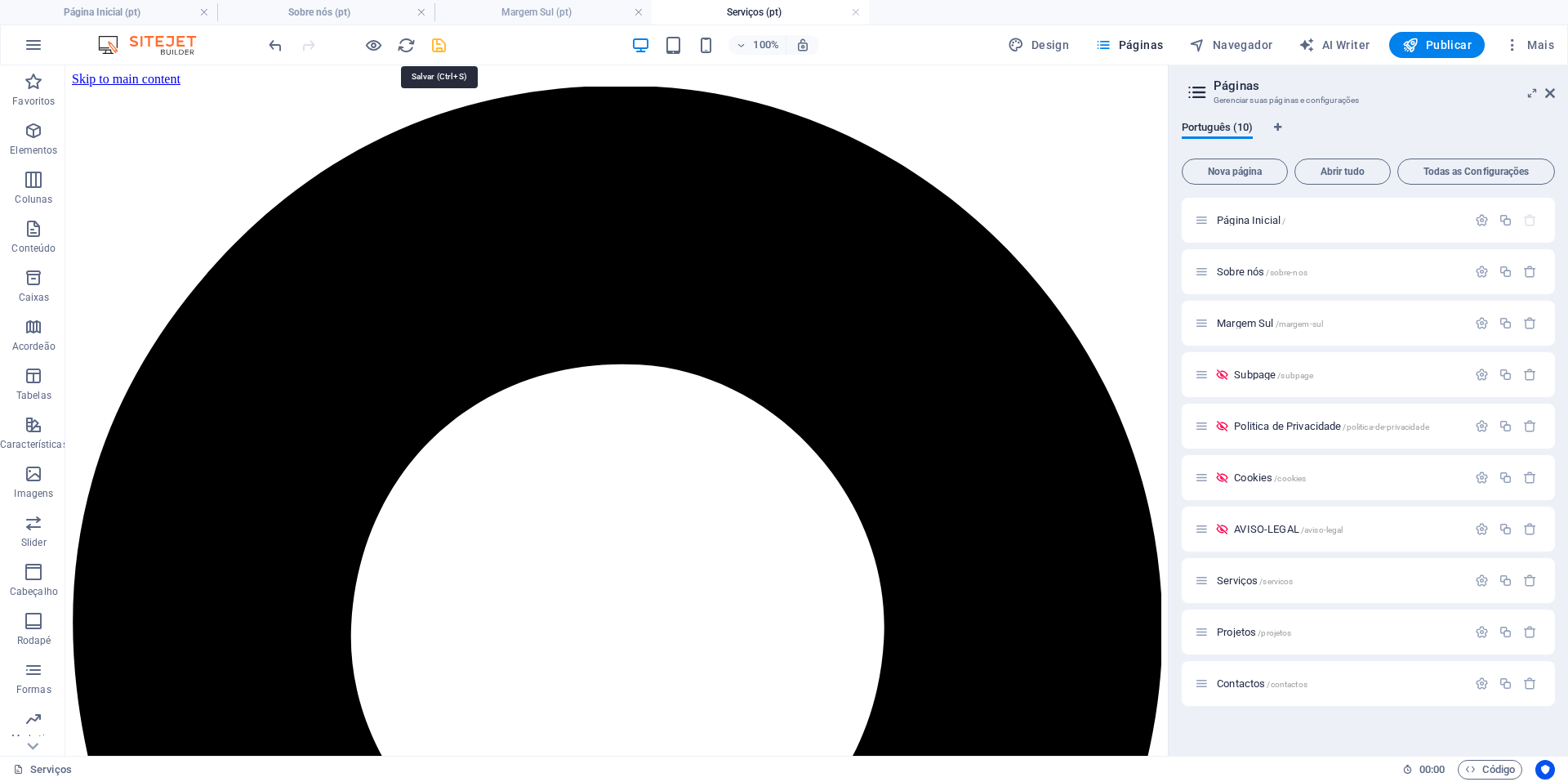
click at [441, 45] on icon "save" at bounding box center [438, 45] width 19 height 19
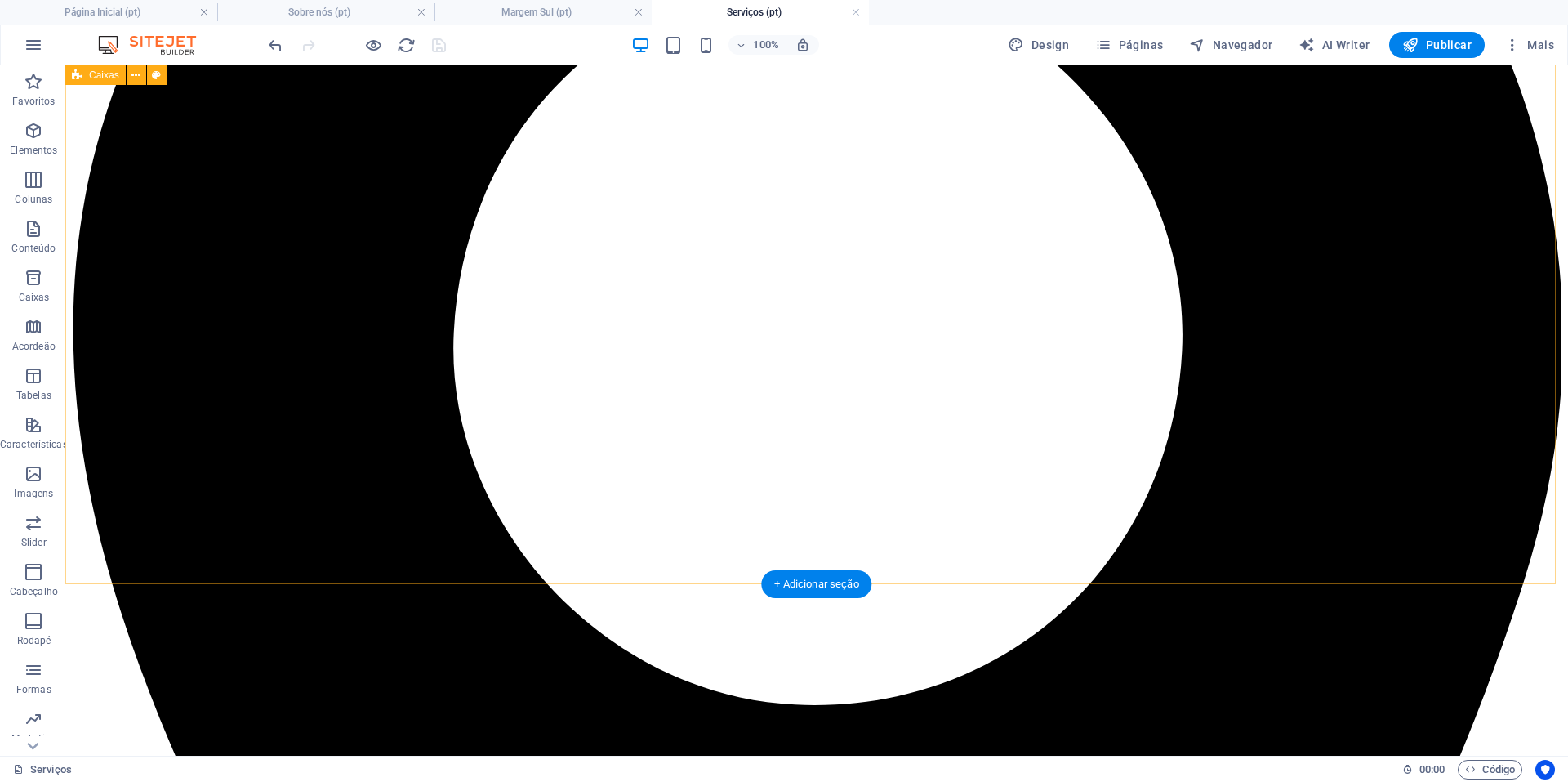
scroll to position [652, 0]
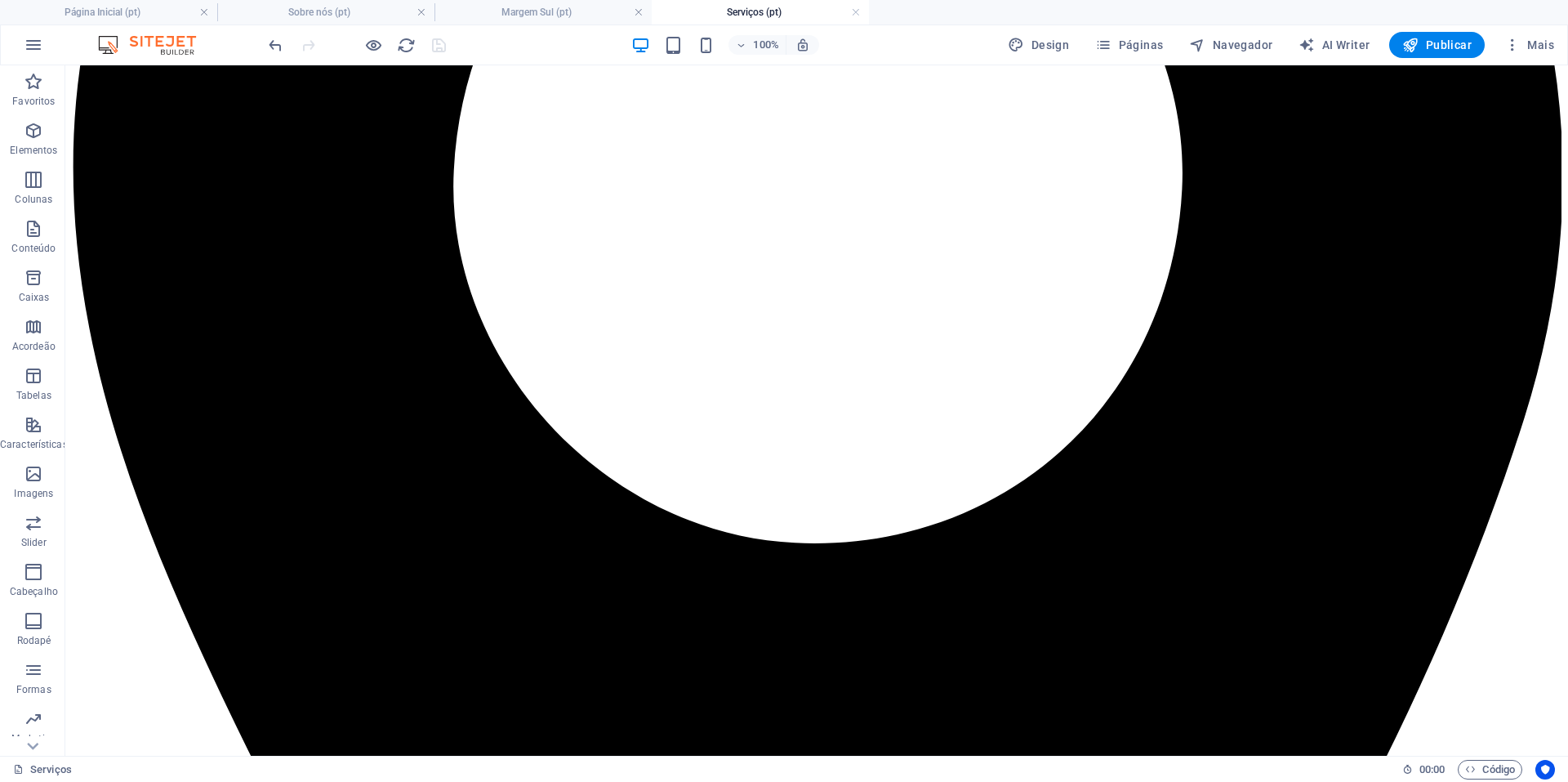
click at [178, 757] on div "Serviços 00 : 00 Código" at bounding box center [784, 768] width 1568 height 26
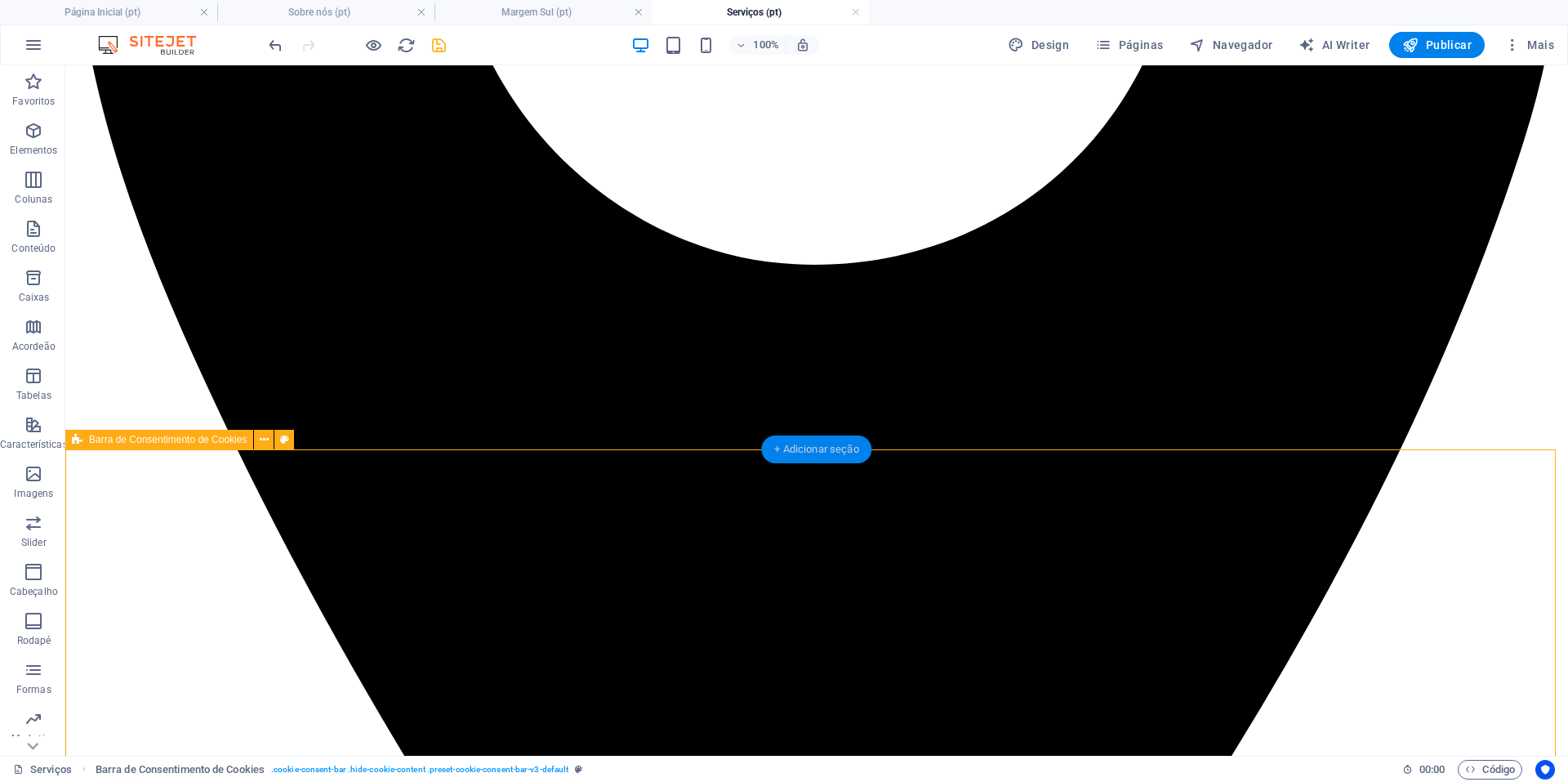
scroll to position [872, 0]
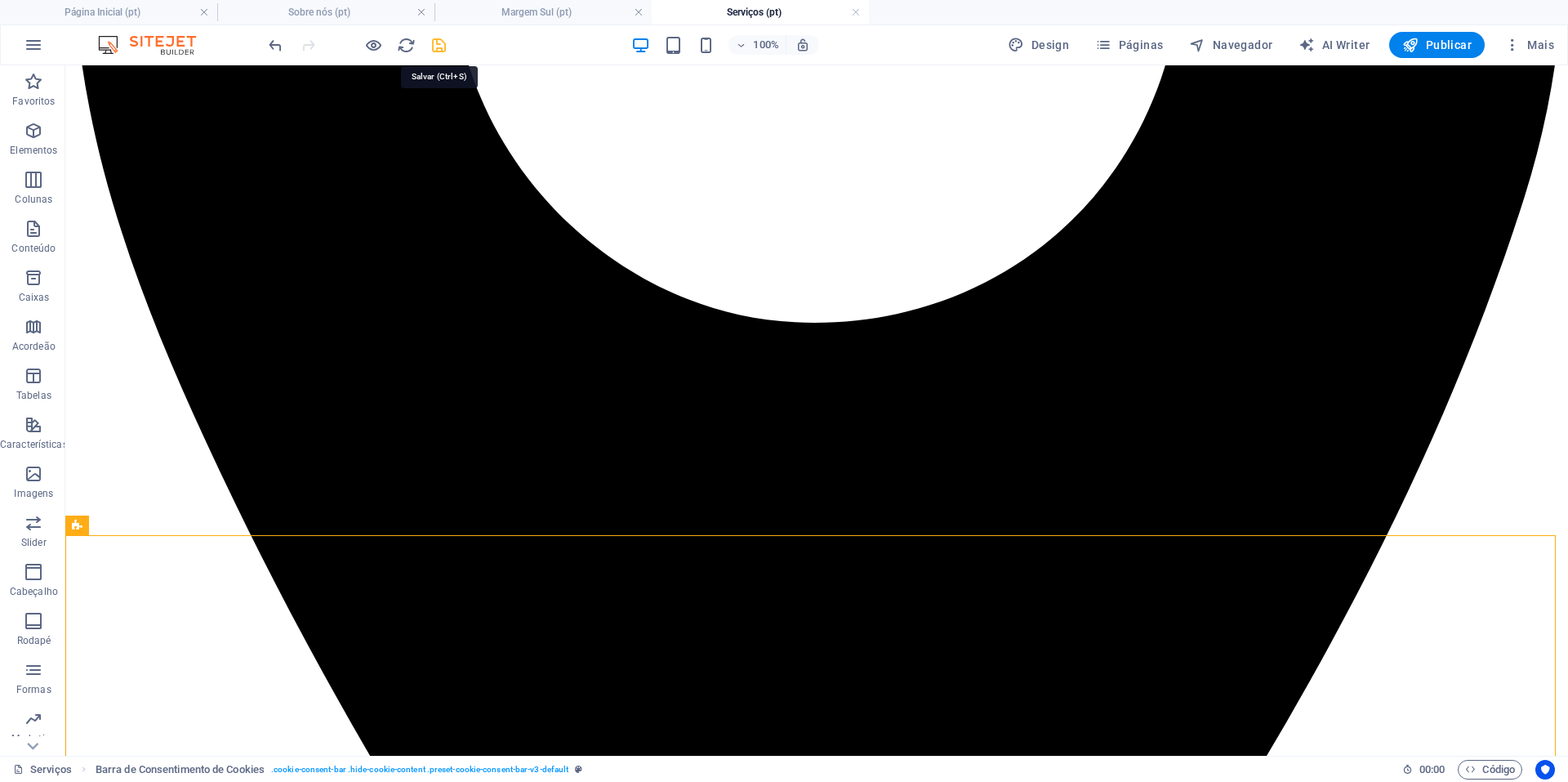
click at [435, 43] on icon "save" at bounding box center [438, 45] width 19 height 19
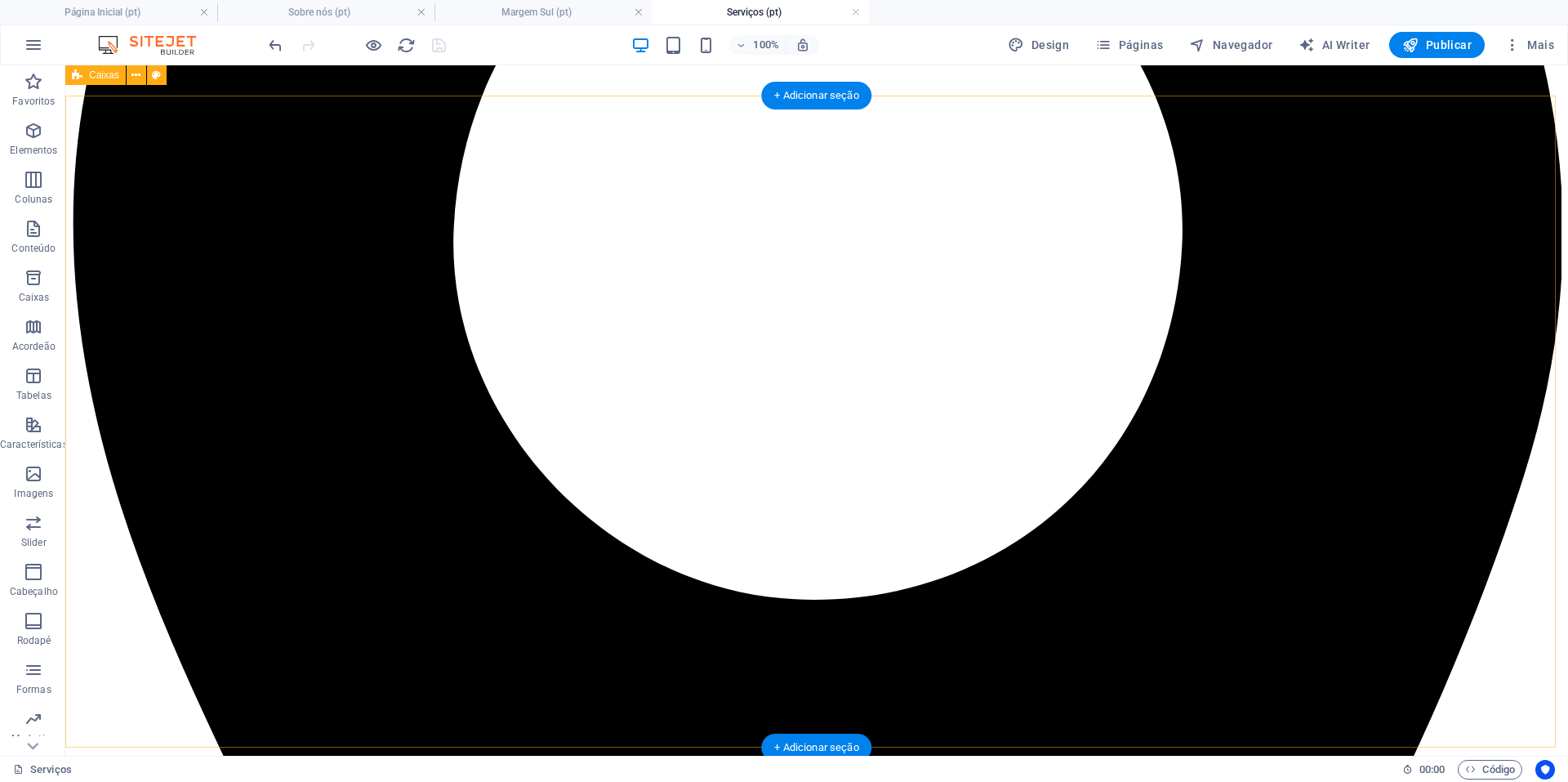
scroll to position [327, 0]
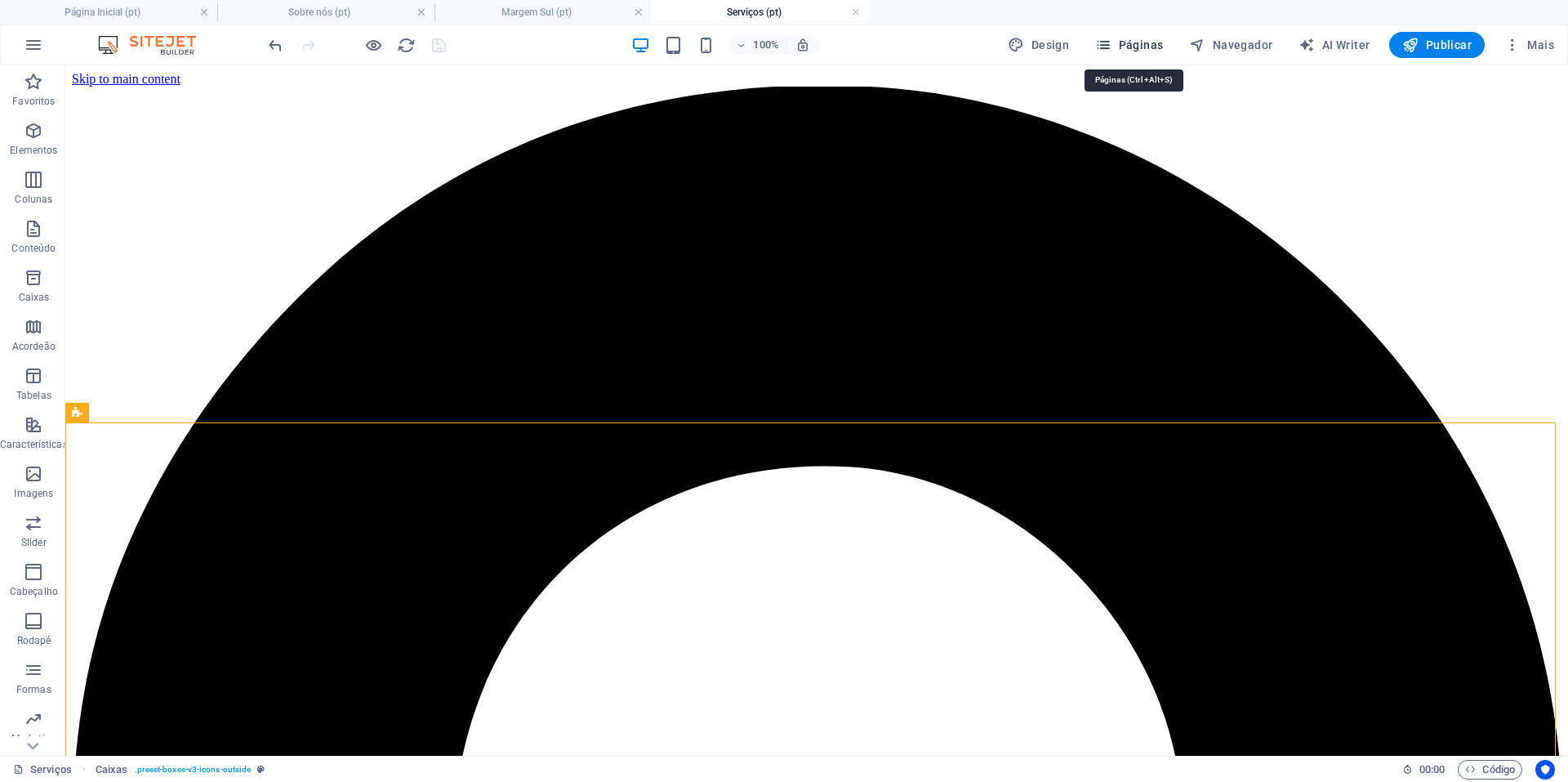
click at [1154, 43] on span "Páginas" at bounding box center [1130, 45] width 68 height 16
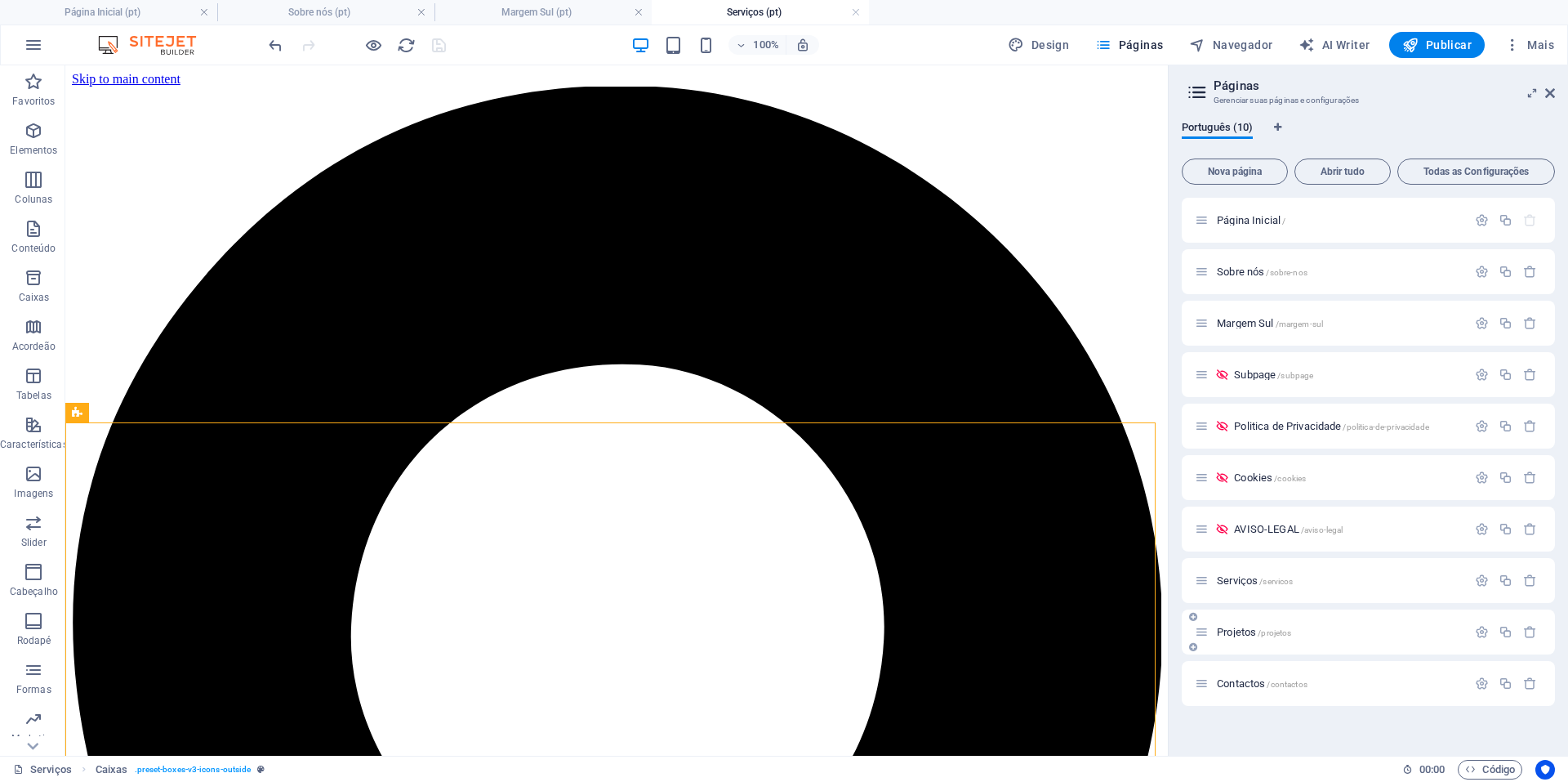
click at [1250, 631] on span "Projetos /projetos" at bounding box center [1253, 631] width 74 height 12
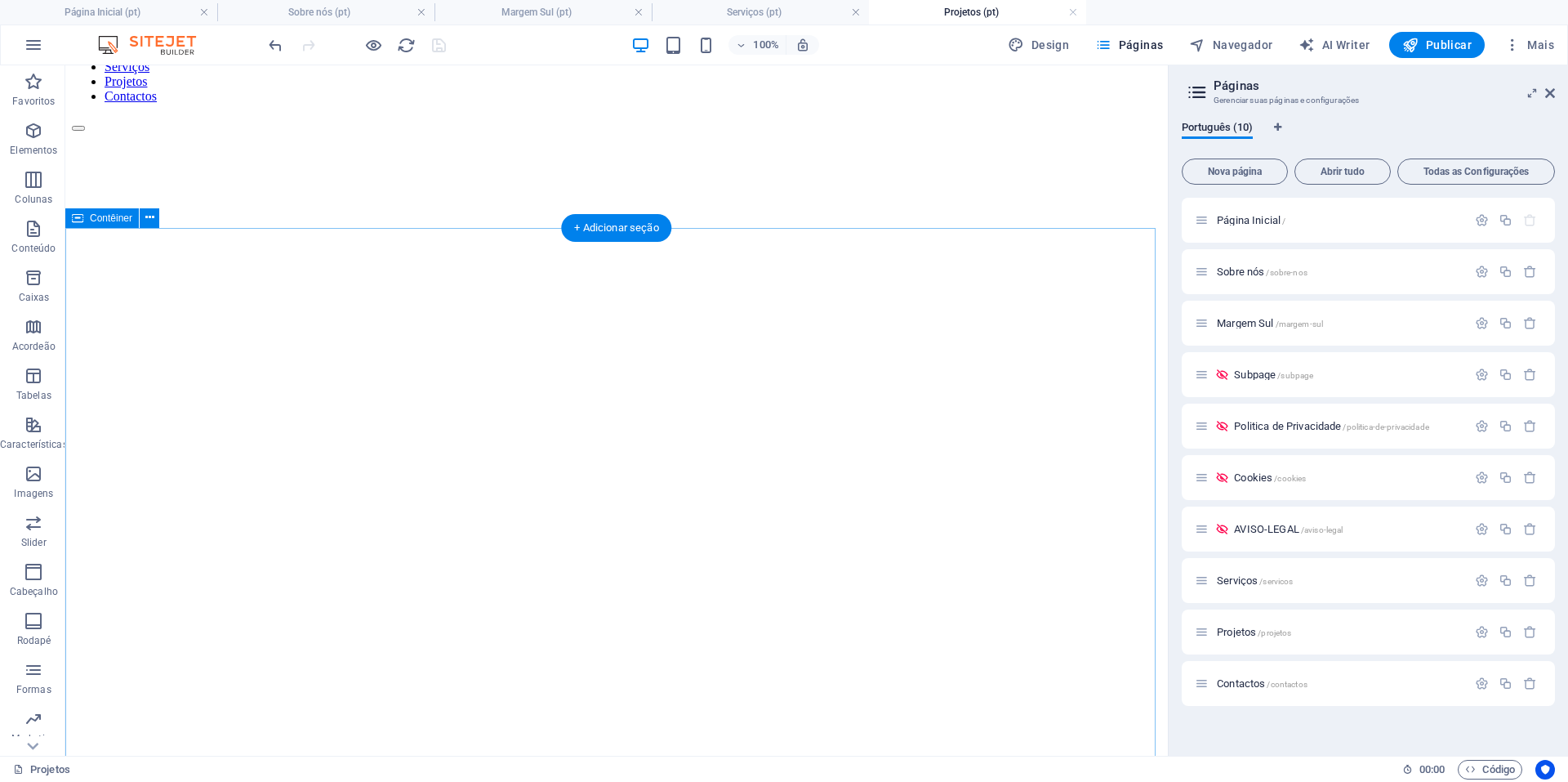
scroll to position [4140, 0]
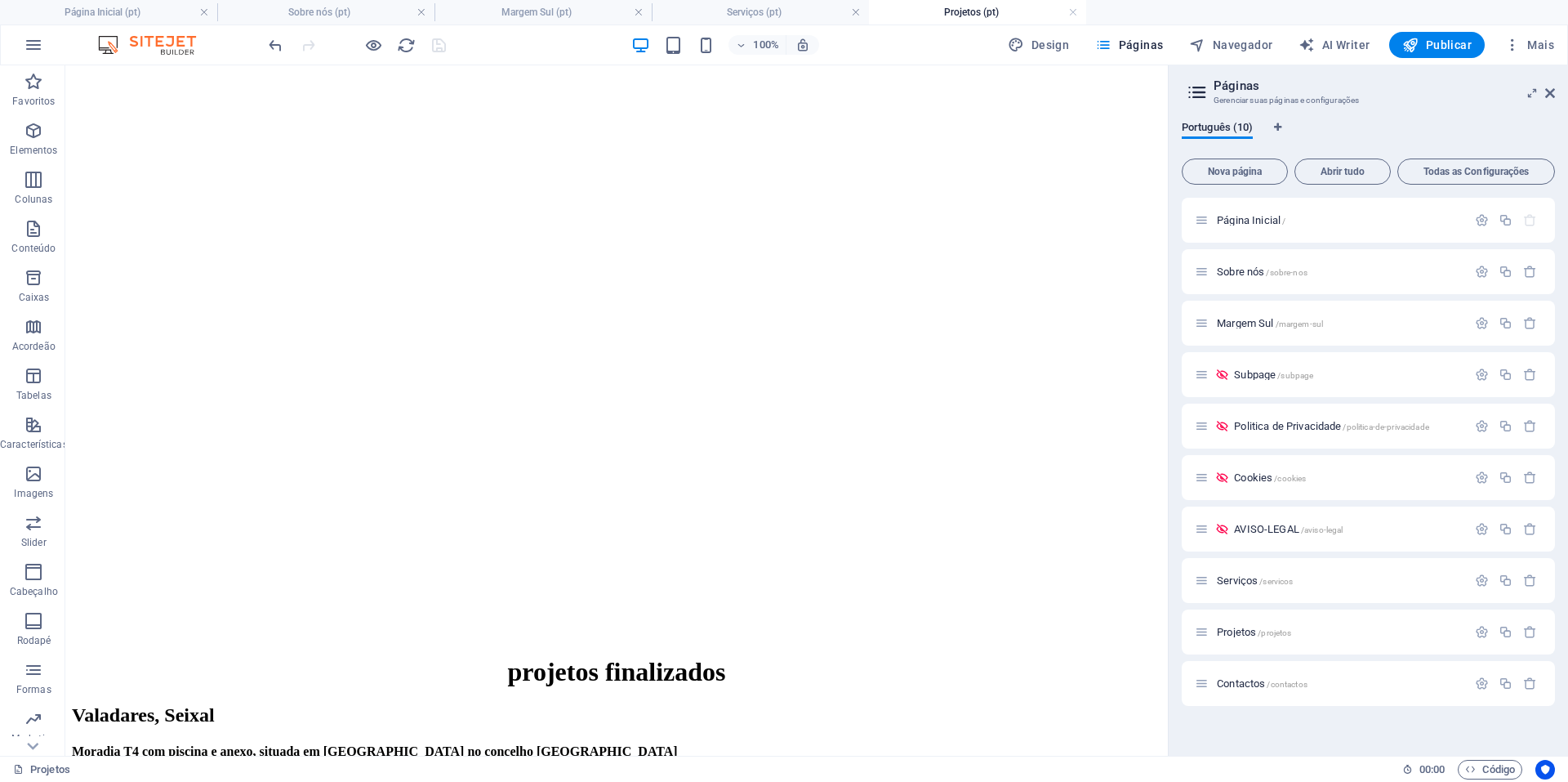
click at [1549, 102] on header "Páginas Gerenciar suas páginas e configurações" at bounding box center [1369, 86] width 370 height 43
drag, startPoint x: 1430, startPoint y: 139, endPoint x: 1547, endPoint y: 90, distance: 126.8
click at [1547, 90] on icon at bounding box center [1550, 93] width 10 height 13
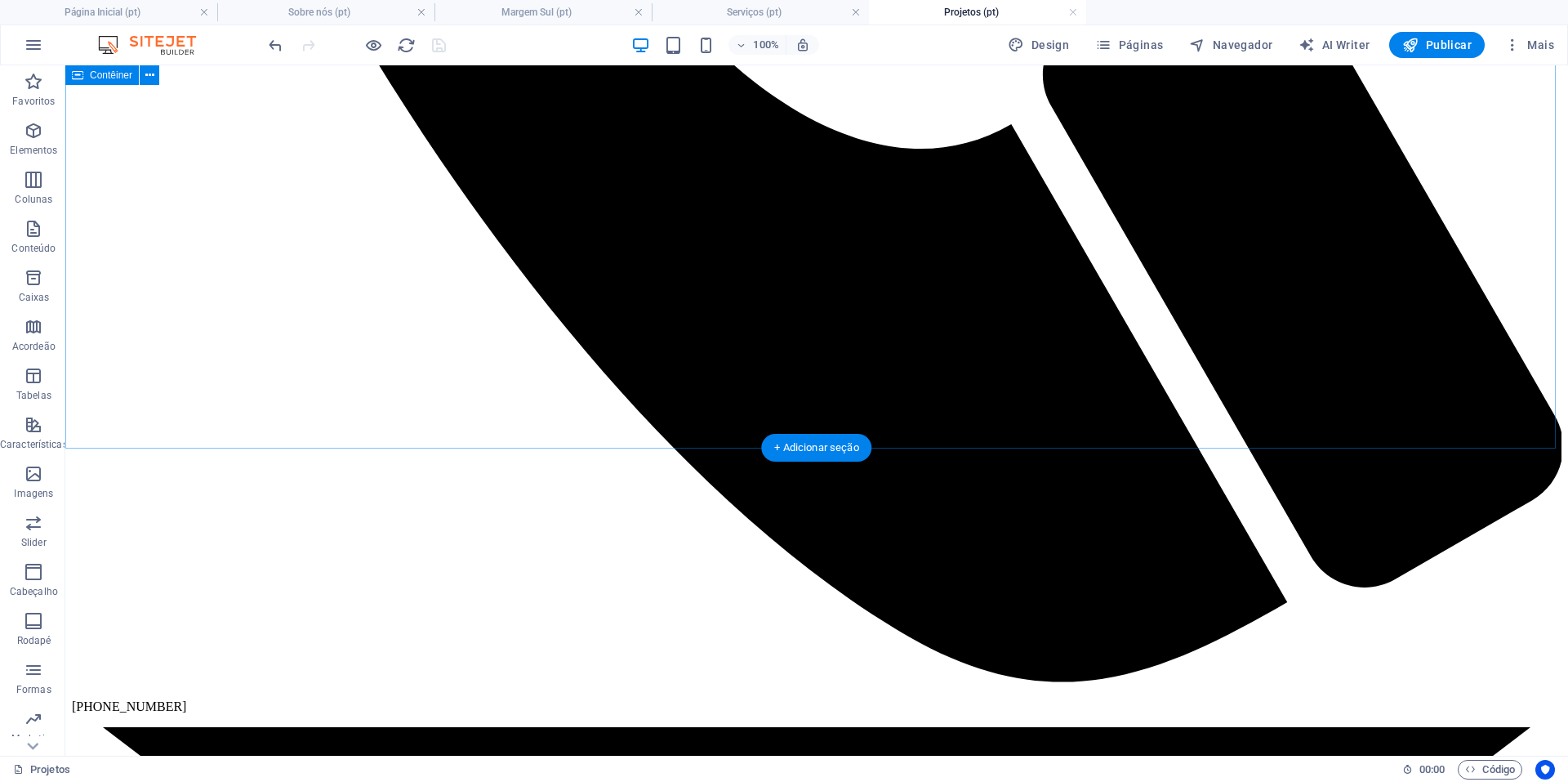
scroll to position [3567, 0]
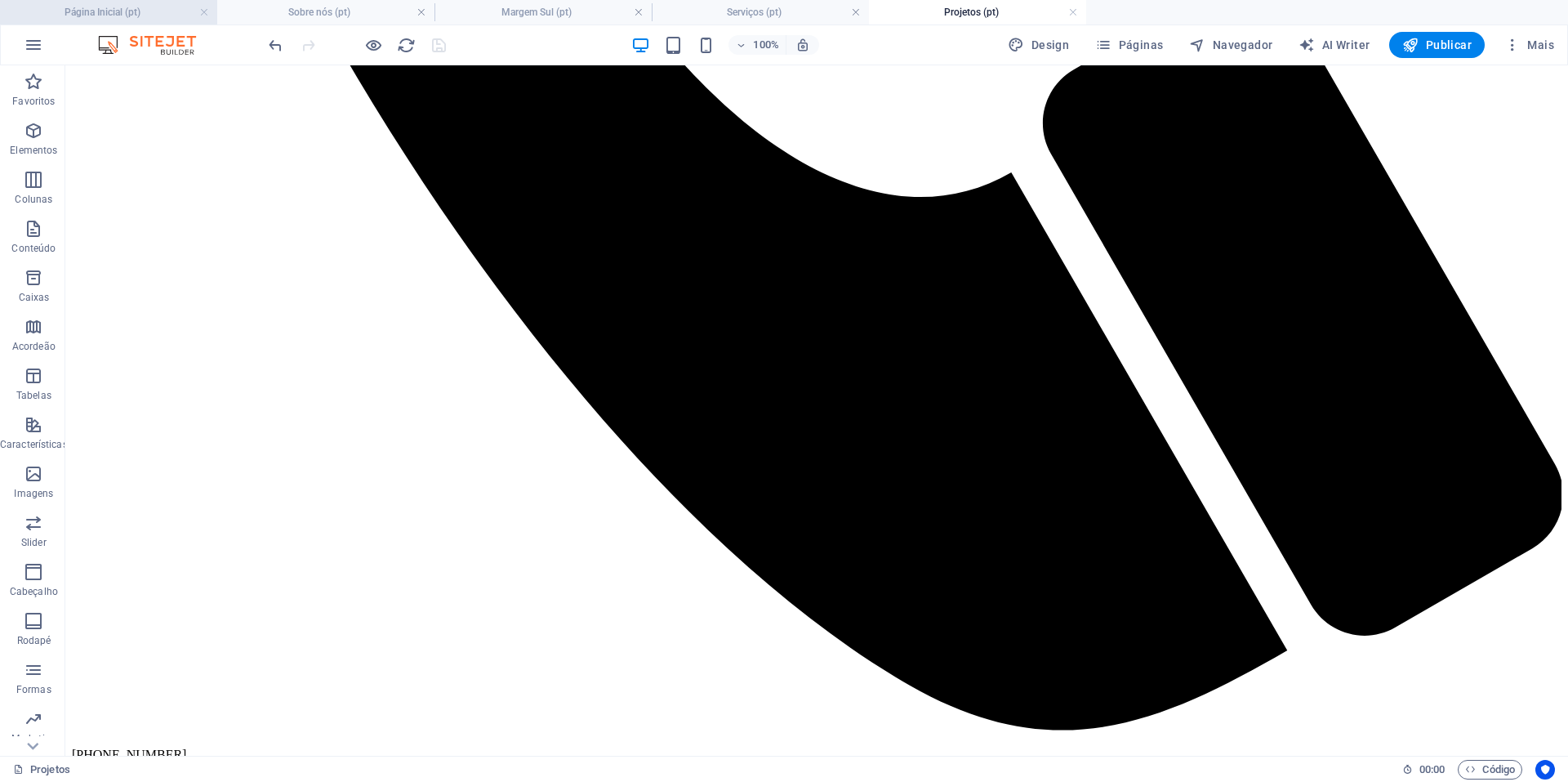
click at [122, 17] on h4 "Página Inicial (pt)" at bounding box center [109, 12] width 218 height 18
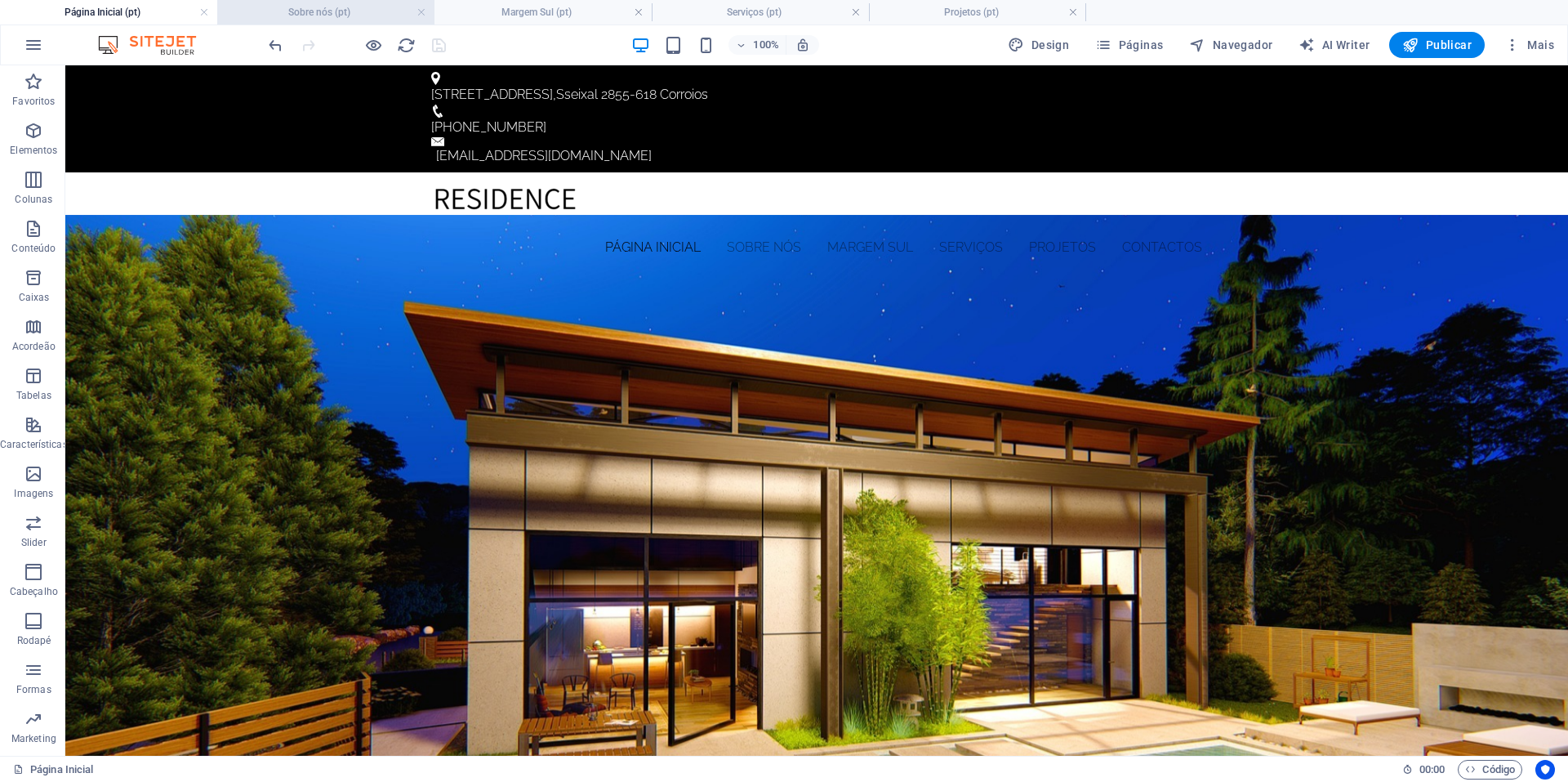
scroll to position [0, 0]
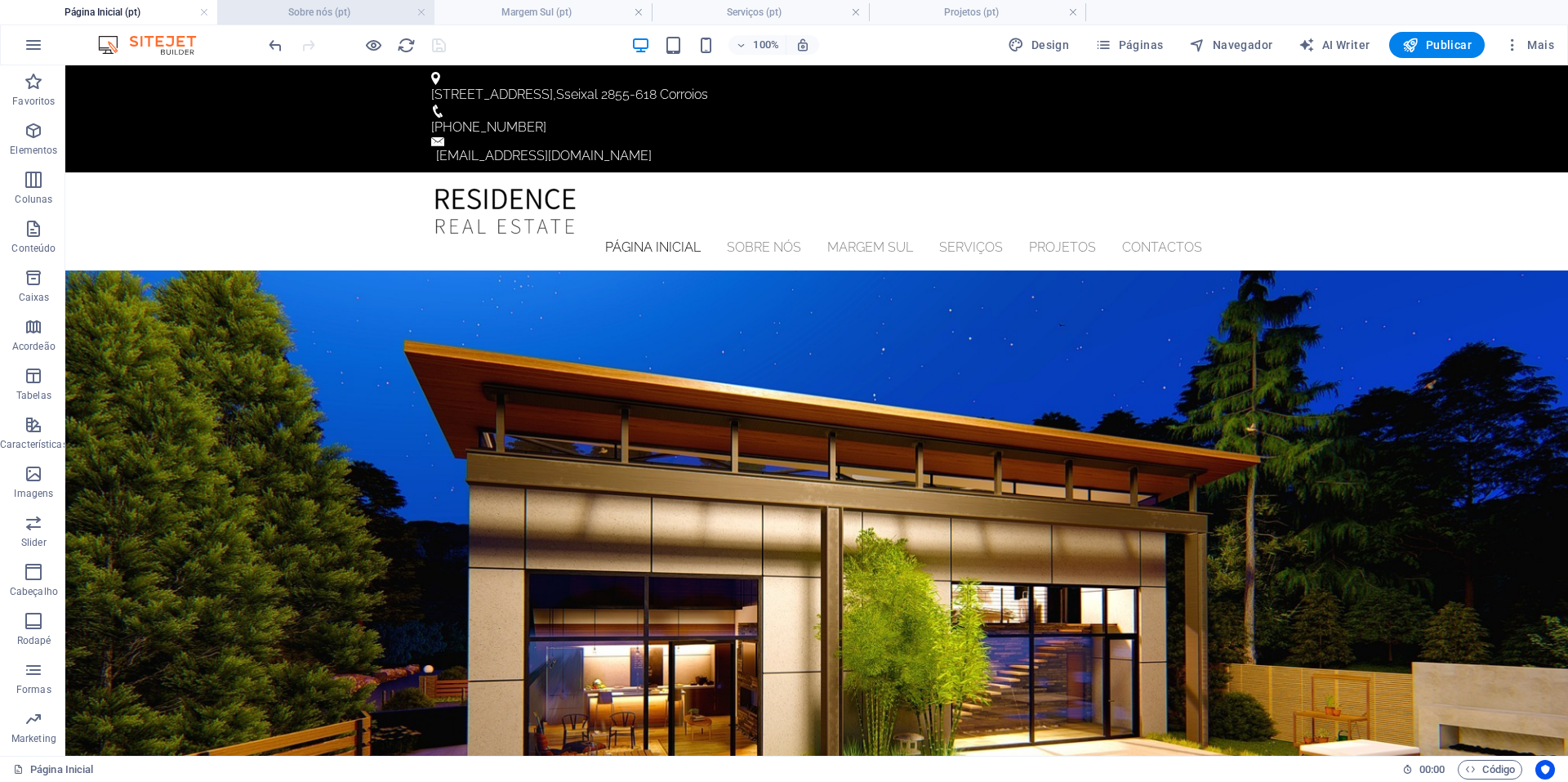
click at [322, 11] on h4 "Sobre nós (pt)" at bounding box center [327, 12] width 218 height 18
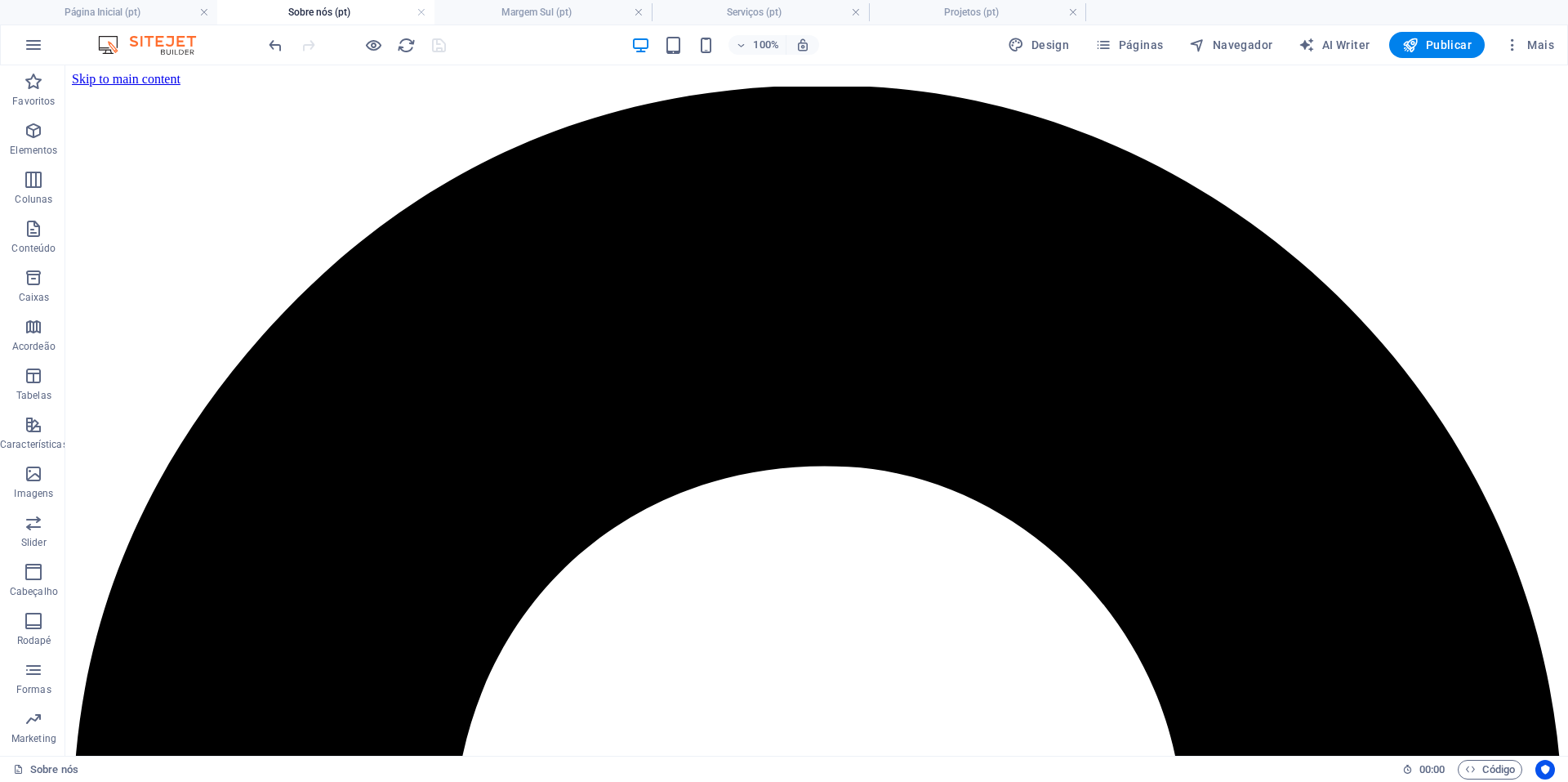
scroll to position [895, 0]
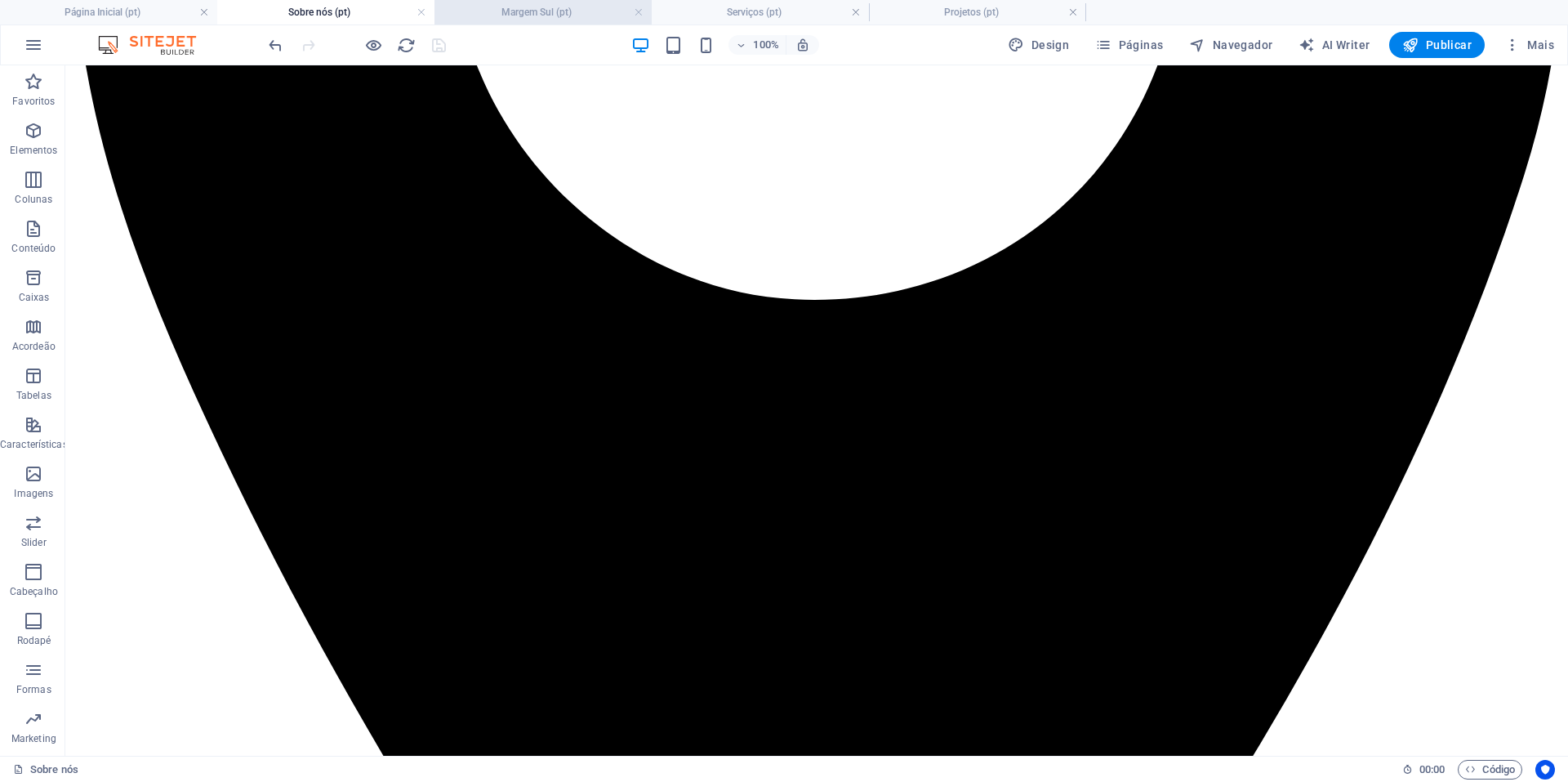
click at [517, 10] on h4 "Margem Sul (pt)" at bounding box center [543, 12] width 218 height 18
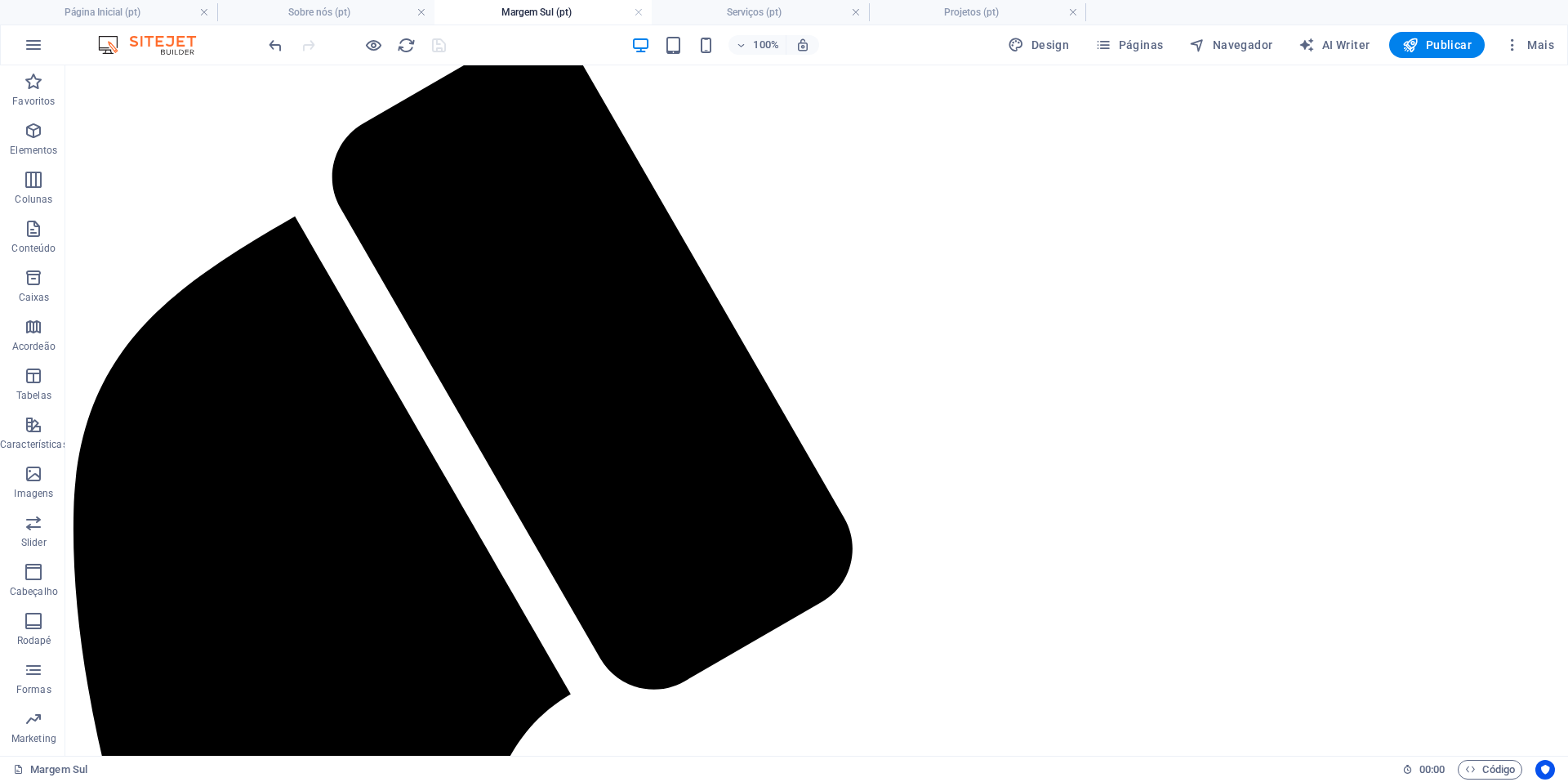
scroll to position [0, 0]
click at [972, 19] on h4 "Projetos (pt)" at bounding box center [978, 12] width 218 height 18
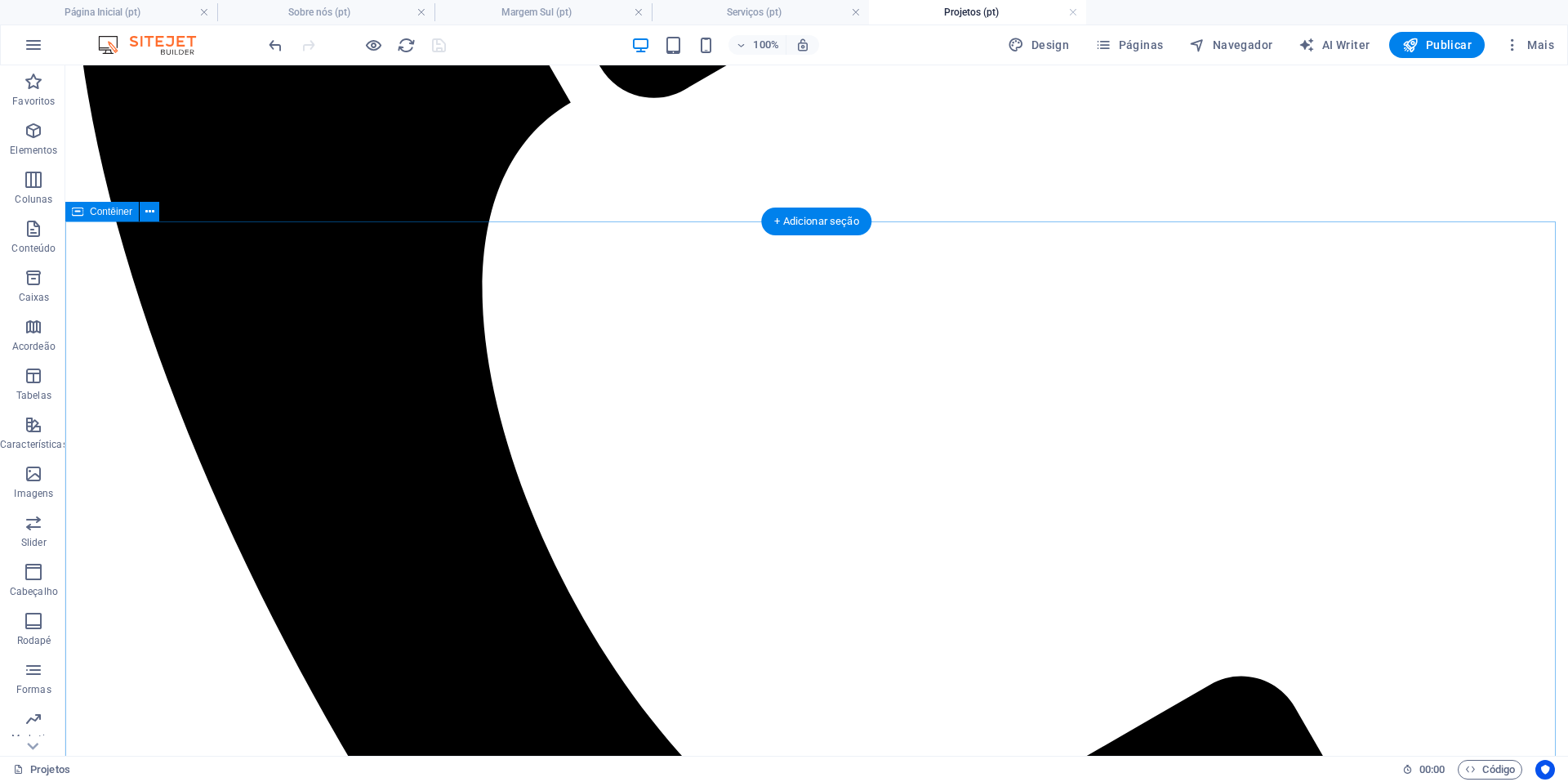
scroll to position [2996, 0]
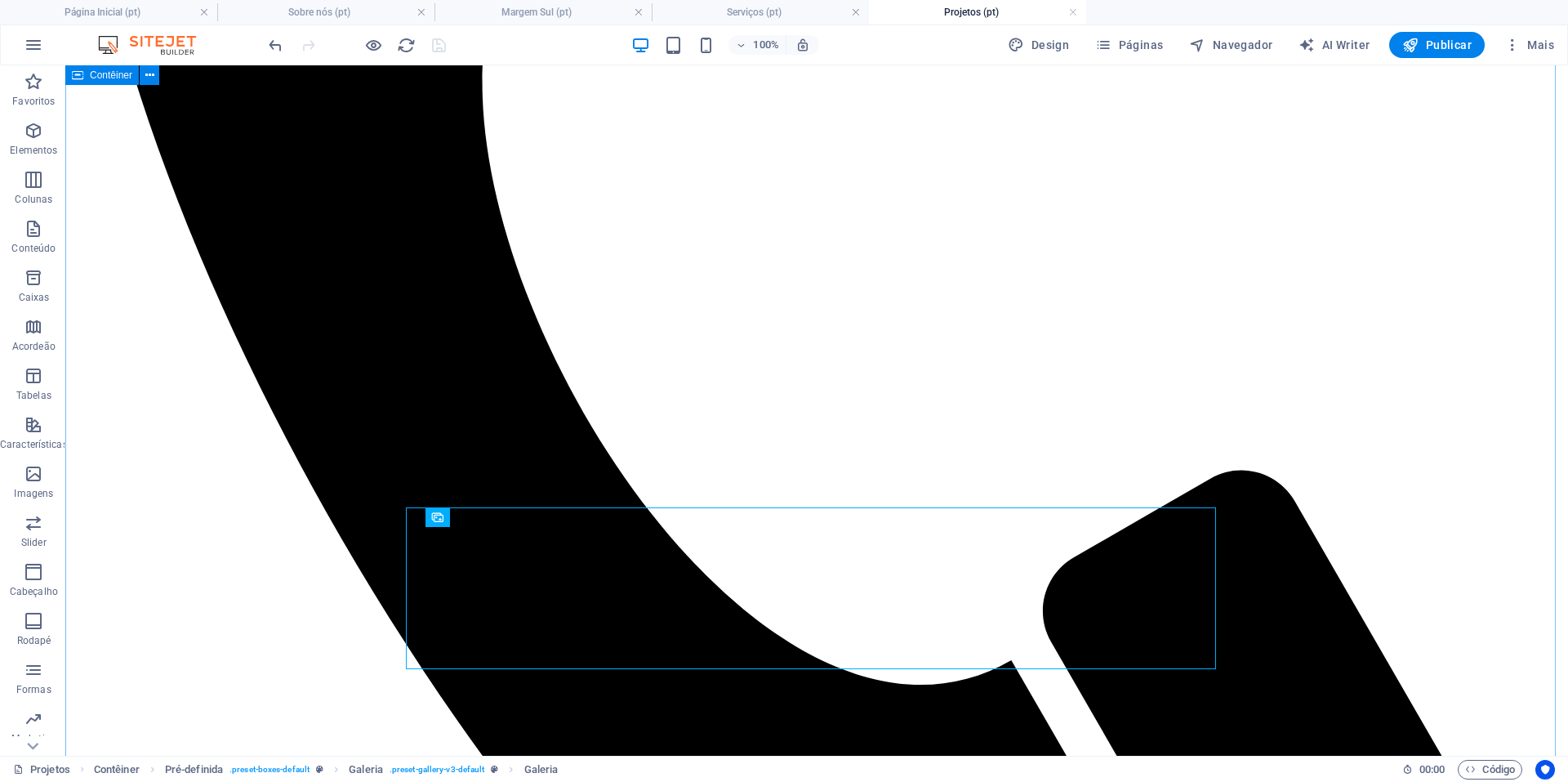
scroll to position [3160, 0]
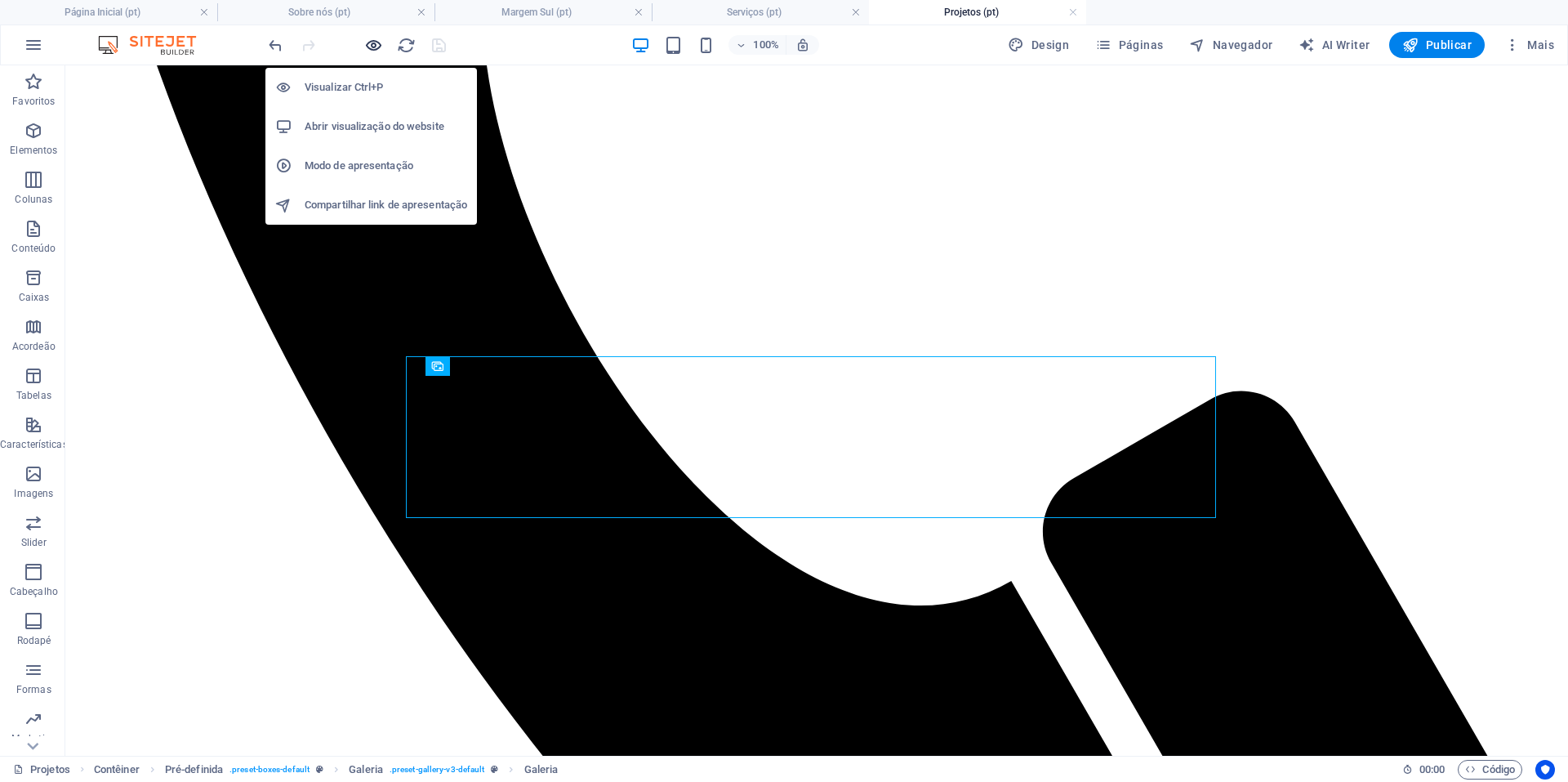
click at [376, 45] on icon "button" at bounding box center [374, 45] width 19 height 19
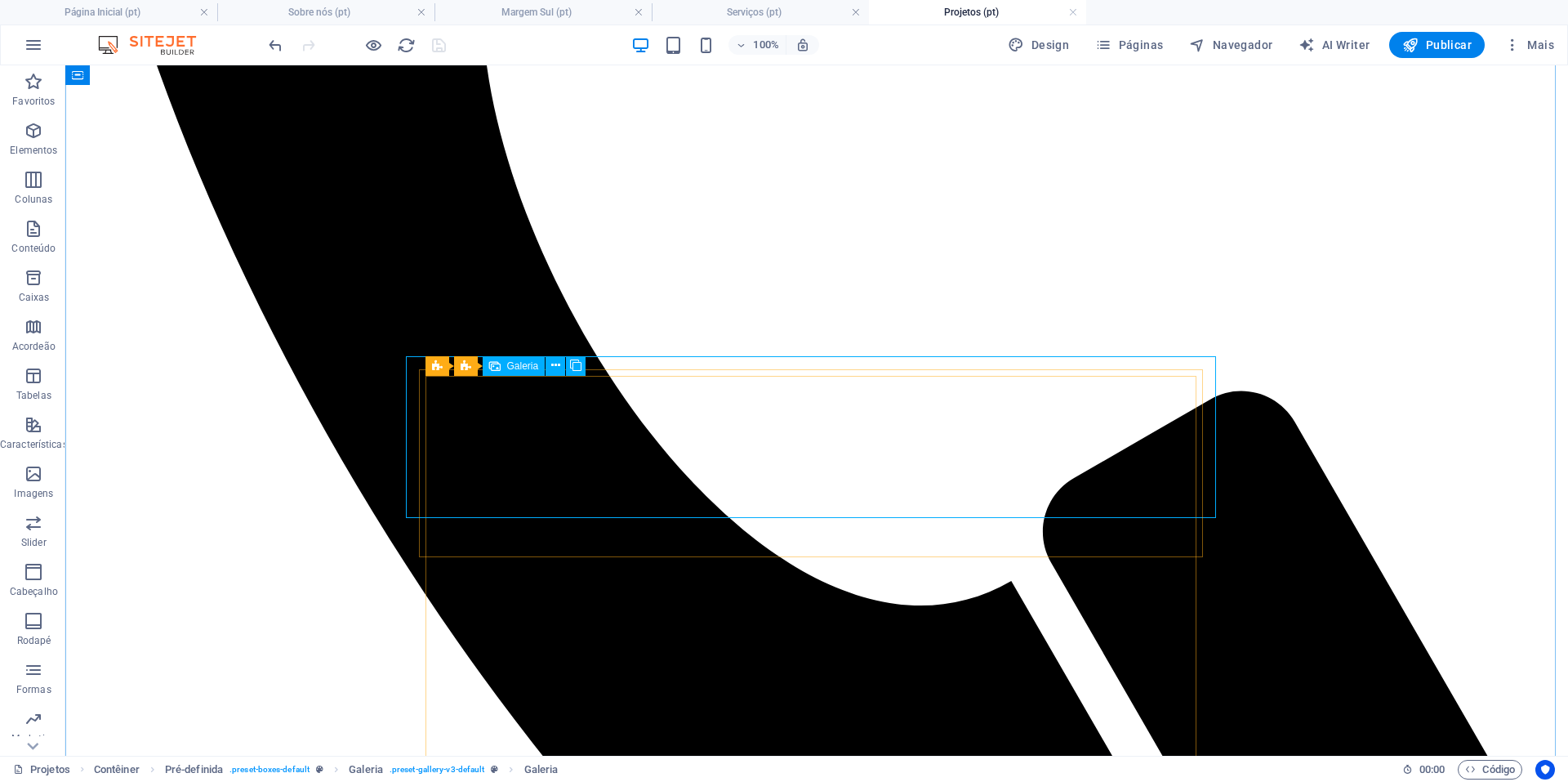
click at [526, 369] on icon at bounding box center [525, 365] width 9 height 17
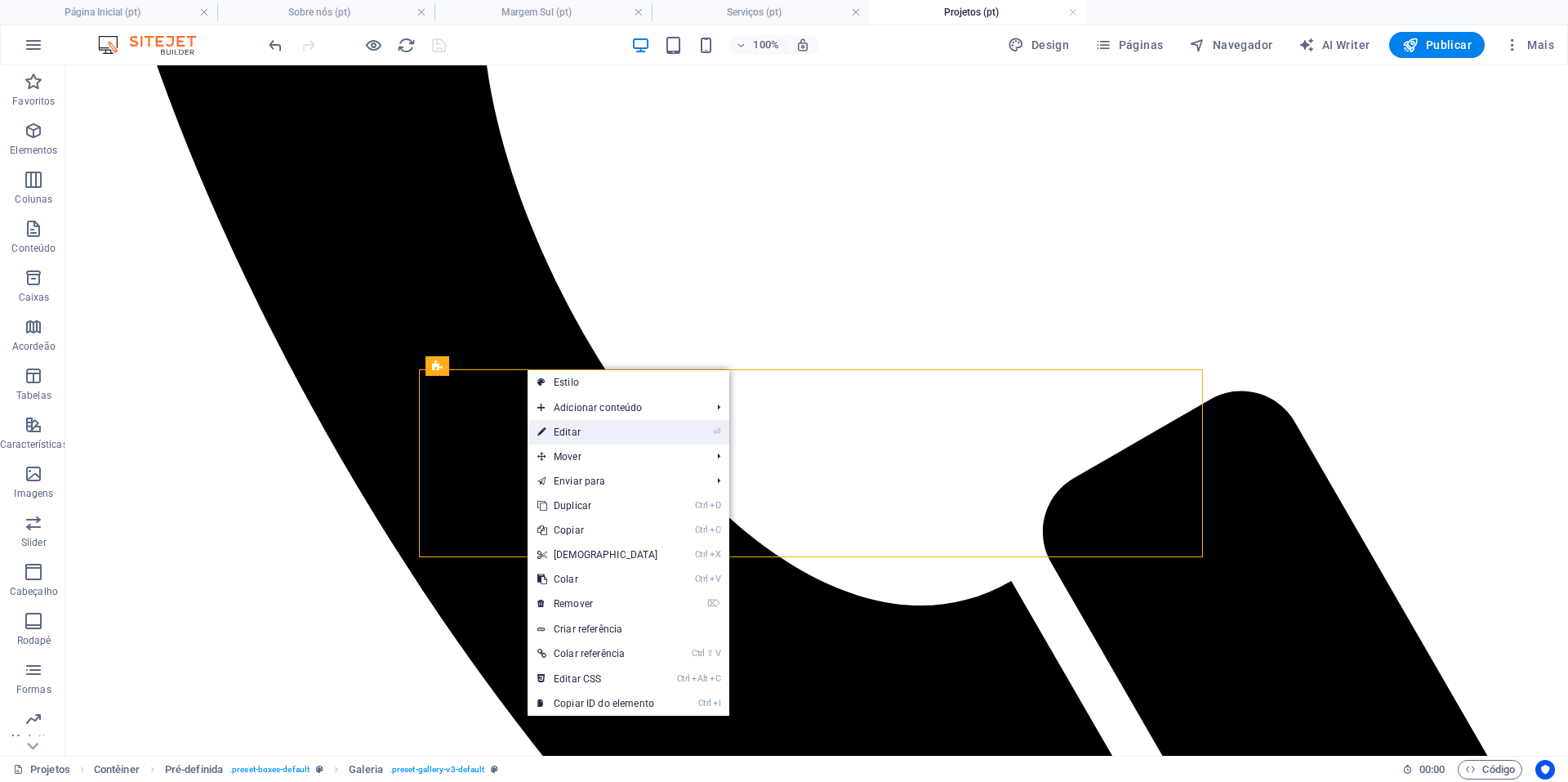
click at [580, 438] on link "⏎ Editar" at bounding box center [597, 431] width 141 height 25
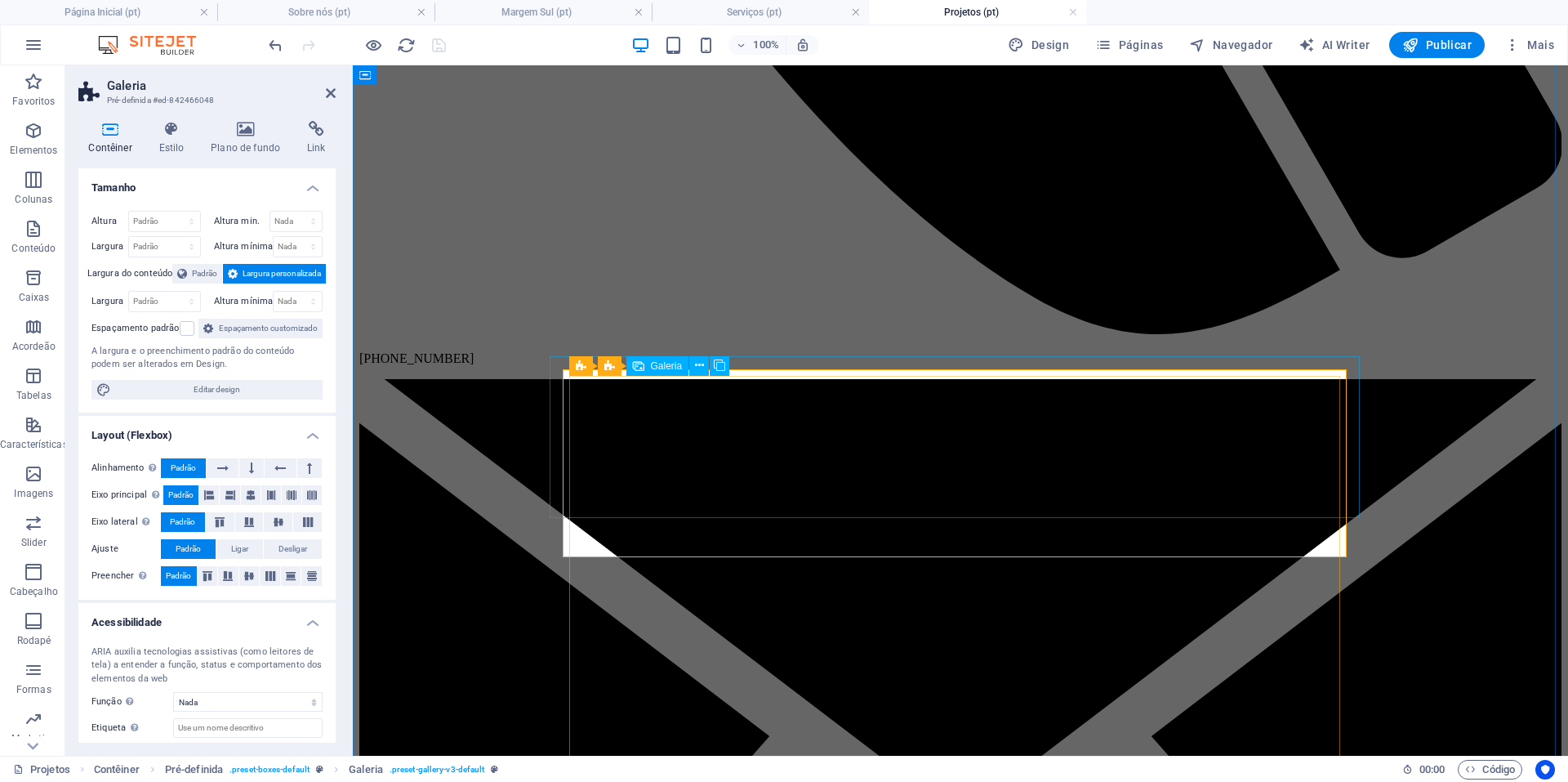
click at [699, 363] on icon at bounding box center [699, 365] width 9 height 17
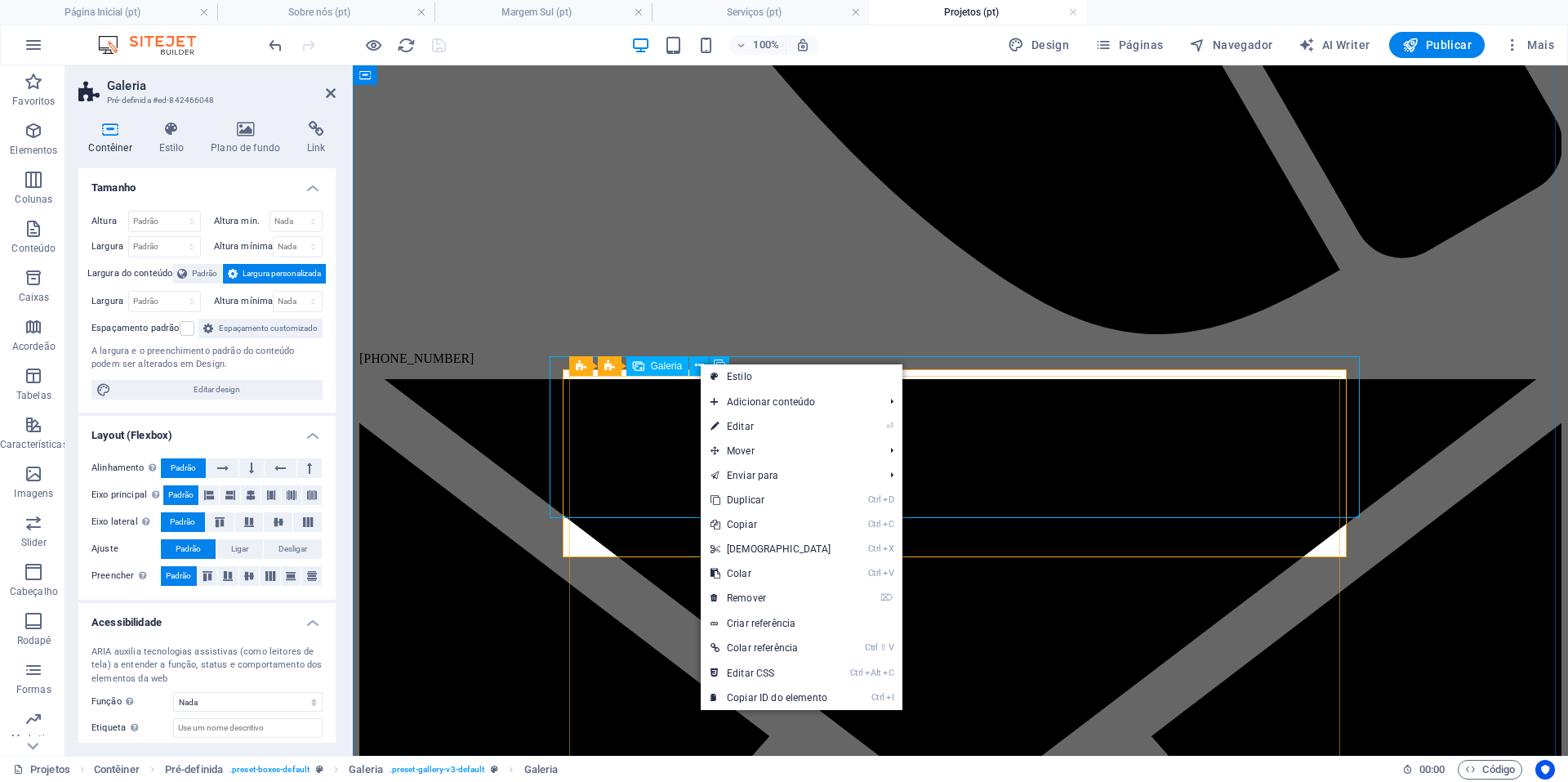
click at [656, 363] on span "Galeria" at bounding box center [667, 366] width 32 height 10
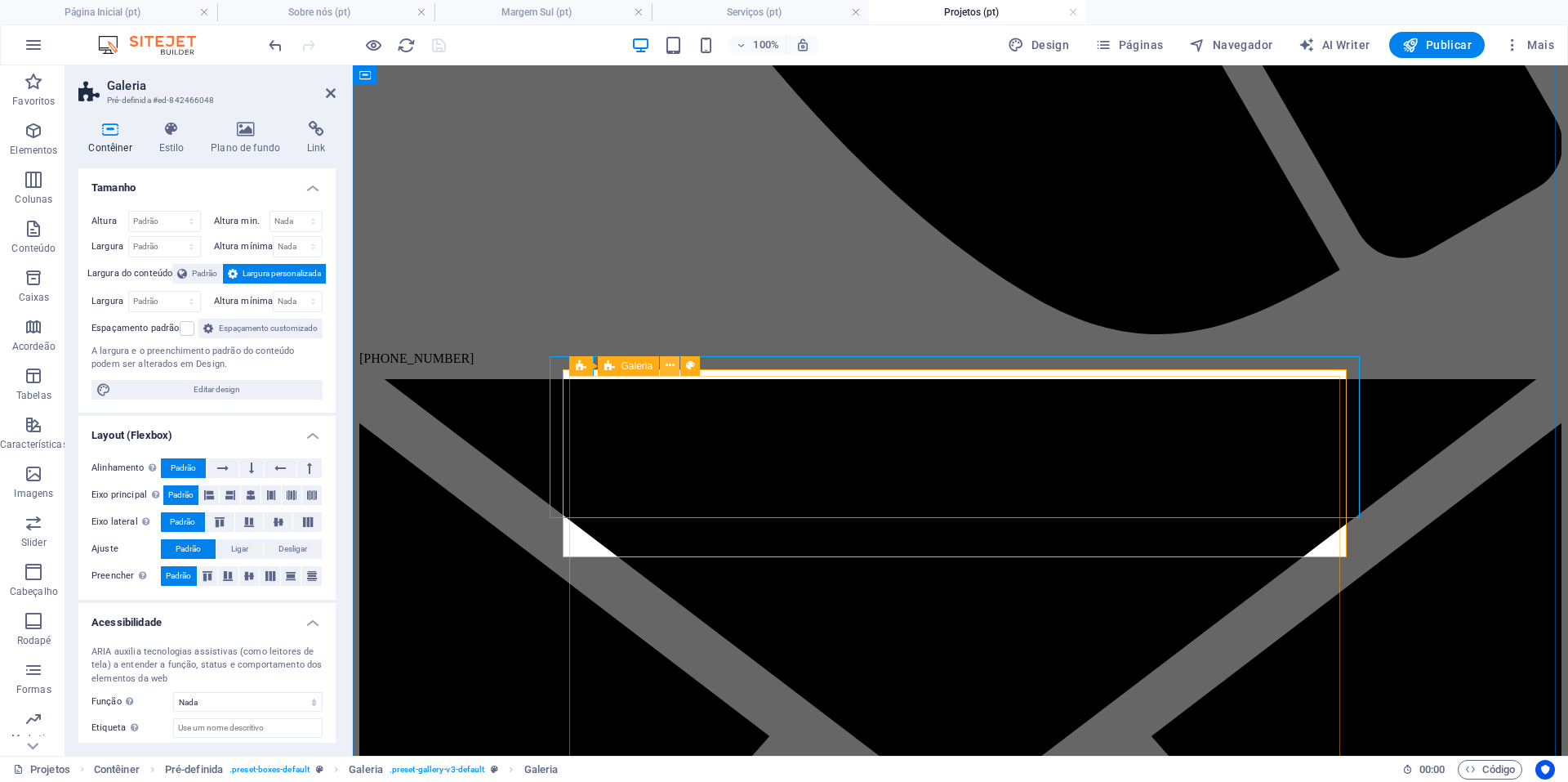
click at [671, 363] on icon at bounding box center [669, 365] width 9 height 17
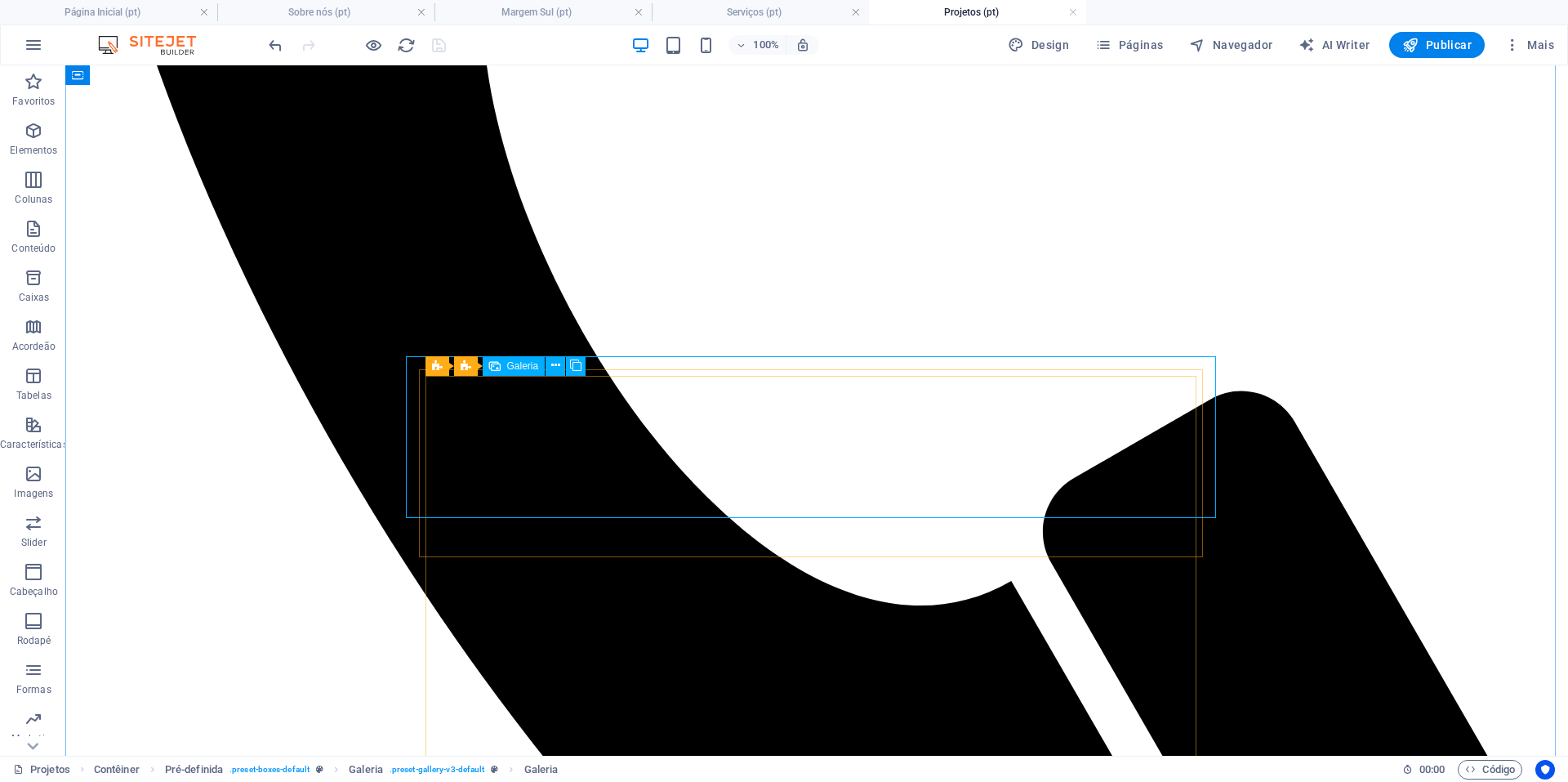
click at [542, 364] on icon at bounding box center [546, 365] width 9 height 17
select select "rem"
select select "preset-gallery-v3-default"
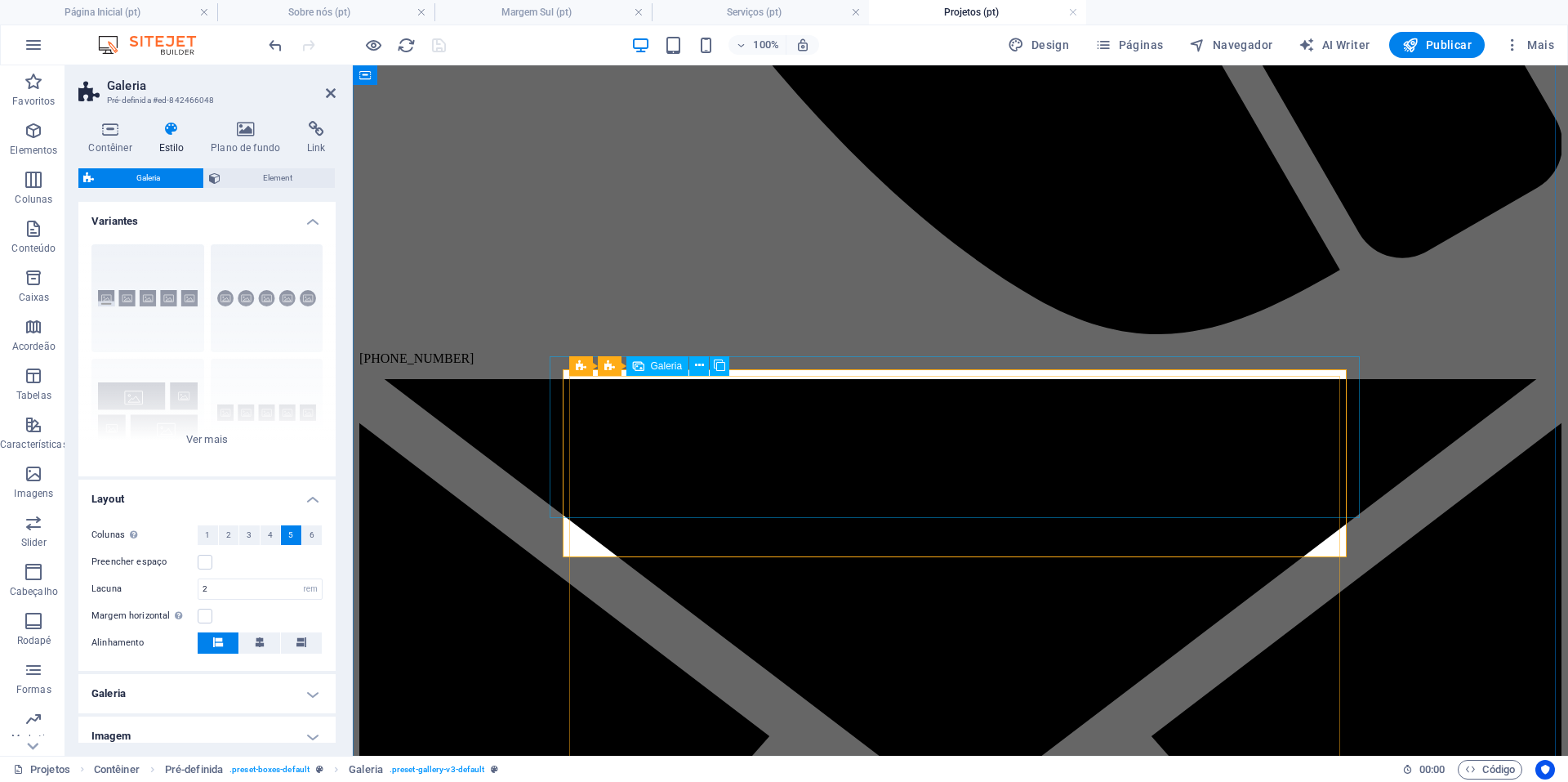
click at [696, 361] on icon at bounding box center [699, 365] width 9 height 17
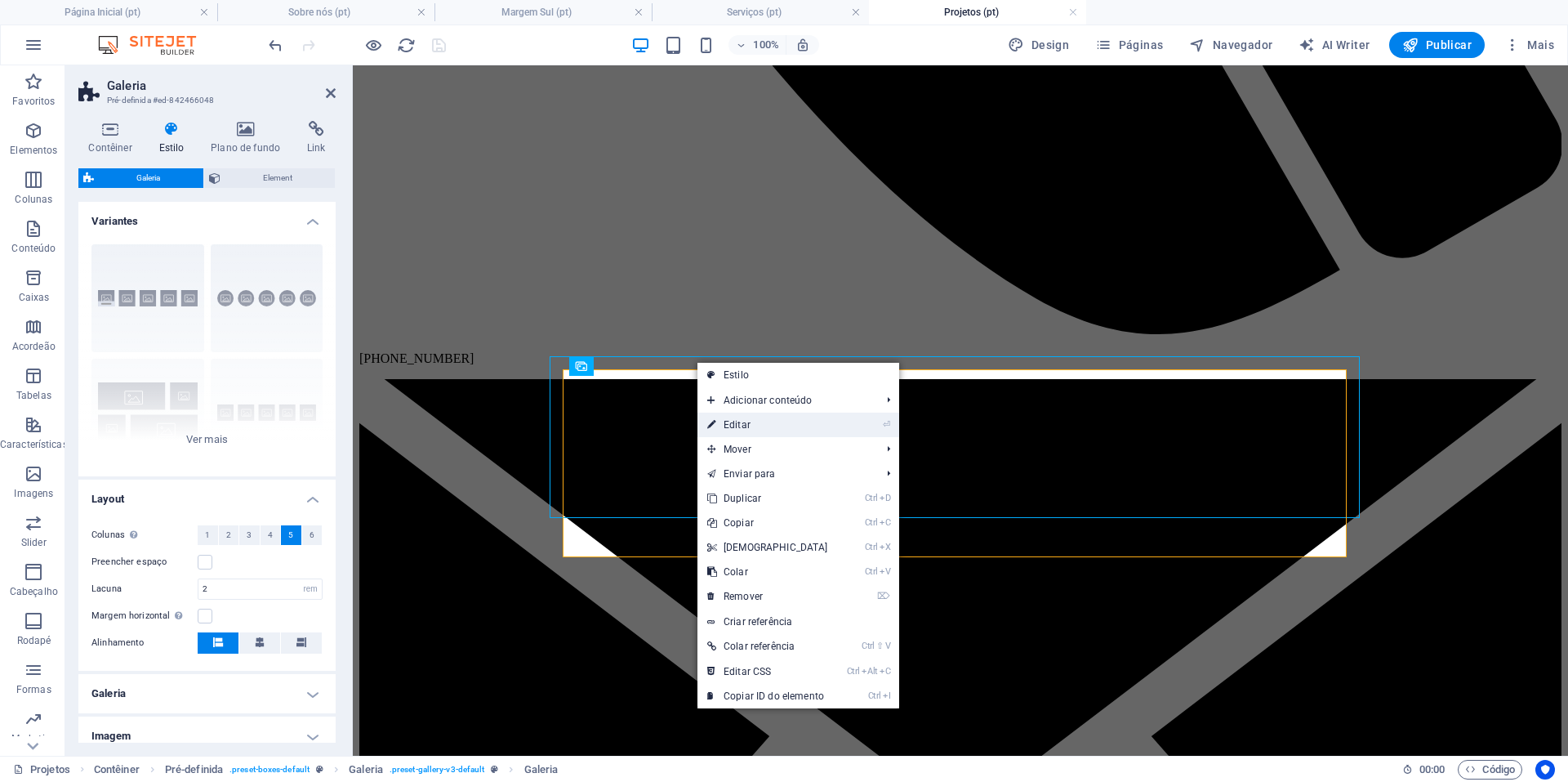
click at [757, 423] on link "⏎ Editar" at bounding box center [767, 424] width 141 height 25
select select "4"
select select "px"
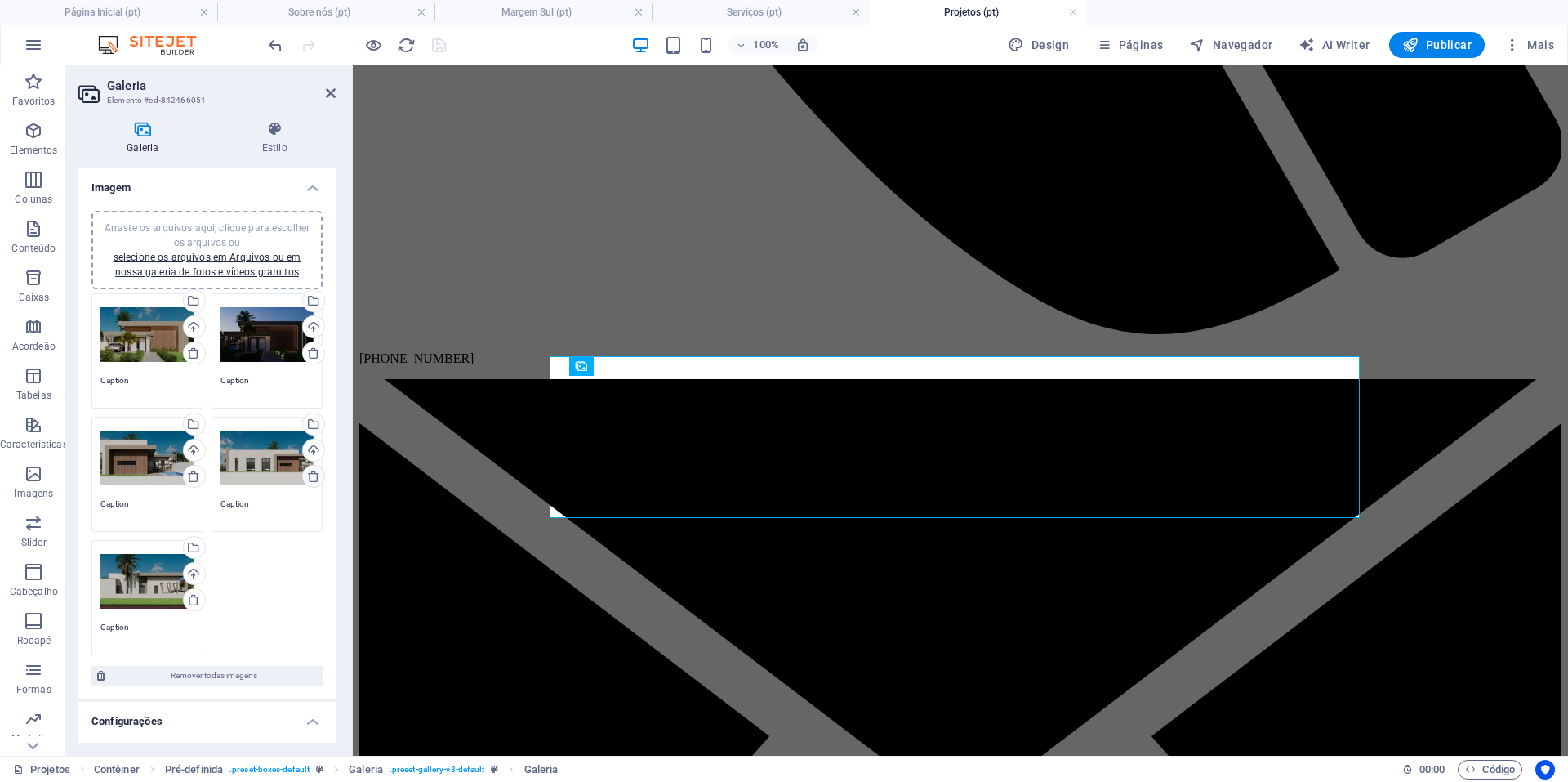
click at [311, 472] on icon at bounding box center [313, 475] width 13 height 13
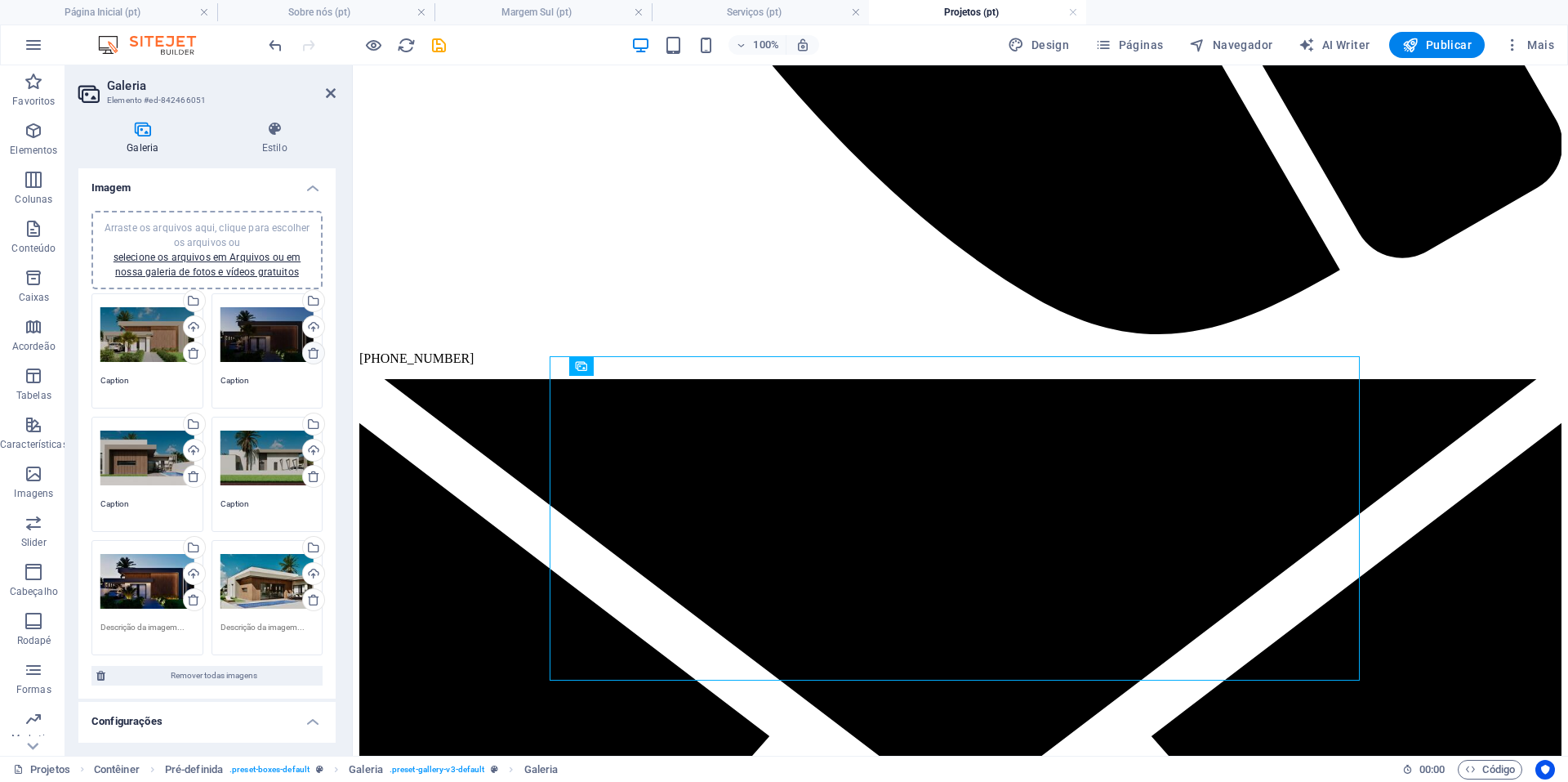
drag, startPoint x: 312, startPoint y: 352, endPoint x: 40, endPoint y: 294, distance: 278.1
click at [312, 352] on icon at bounding box center [313, 353] width 13 height 13
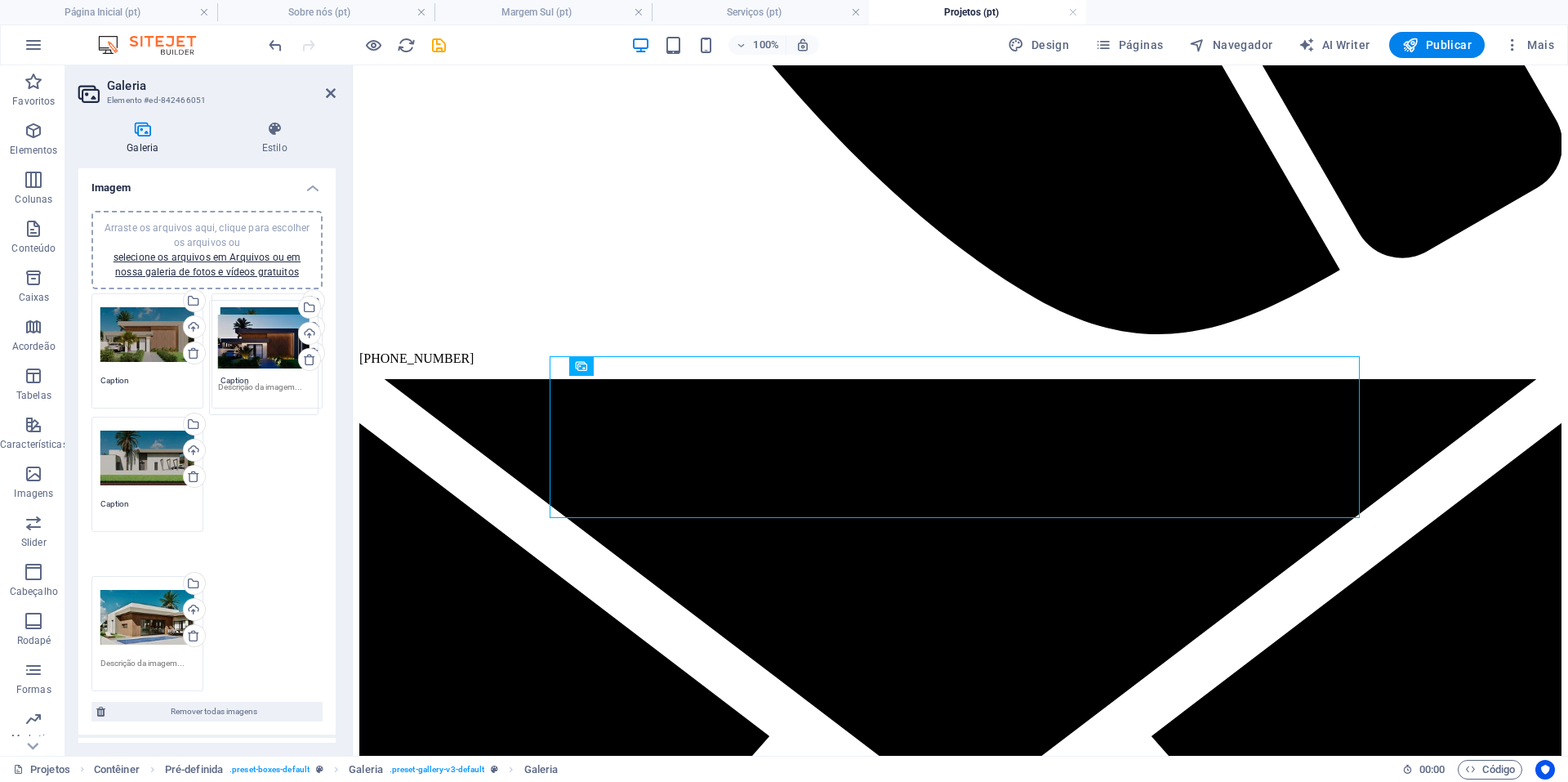
drag, startPoint x: 270, startPoint y: 474, endPoint x: 269, endPoint y: 358, distance: 116.0
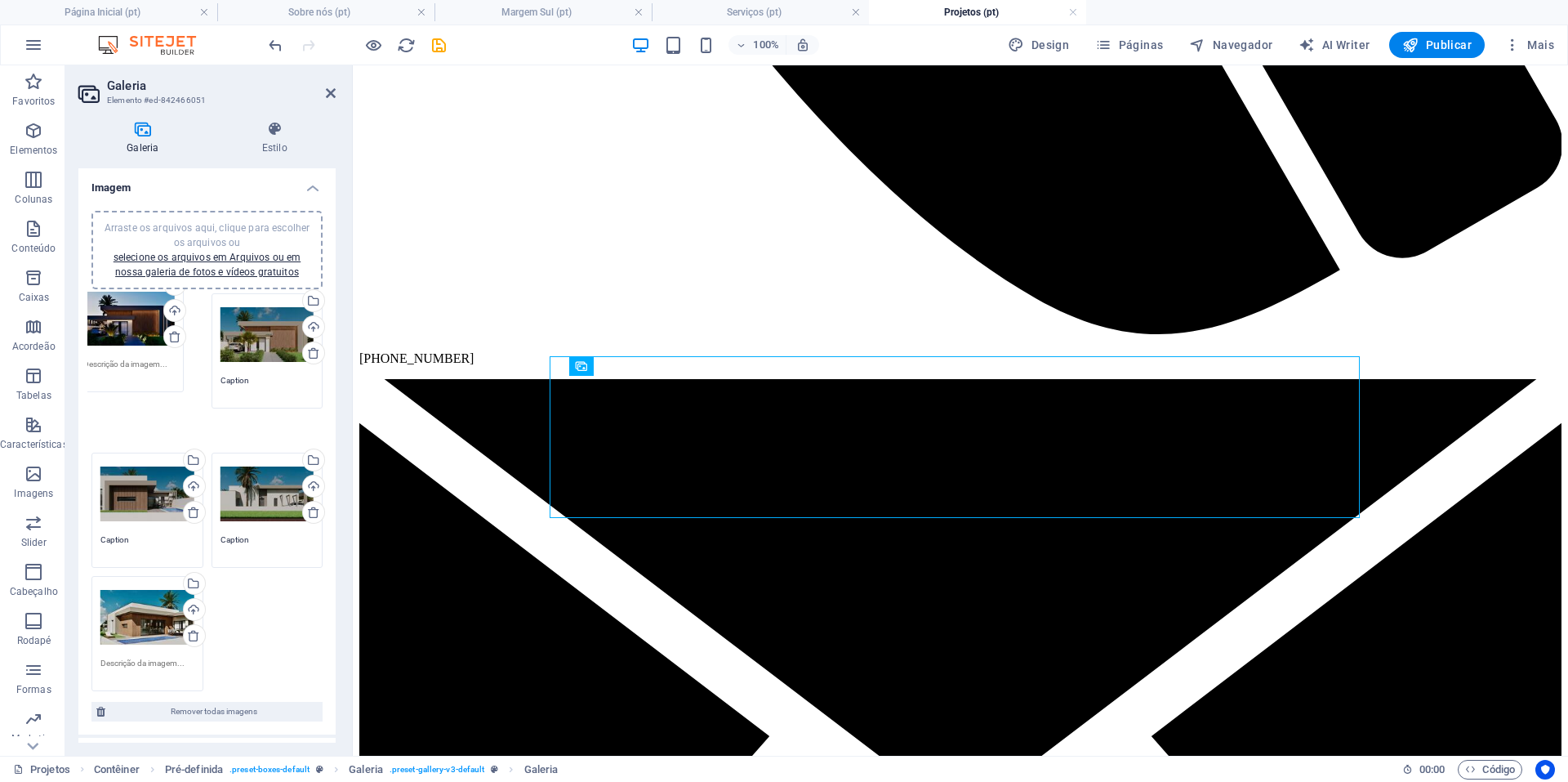
drag, startPoint x: 258, startPoint y: 457, endPoint x: 123, endPoint y: 318, distance: 193.8
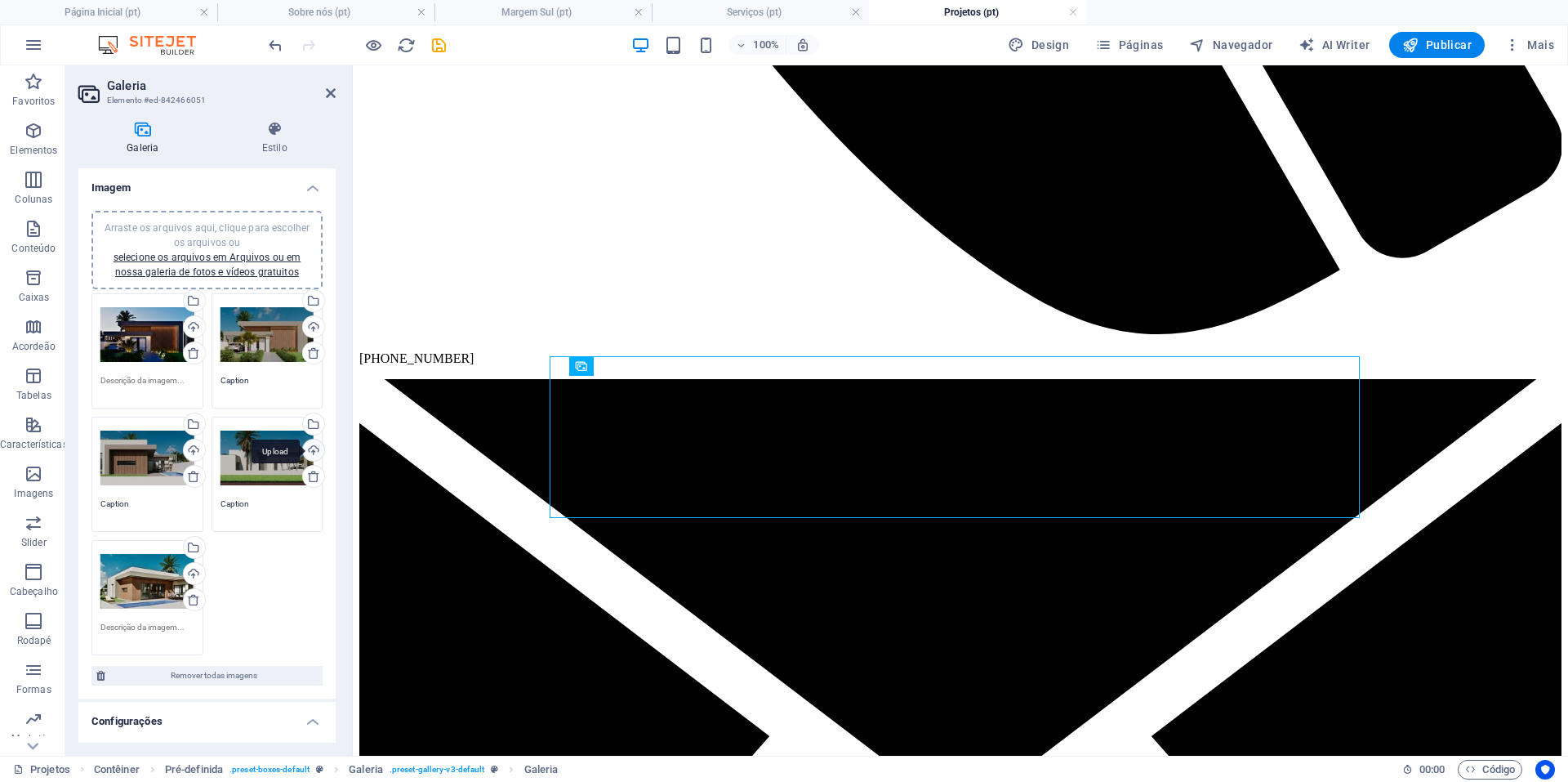
click at [314, 357] on icon at bounding box center [313, 353] width 13 height 13
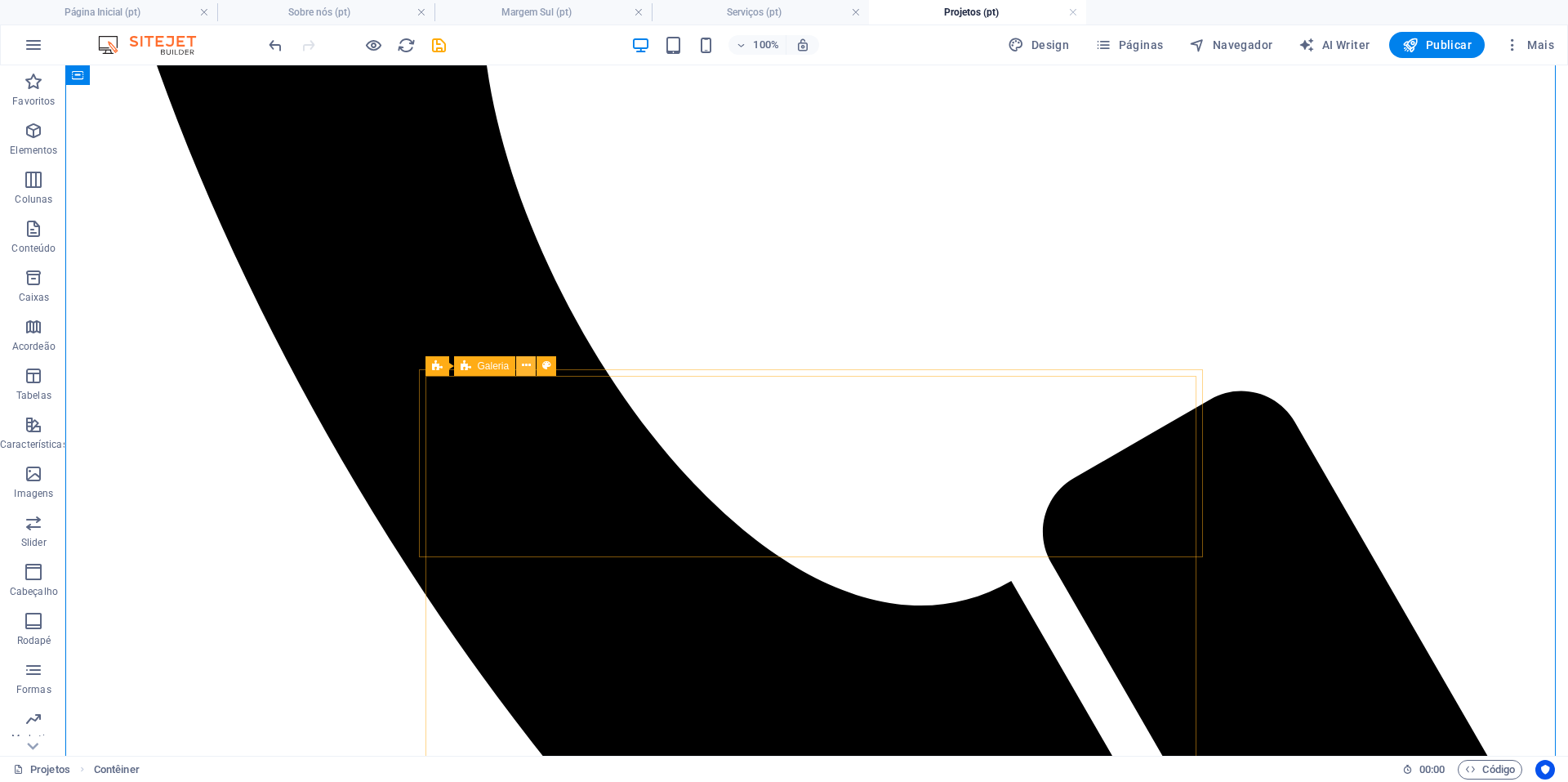
click at [526, 366] on icon at bounding box center [525, 365] width 9 height 17
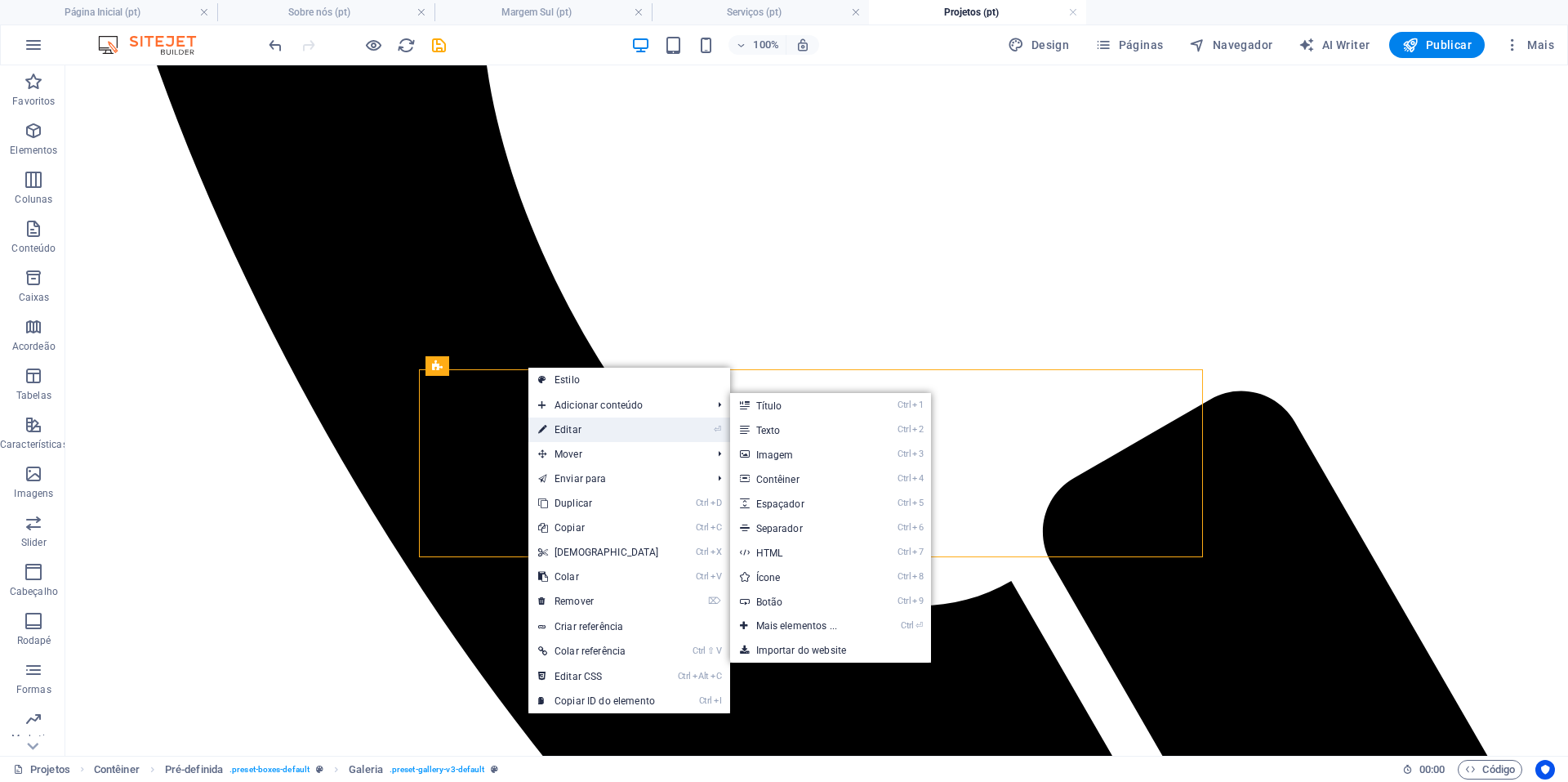
click at [575, 430] on link "⏎ Editar" at bounding box center [598, 429] width 141 height 25
select select "rem"
select select "preset-gallery-v3-default"
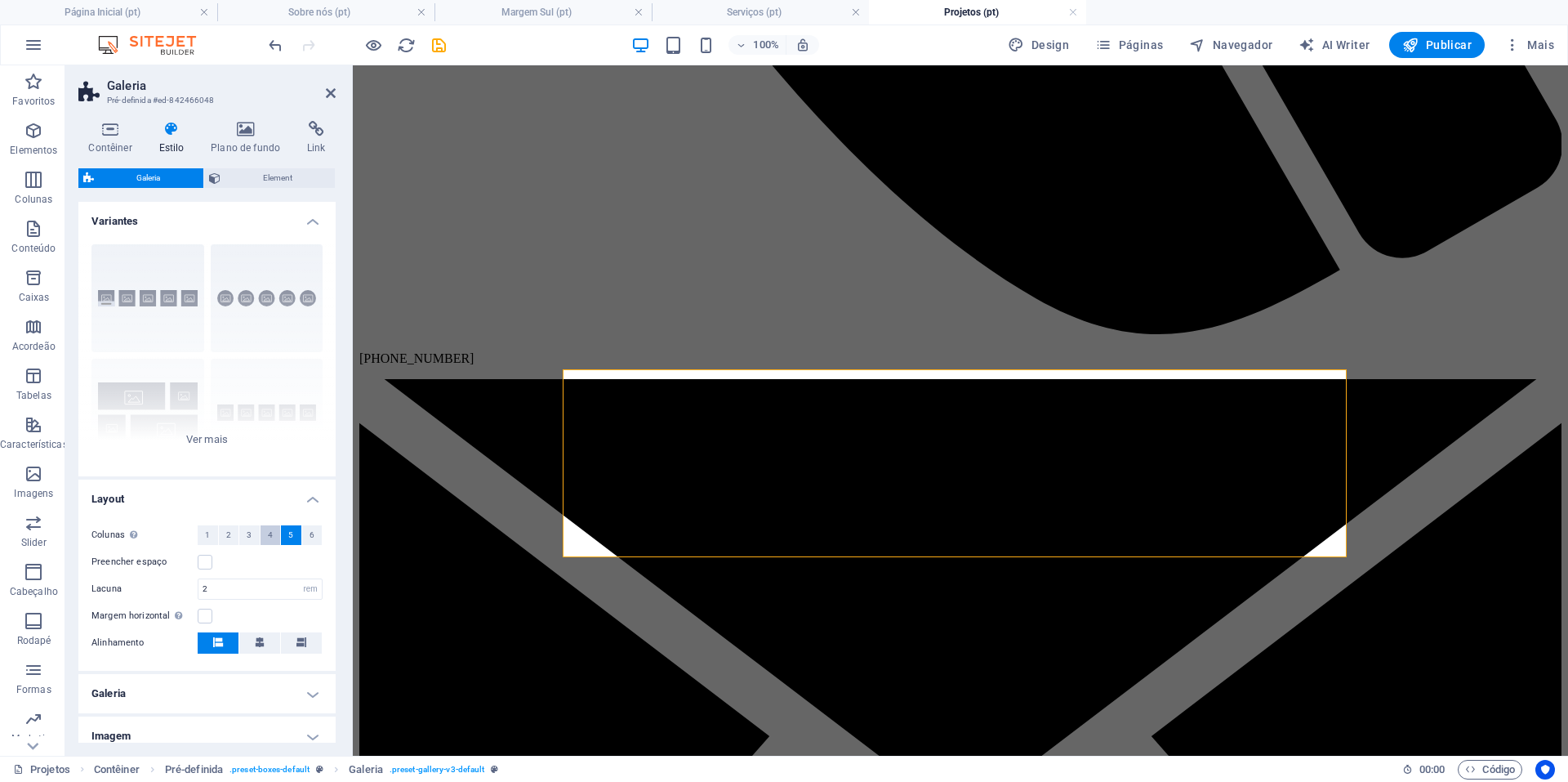
click at [271, 535] on button "4" at bounding box center [271, 535] width 20 height 20
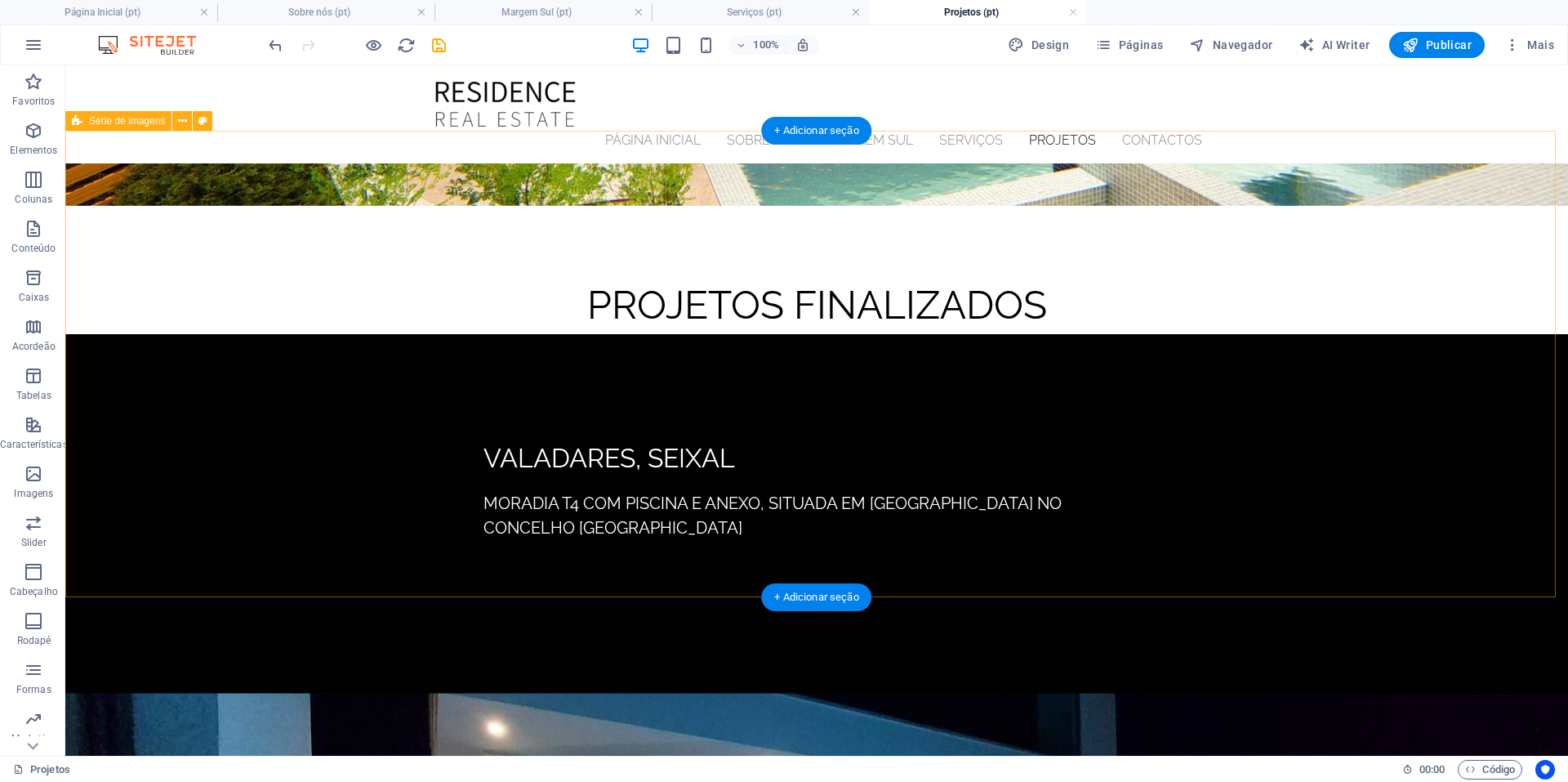
scroll to position [0, 0]
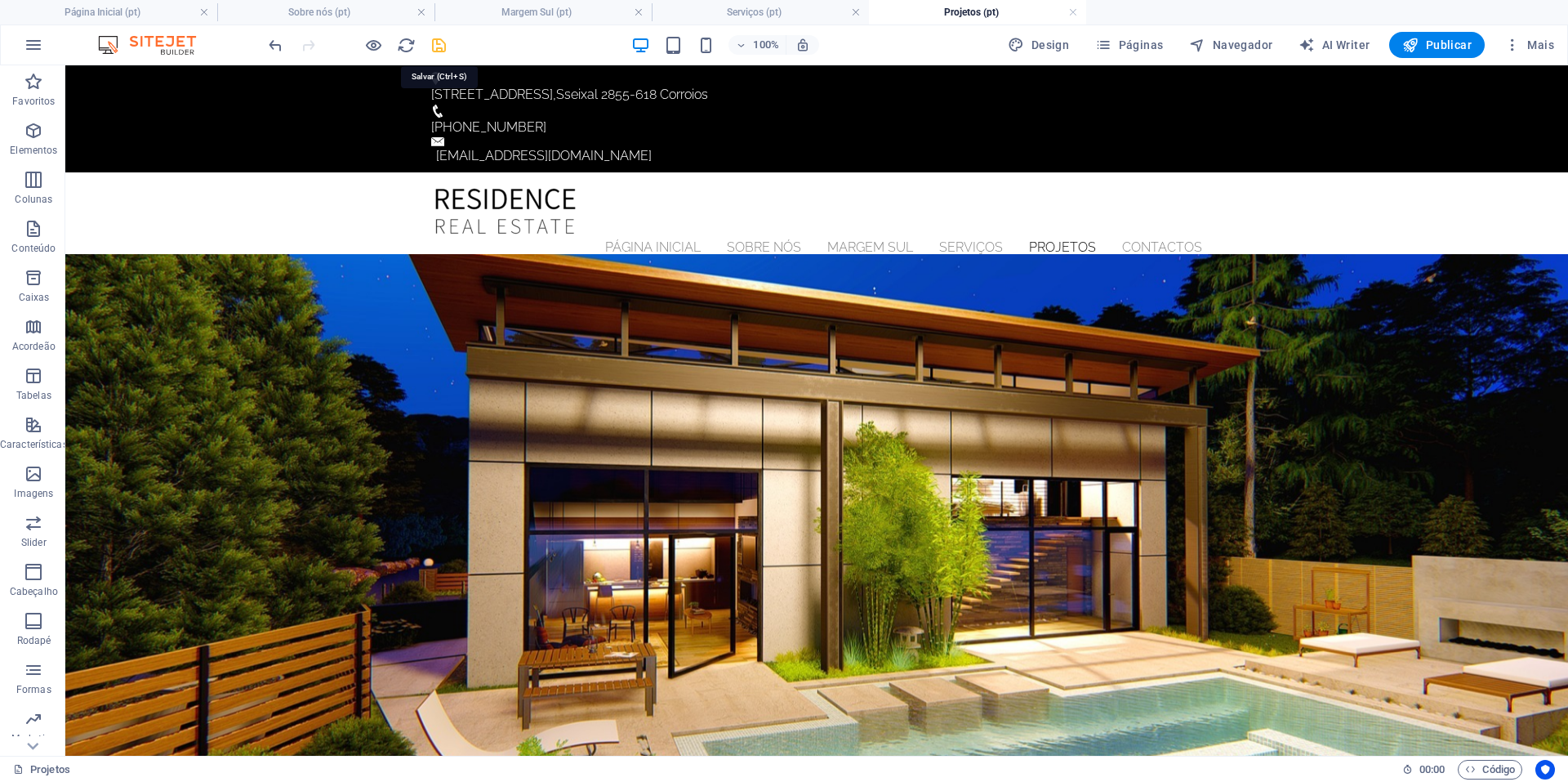
drag, startPoint x: 443, startPoint y: 93, endPoint x: 440, endPoint y: 49, distance: 44.1
click at [440, 49] on icon "save" at bounding box center [438, 45] width 19 height 19
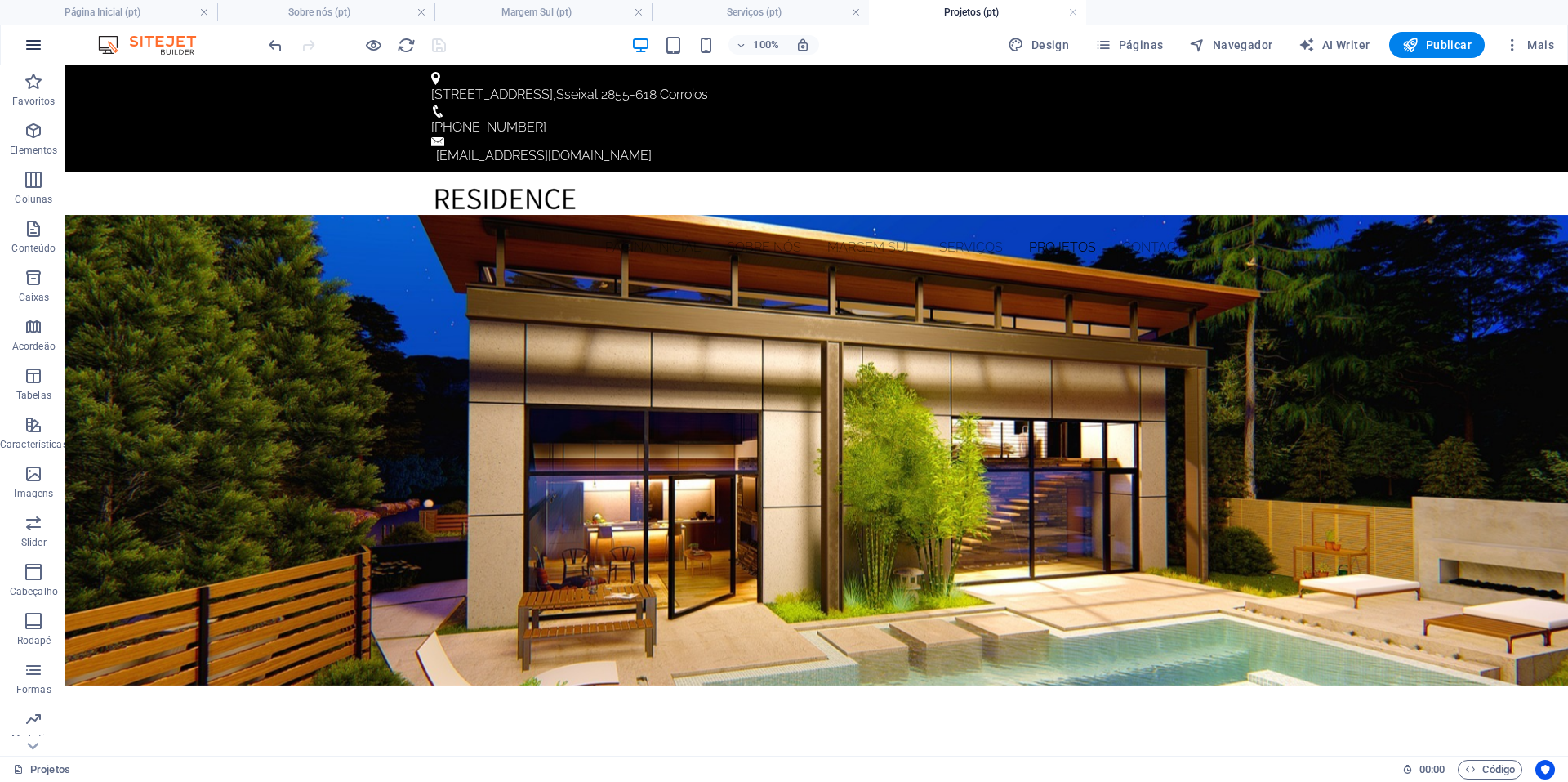
click at [33, 34] on button "button" at bounding box center [33, 44] width 39 height 39
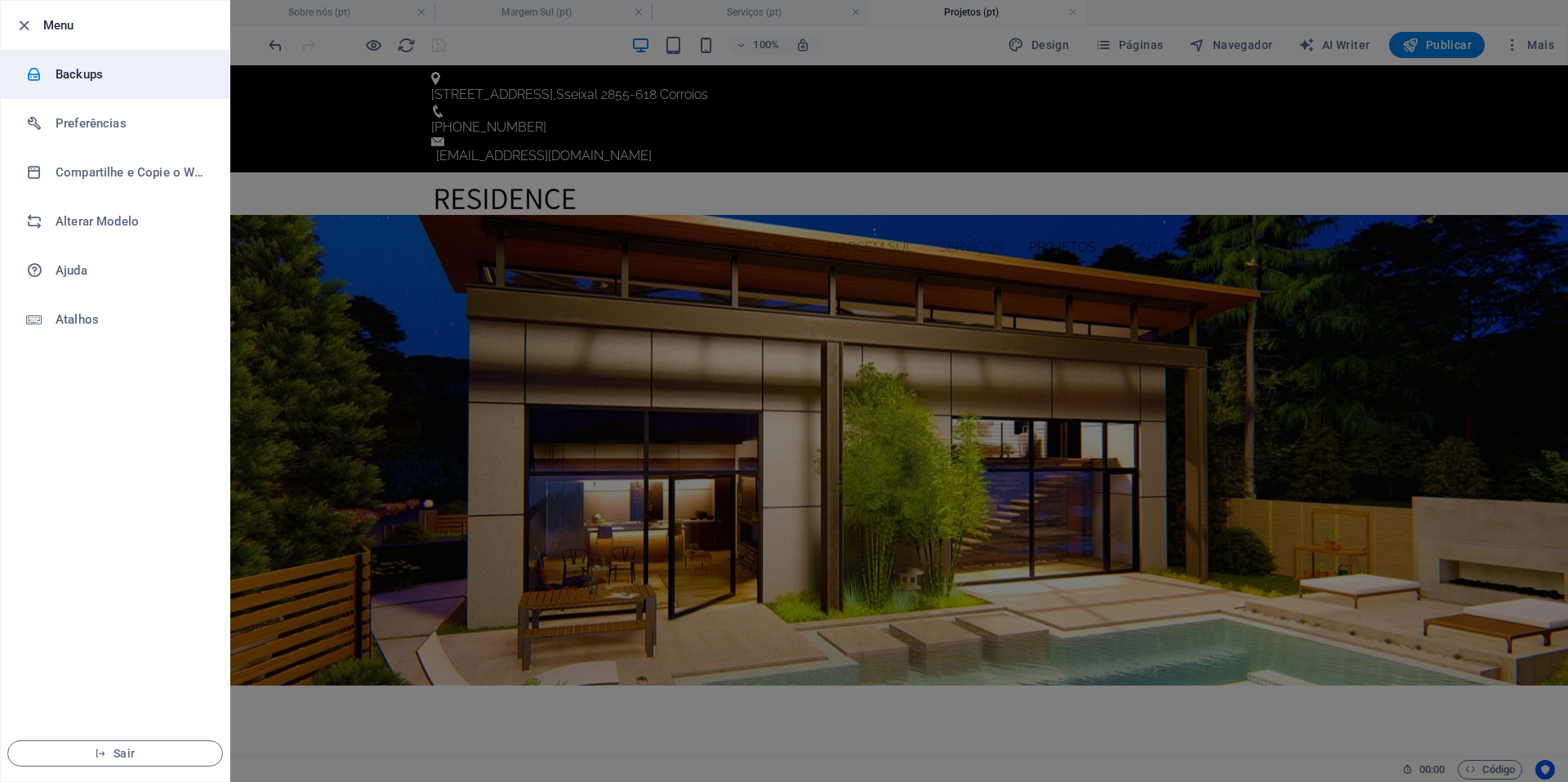
click at [88, 82] on h6 "Backups" at bounding box center [131, 75] width 151 height 20
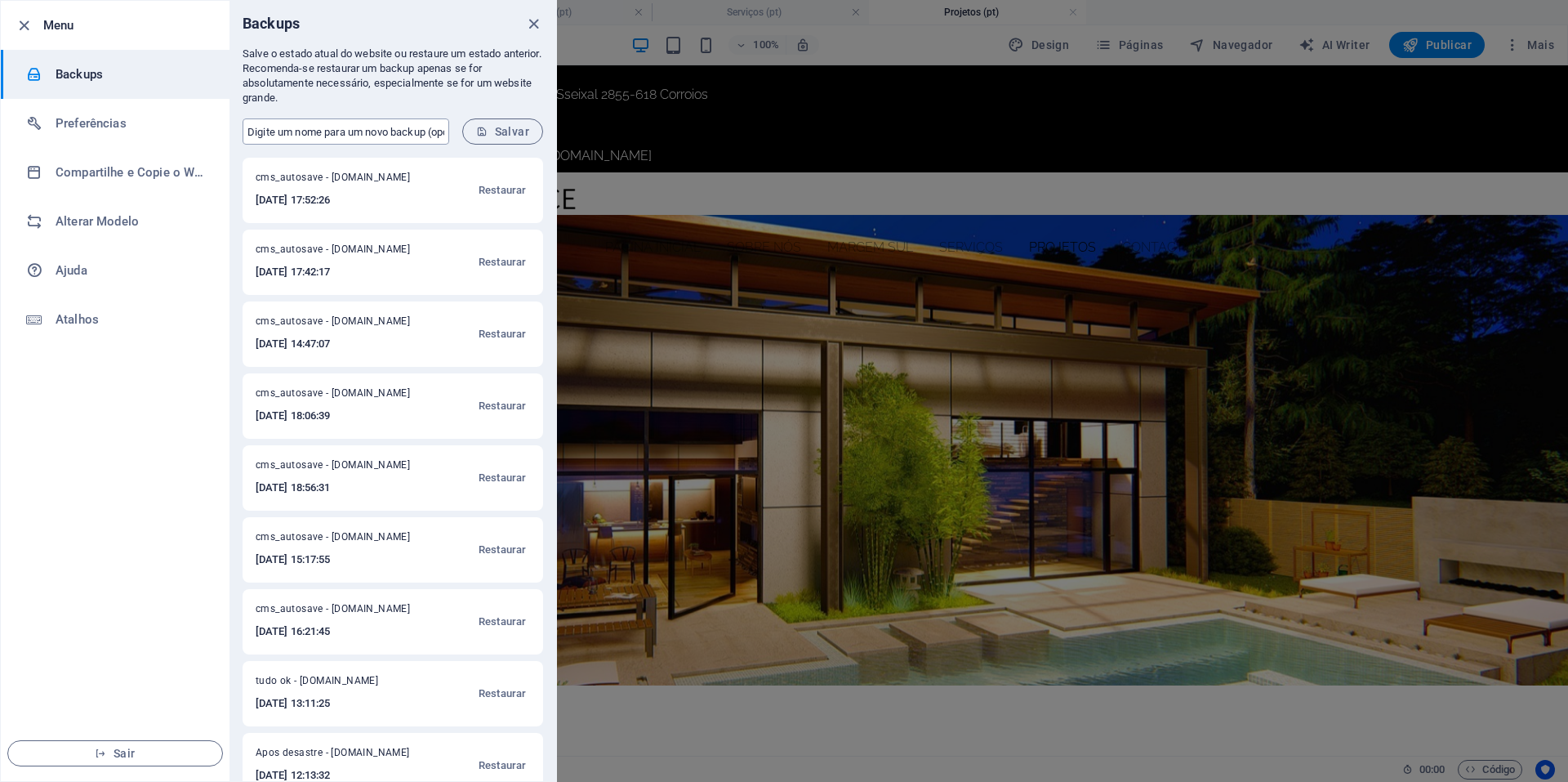
click at [374, 127] on input "text" at bounding box center [346, 132] width 207 height 26
type input "Em bom estado"
click at [498, 136] on span "Salvar" at bounding box center [502, 131] width 53 height 13
click at [535, 20] on icon "close" at bounding box center [533, 24] width 19 height 19
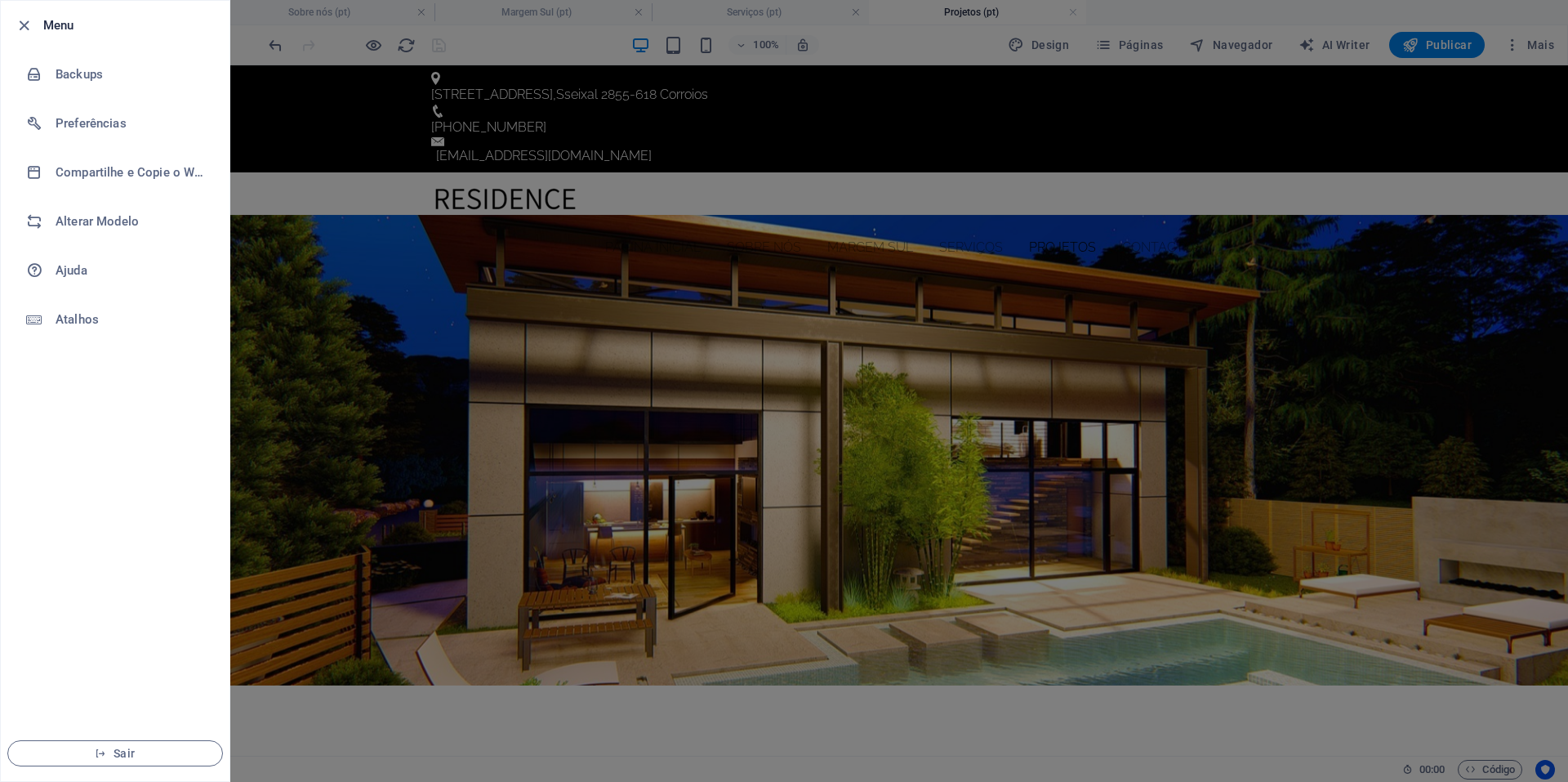
click at [145, 726] on li "Sair" at bounding box center [115, 753] width 229 height 56
click at [844, 365] on div at bounding box center [784, 391] width 1568 height 782
